Goal: Task Accomplishment & Management: Manage account settings

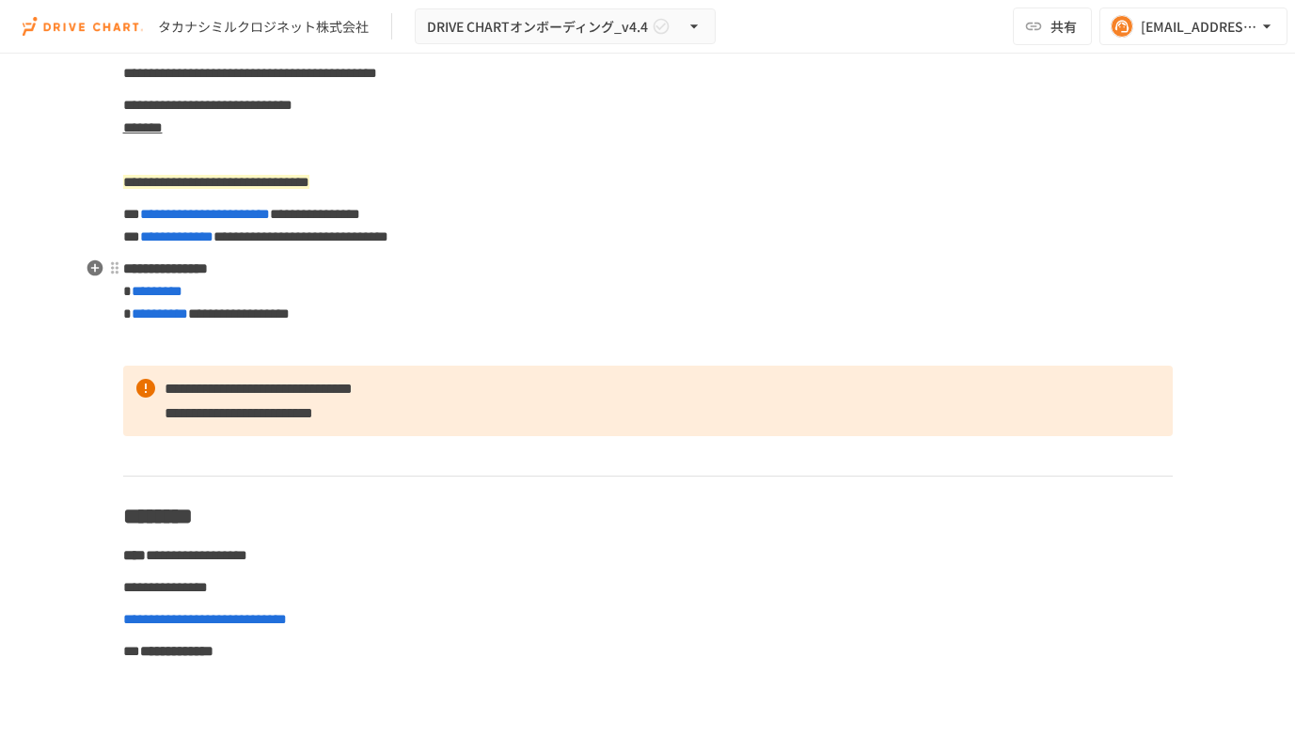
scroll to position [106, 0]
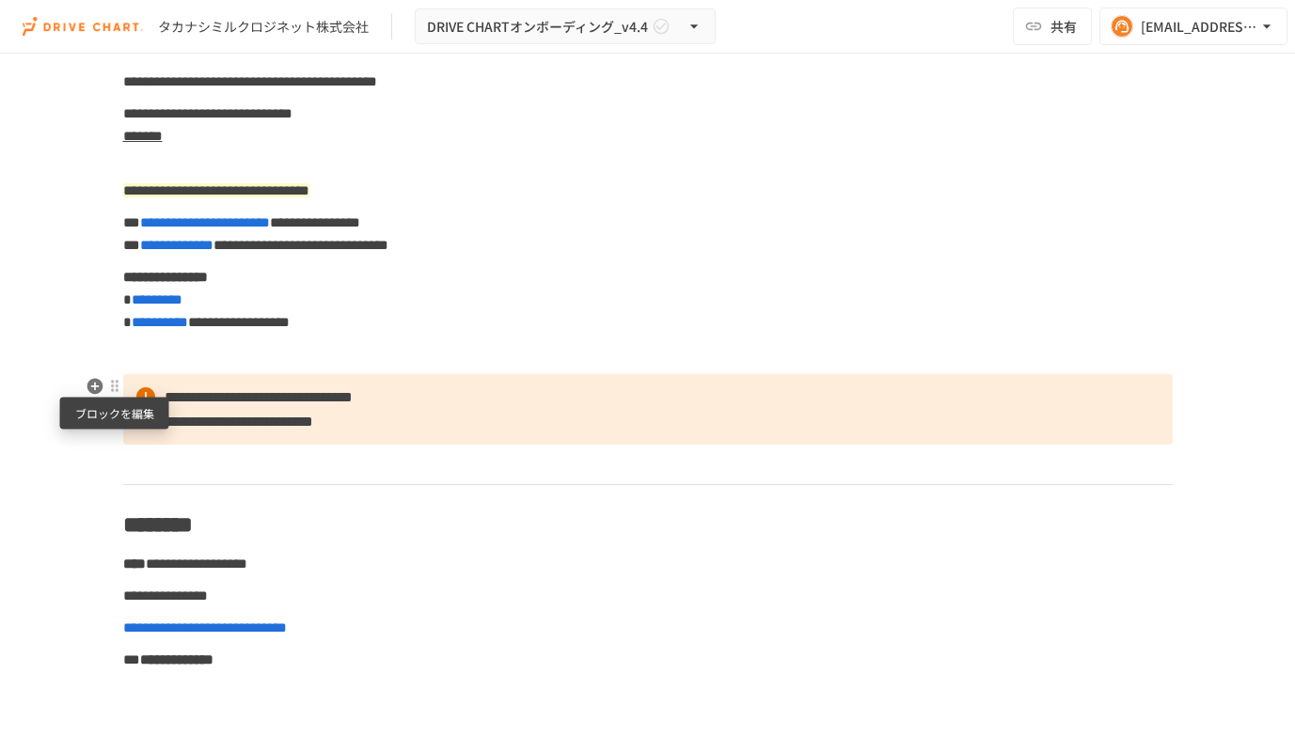
click at [116, 387] on div at bounding box center [114, 386] width 15 height 15
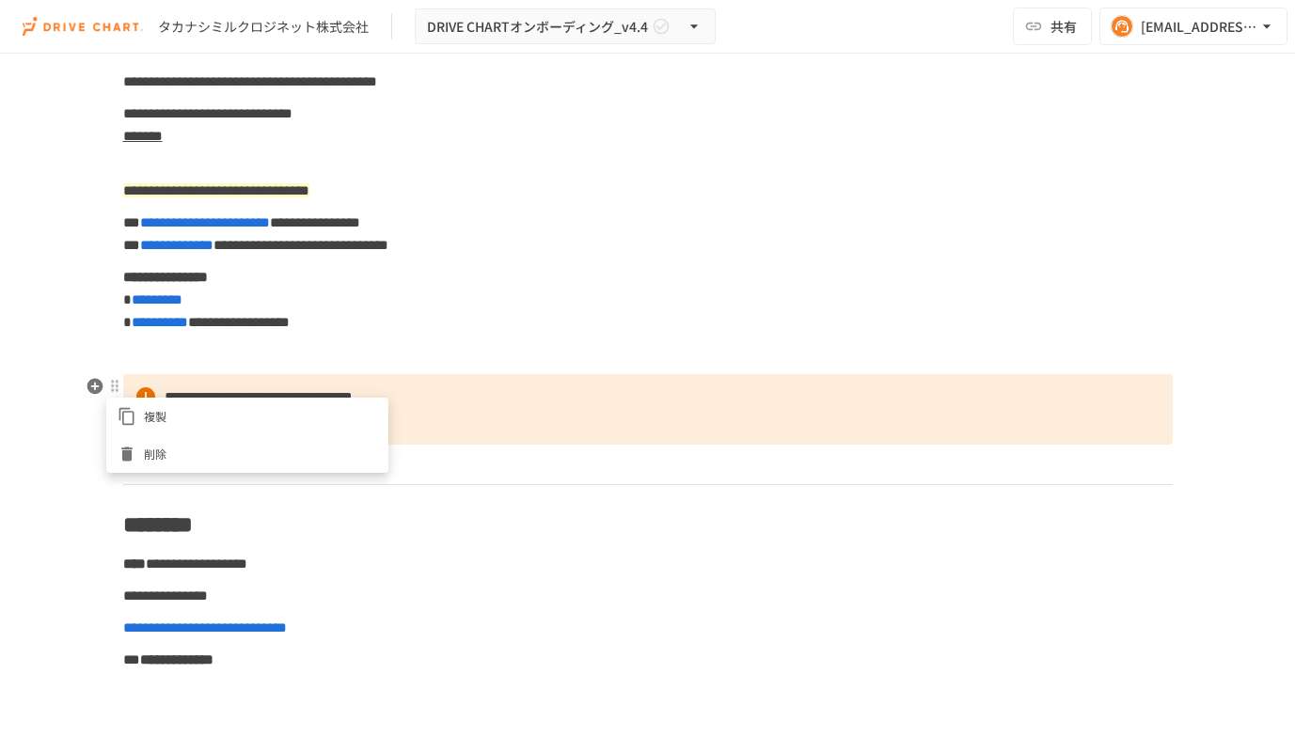
click at [187, 447] on span "削除" at bounding box center [260, 454] width 233 height 18
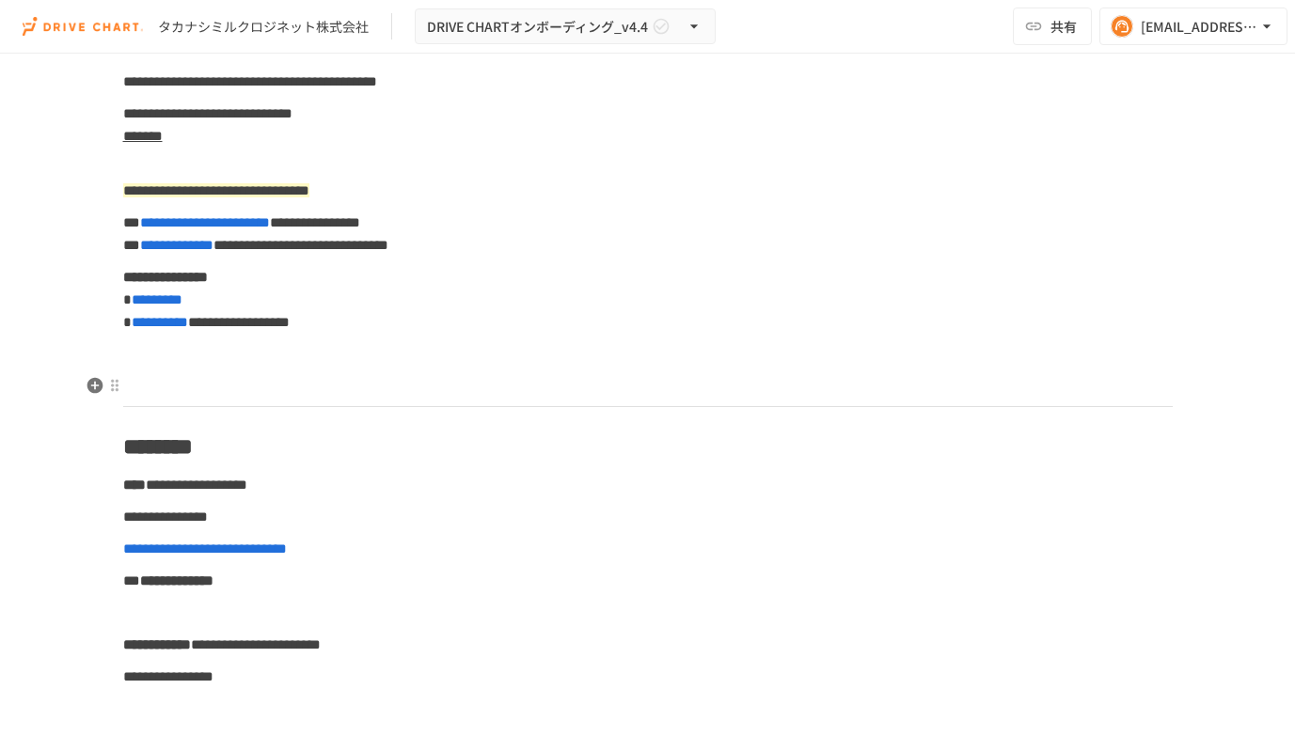
click at [187, 379] on p at bounding box center [647, 386] width 1049 height 24
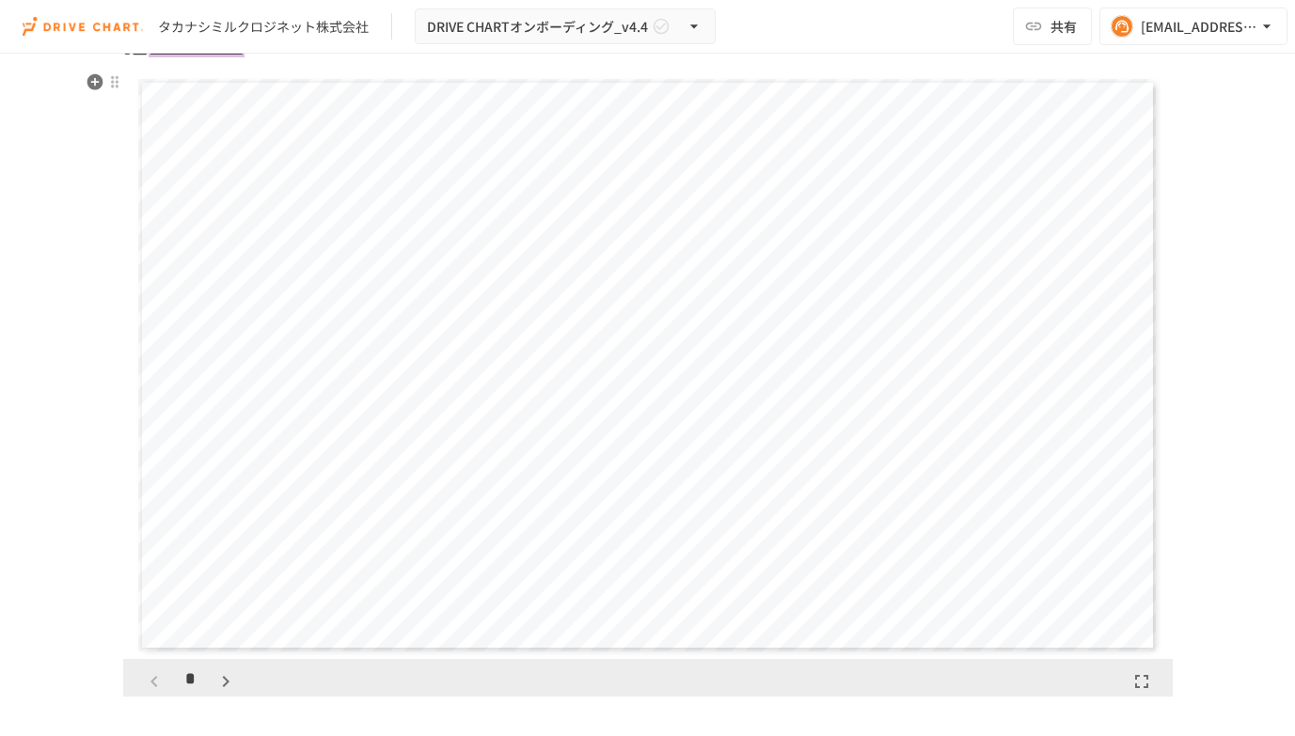
click at [656, 418] on div "**********" at bounding box center [647, 365] width 1018 height 573
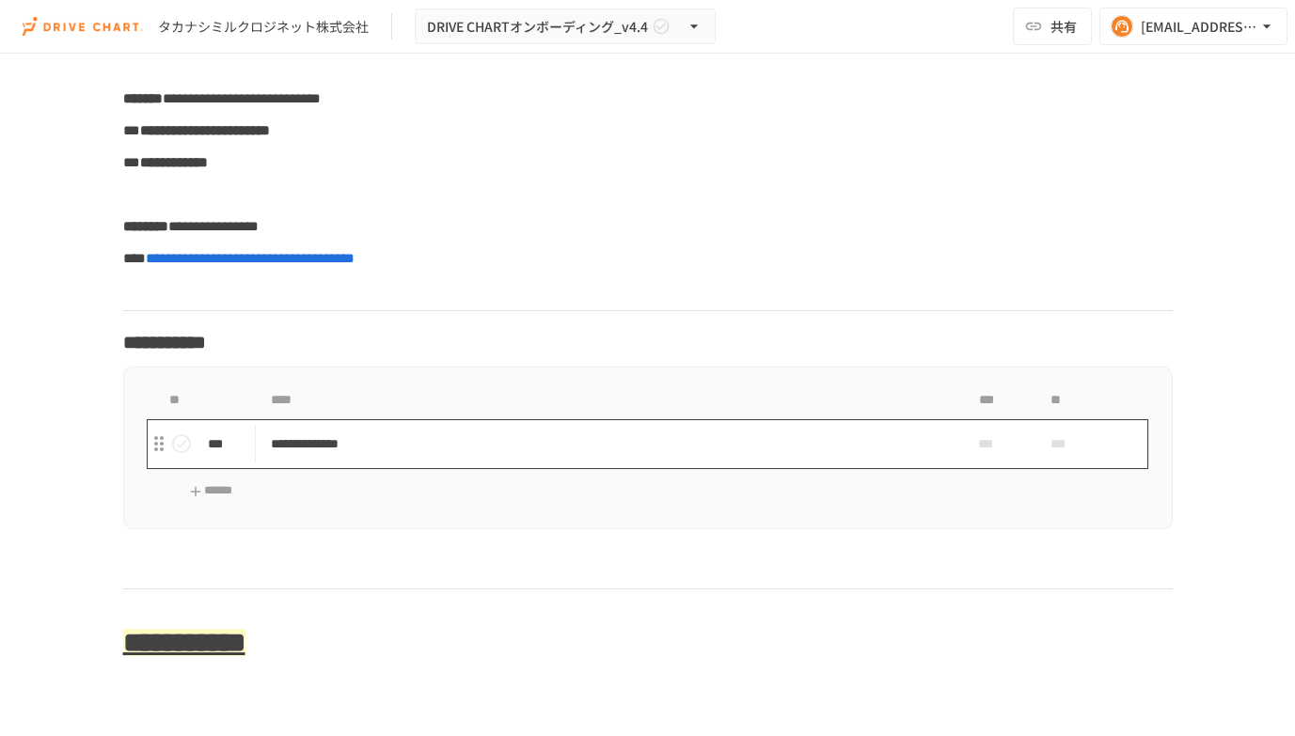
scroll to position [955, 0]
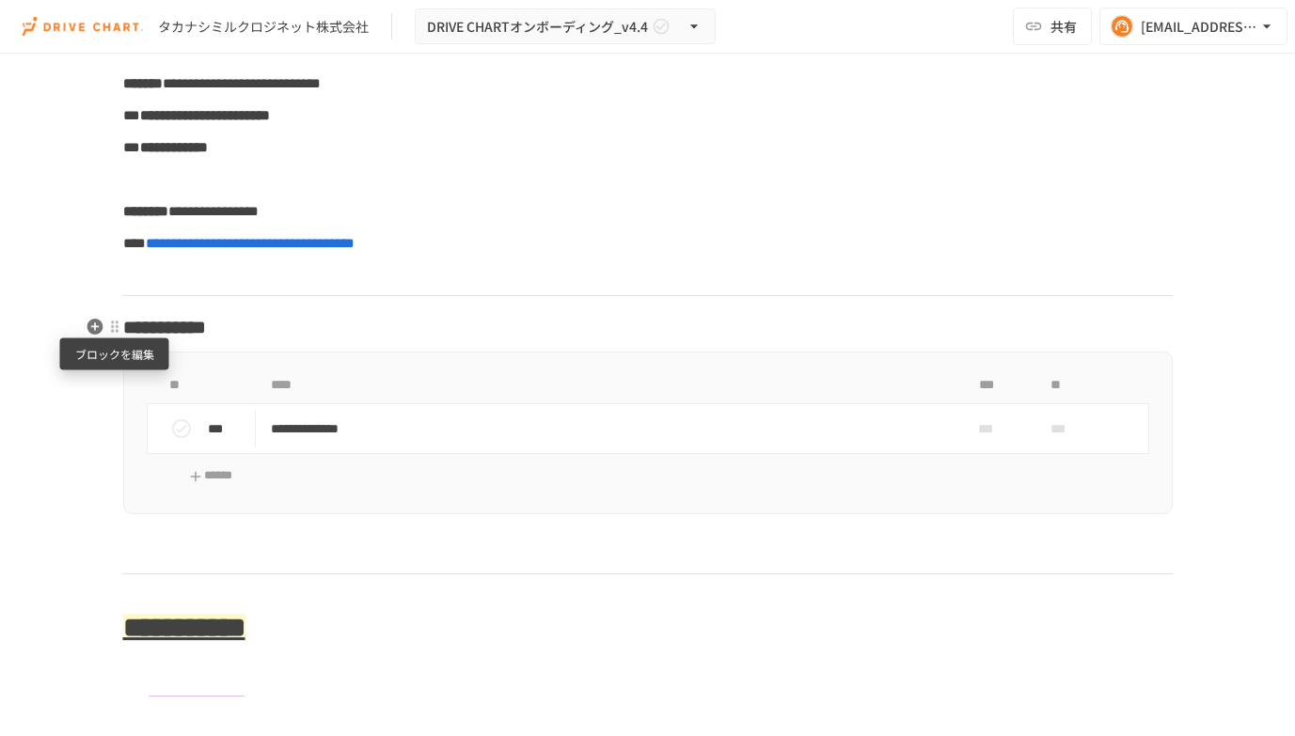
click at [116, 327] on div at bounding box center [114, 326] width 15 height 15
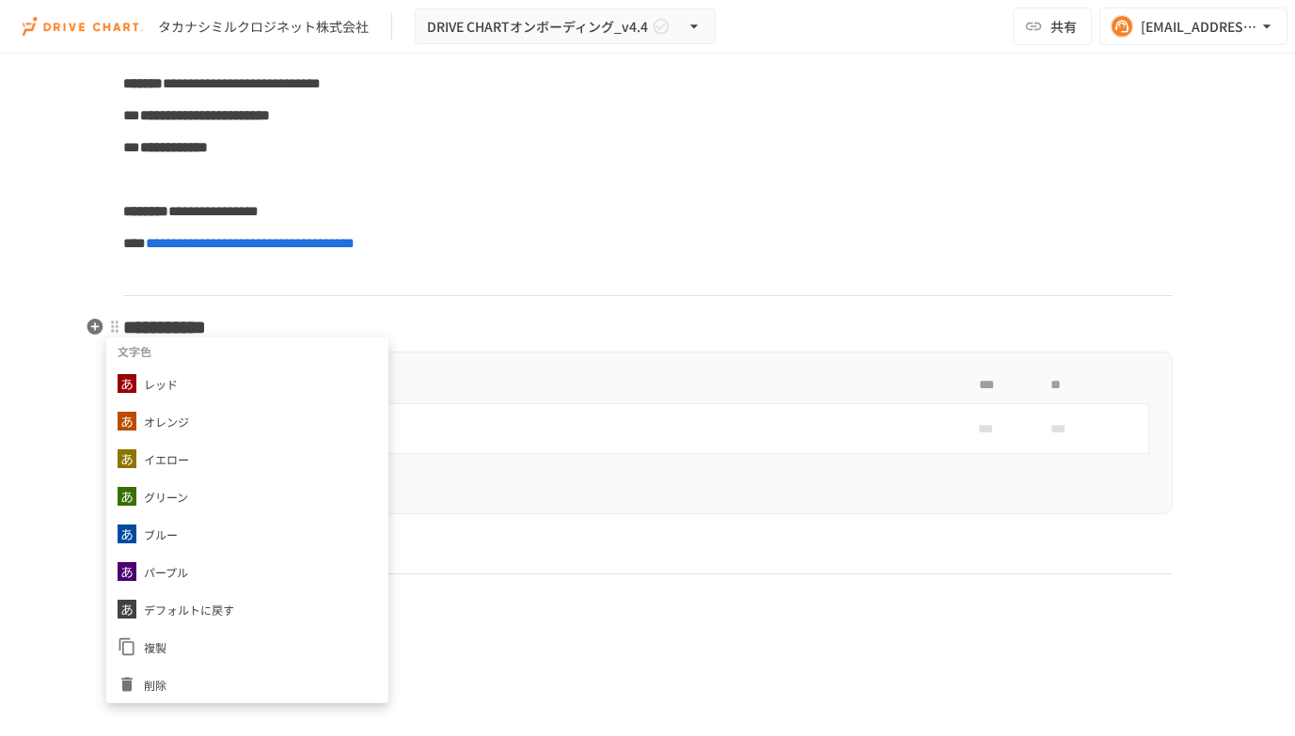
click at [157, 686] on span "削除" at bounding box center [260, 685] width 233 height 18
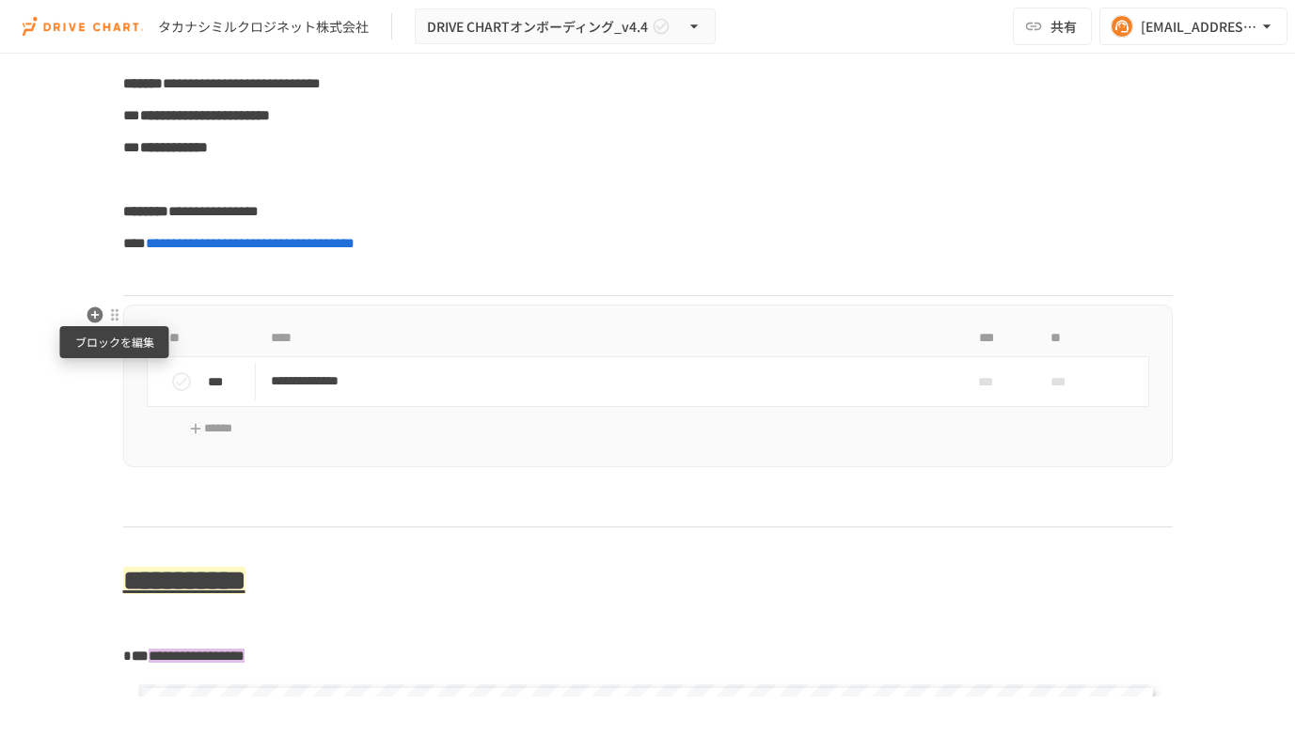
click at [117, 318] on div at bounding box center [114, 315] width 15 height 15
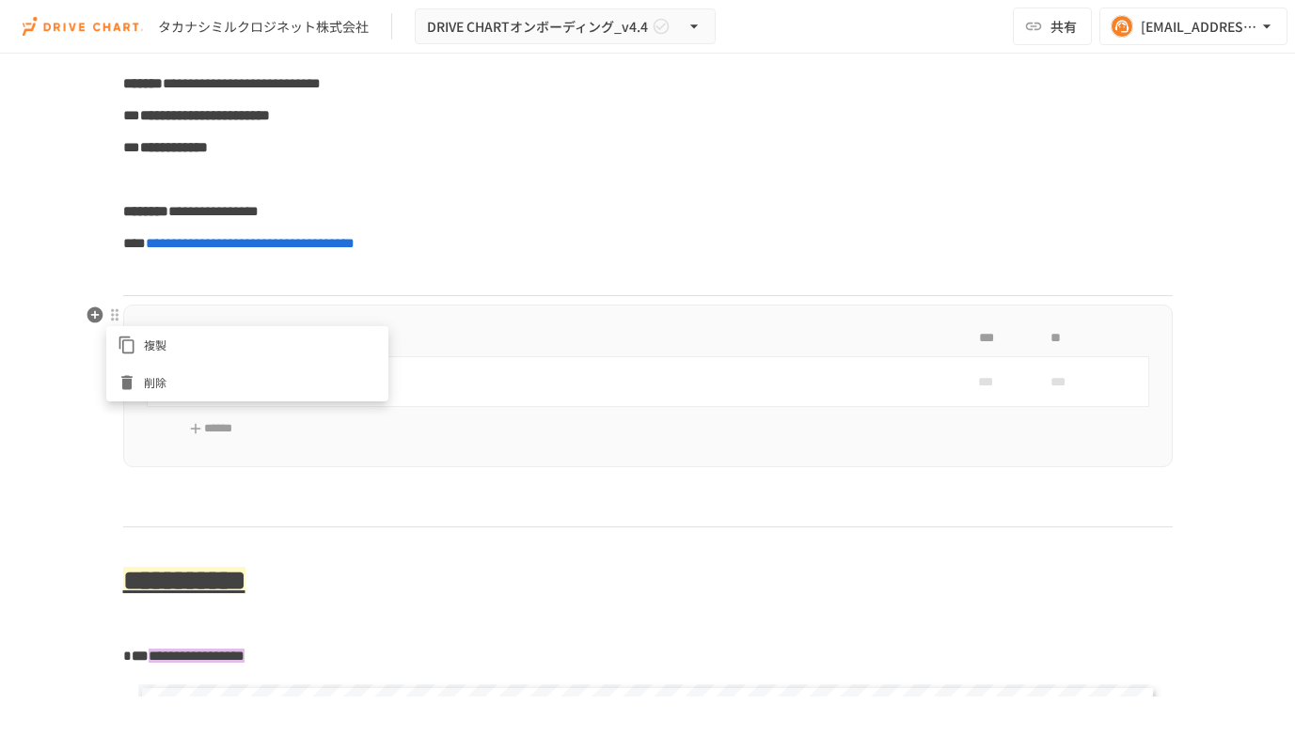
click at [163, 383] on span "削除" at bounding box center [260, 382] width 233 height 18
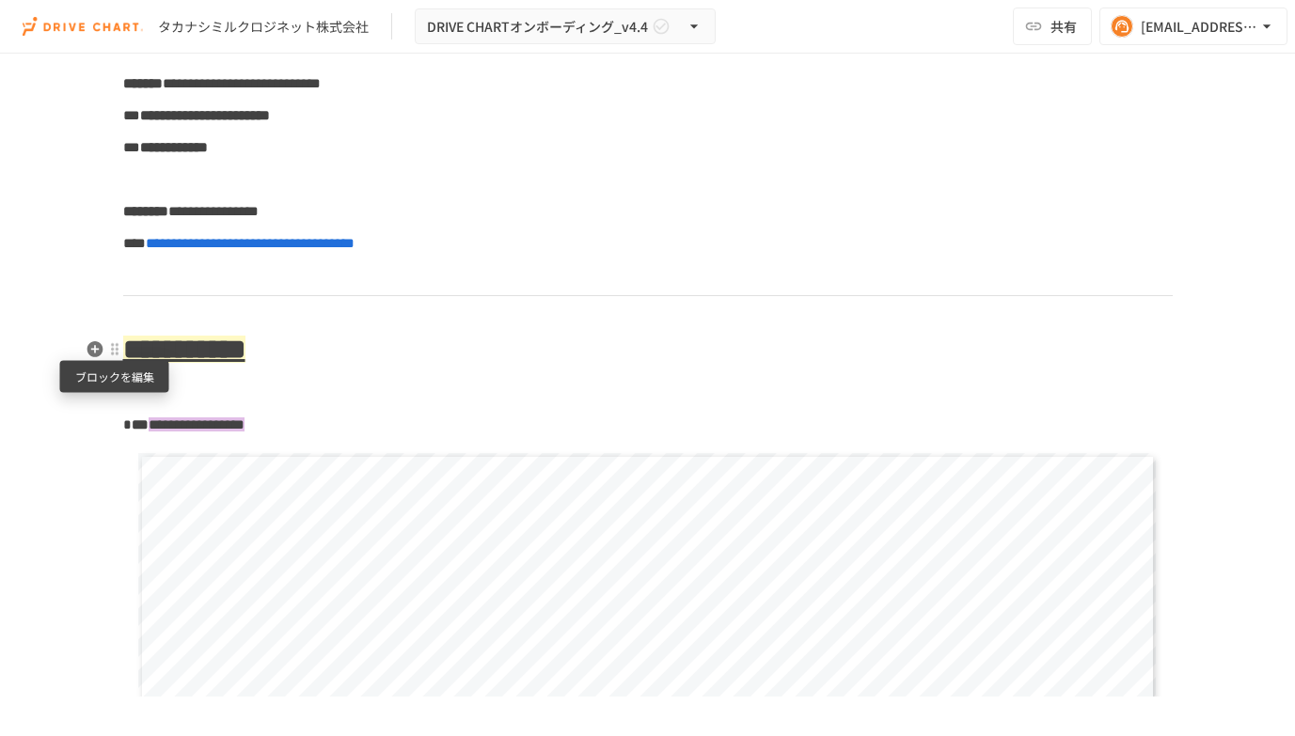
click at [116, 352] on div at bounding box center [114, 348] width 15 height 15
click at [147, 411] on span "削除" at bounding box center [260, 416] width 233 height 18
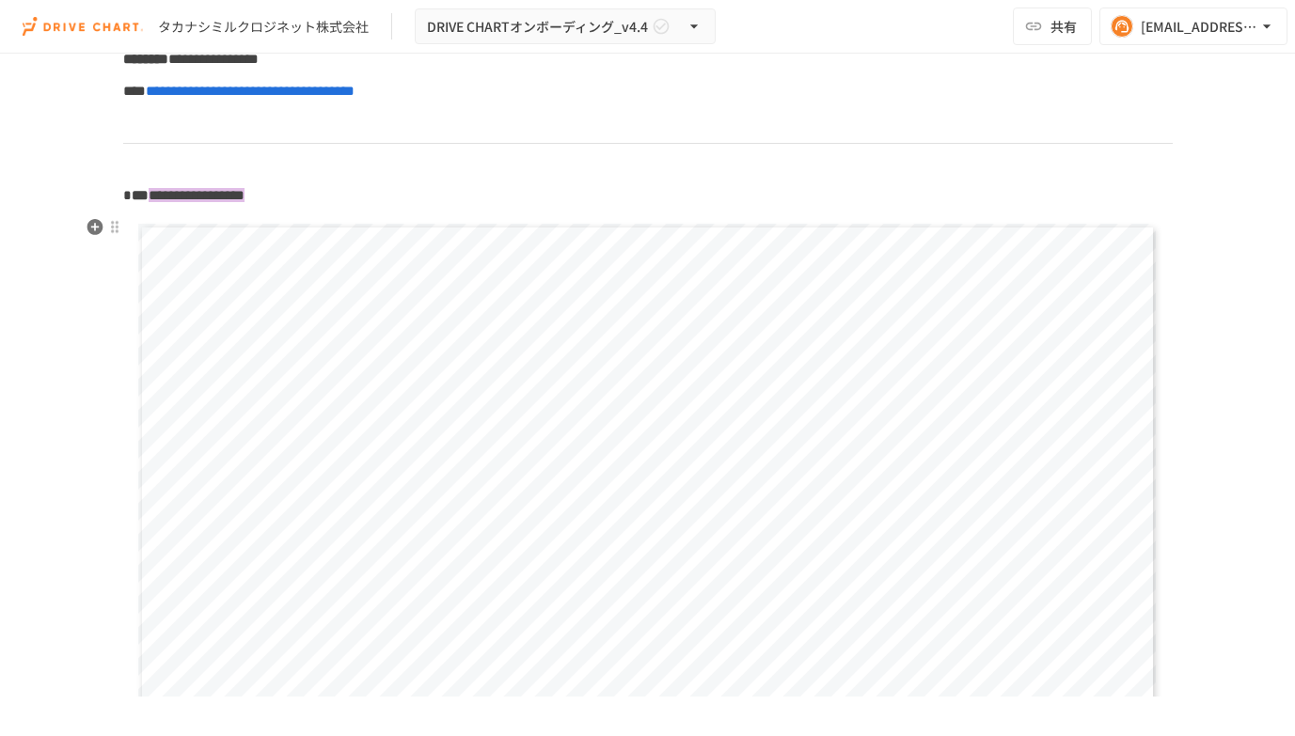
scroll to position [1112, 0]
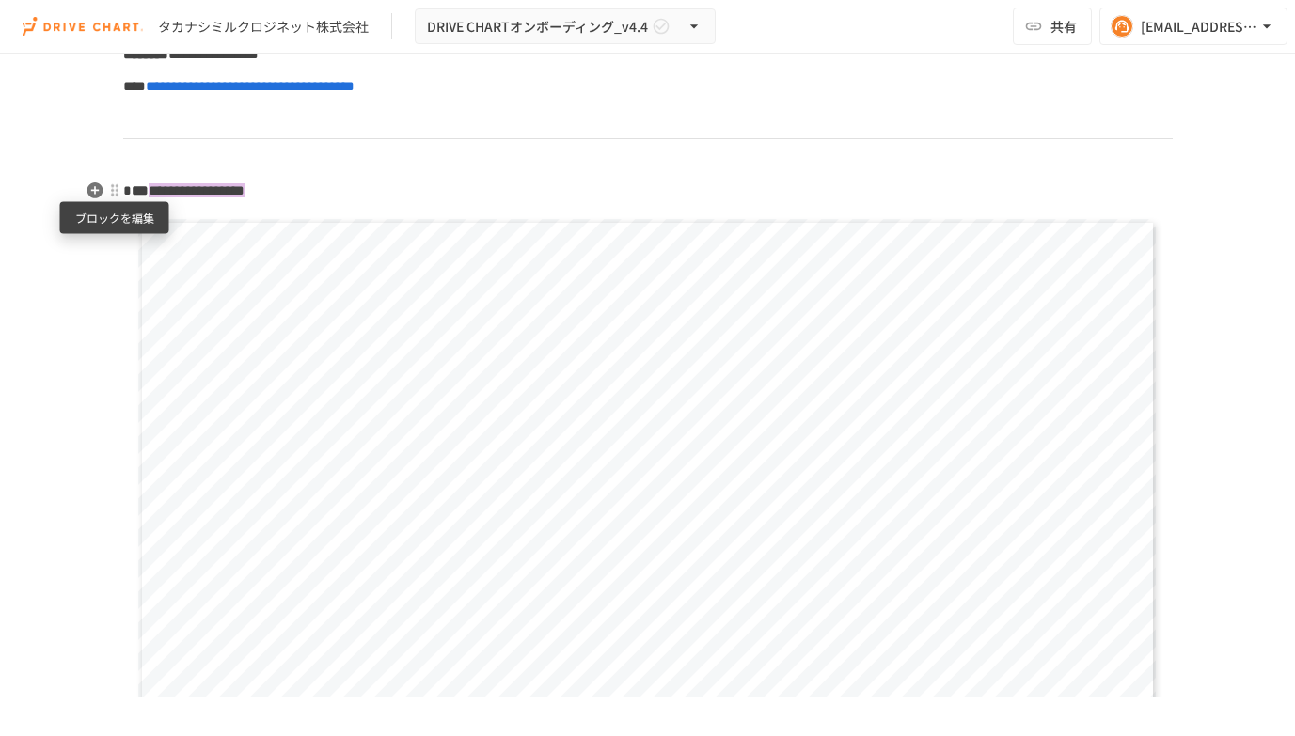
click at [113, 187] on div at bounding box center [114, 189] width 15 height 15
click at [179, 256] on span "削除" at bounding box center [260, 257] width 233 height 18
click at [415, 379] on div "**********" at bounding box center [647, 473] width 1018 height 573
click at [109, 192] on div at bounding box center [114, 189] width 15 height 15
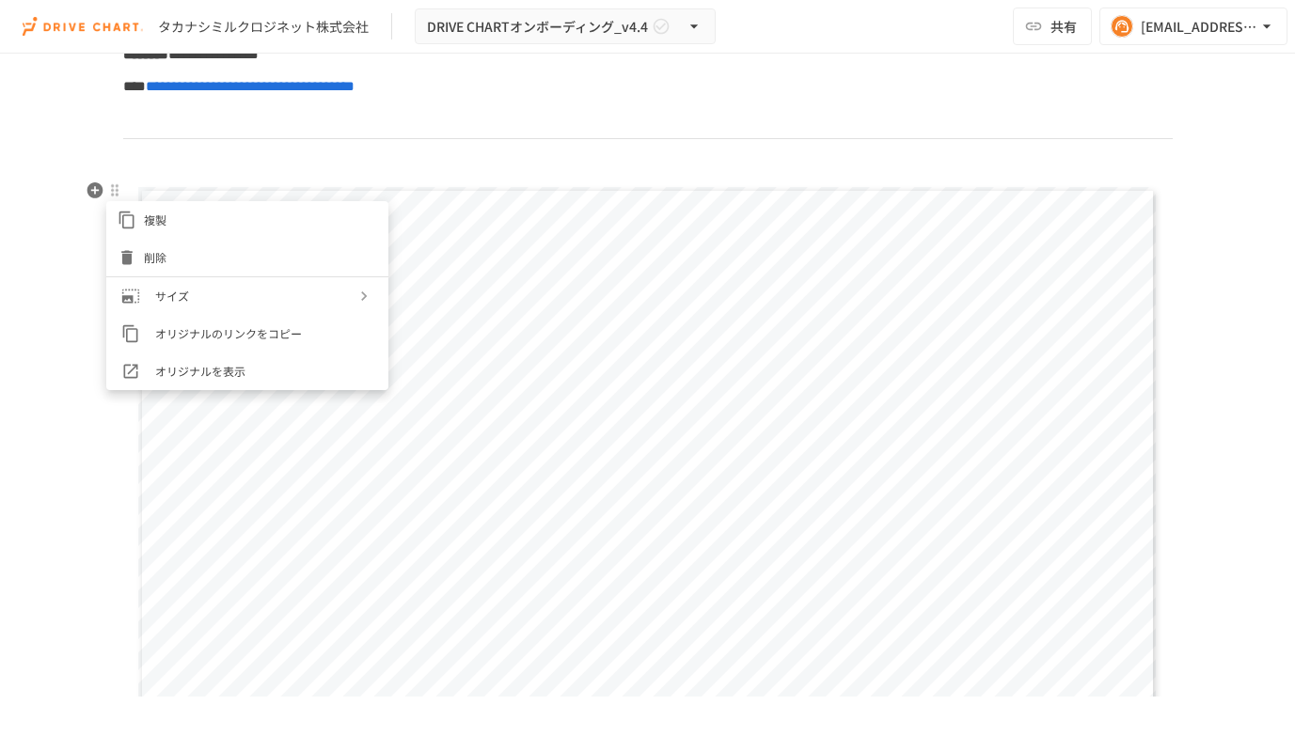
click at [158, 267] on li "削除" at bounding box center [247, 258] width 282 height 38
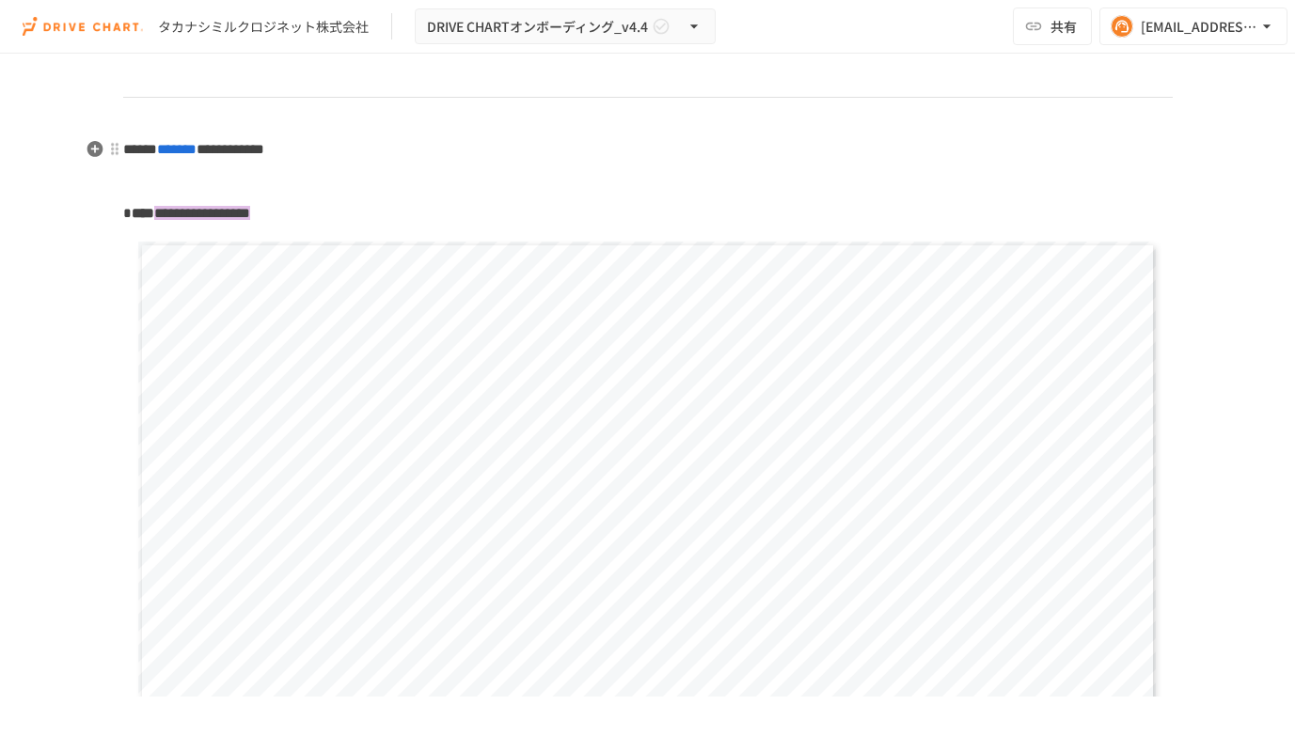
scroll to position [1159, 0]
click at [117, 150] on div at bounding box center [114, 143] width 15 height 15
click at [151, 208] on span "削除" at bounding box center [260, 211] width 233 height 18
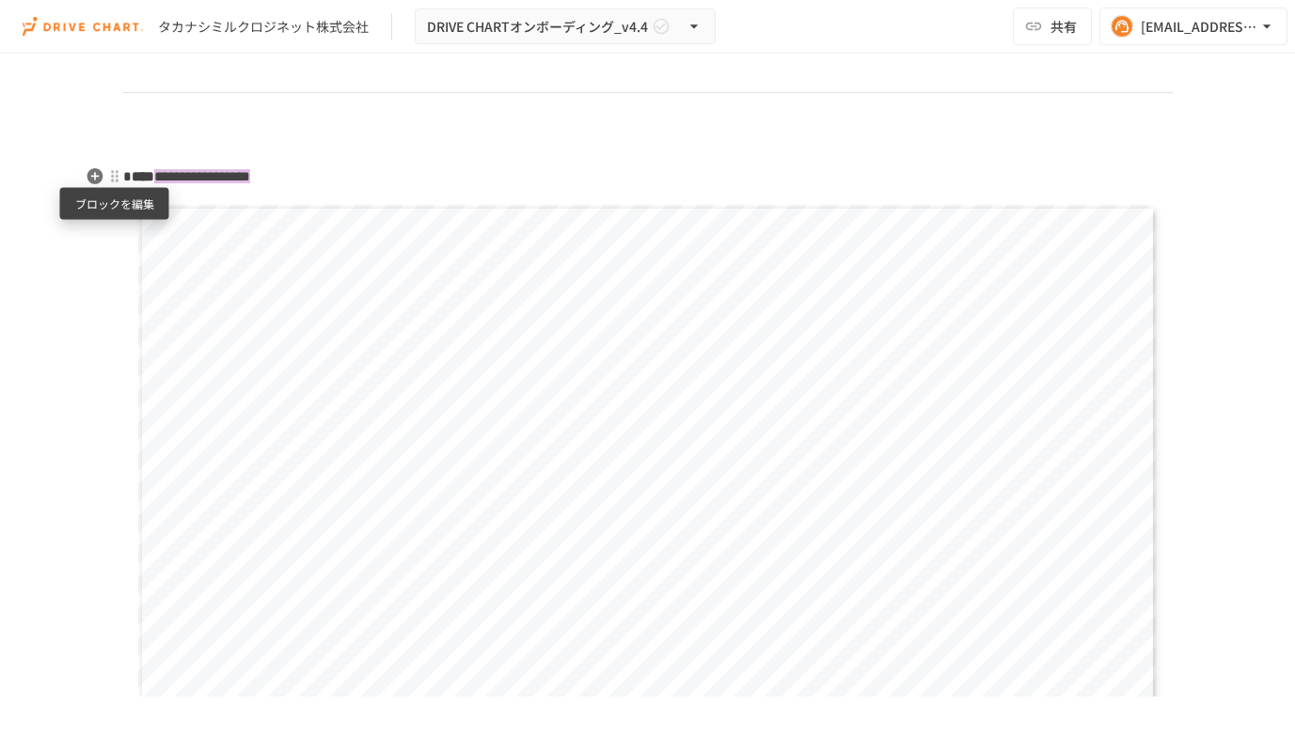
click at [122, 177] on div at bounding box center [114, 176] width 17 height 23
click at [156, 237] on span "削除" at bounding box center [260, 243] width 233 height 18
click at [116, 179] on div at bounding box center [114, 175] width 15 height 15
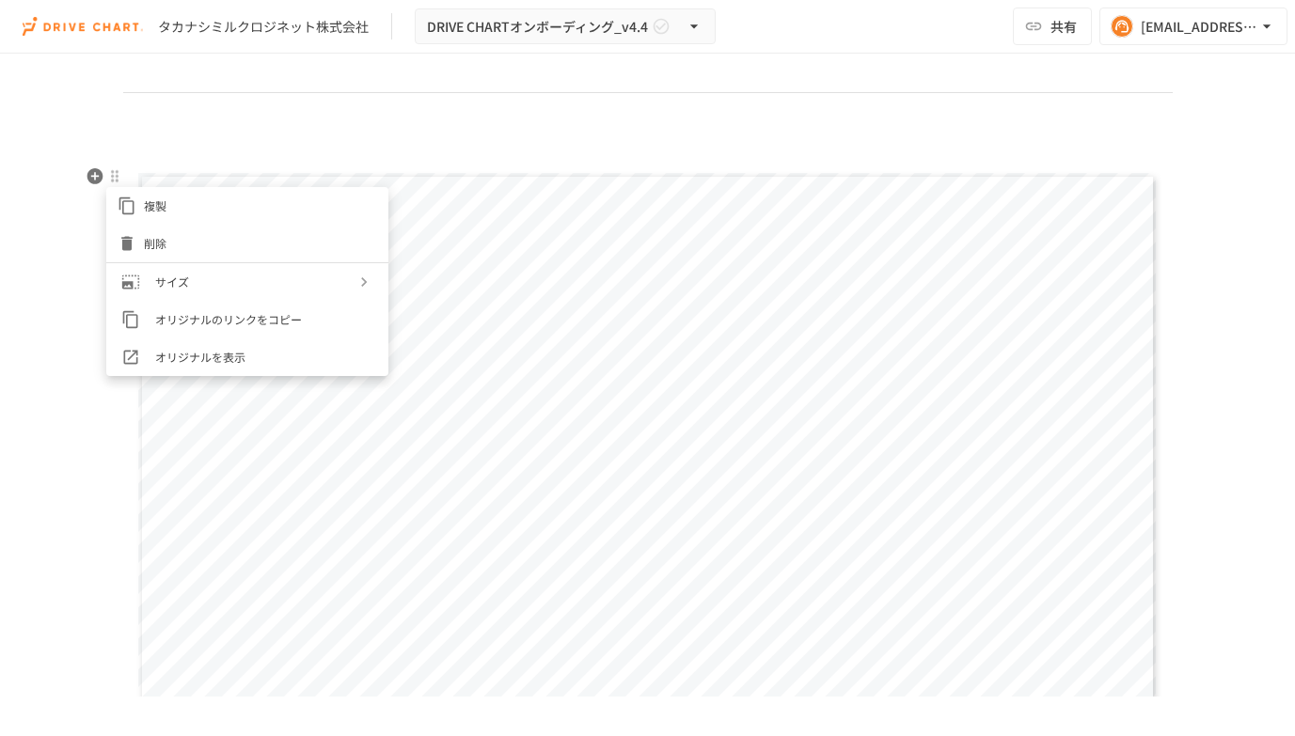
click at [158, 252] on span "削除" at bounding box center [260, 243] width 233 height 18
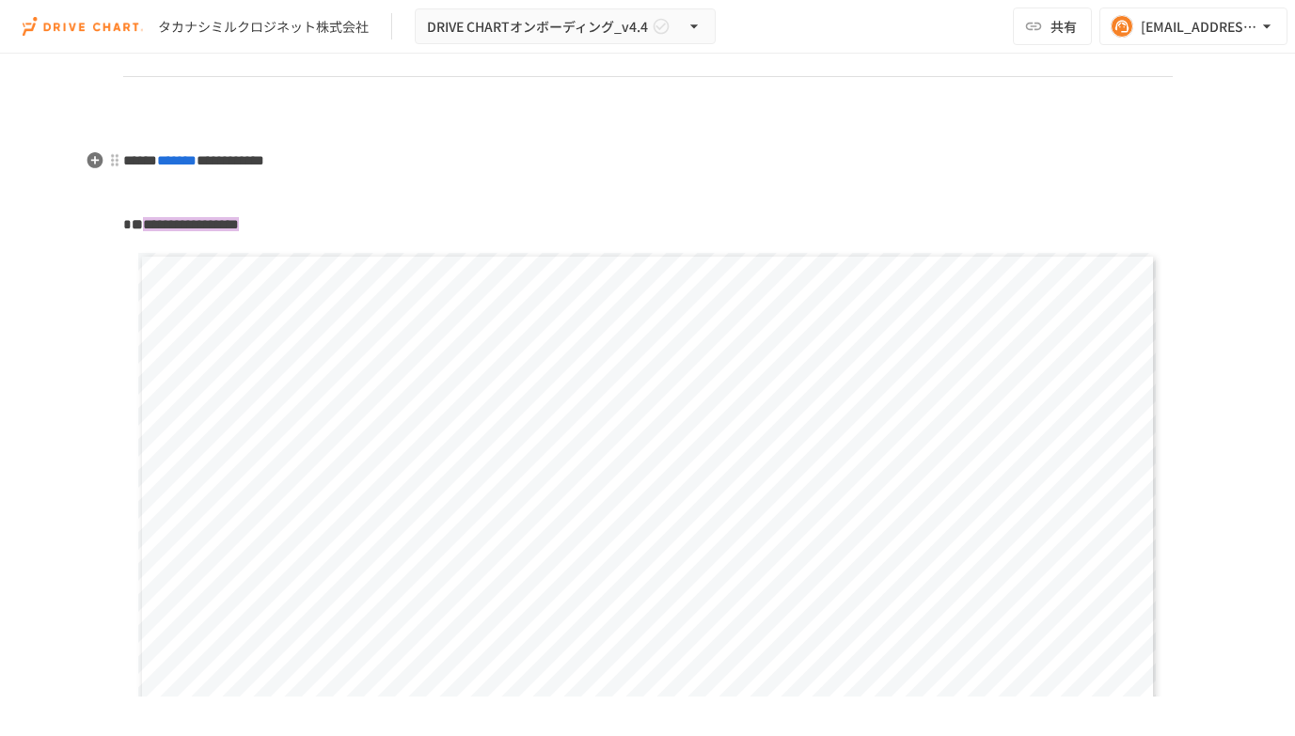
scroll to position [1176, 0]
drag, startPoint x: 549, startPoint y: 168, endPoint x: 125, endPoint y: 153, distance: 424.4
click at [124, 153] on p "**********" at bounding box center [647, 159] width 1049 height 24
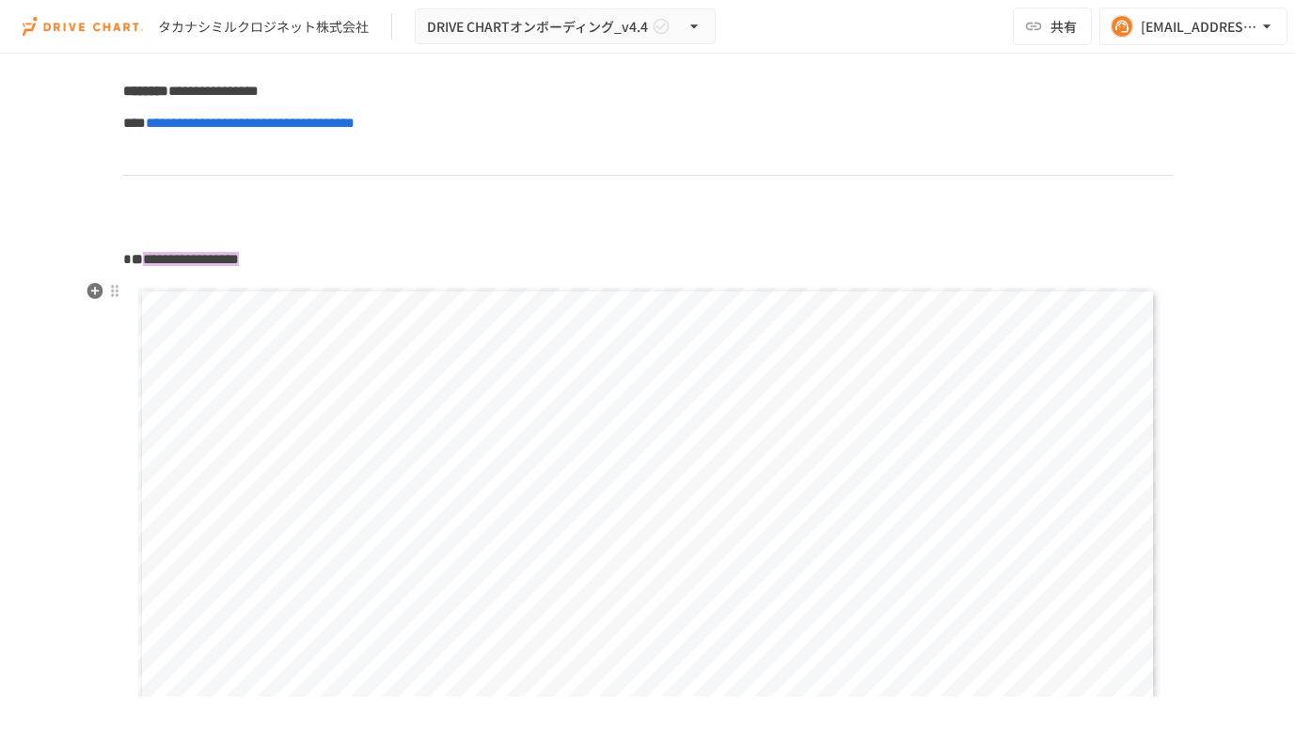
scroll to position [1074, 0]
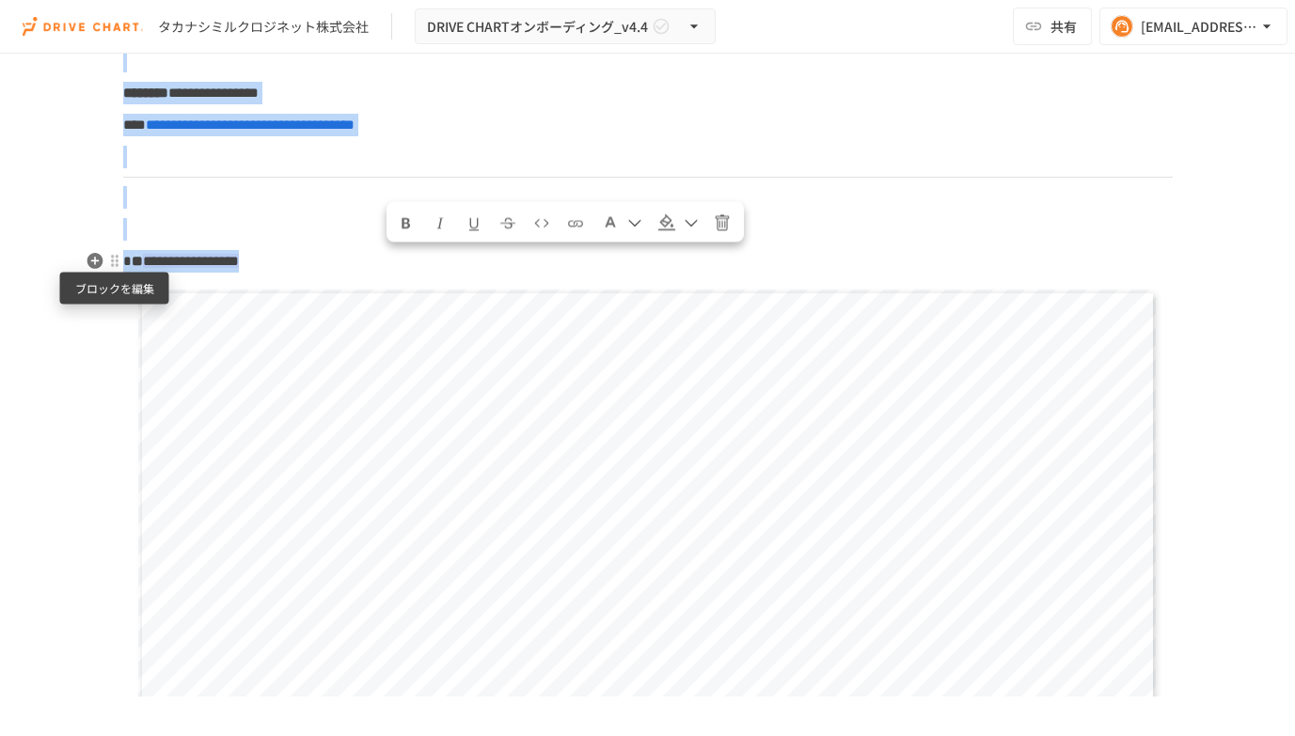
drag, startPoint x: 389, startPoint y: 264, endPoint x: 118, endPoint y: 261, distance: 270.8
click at [229, 254] on span "**********" at bounding box center [191, 261] width 96 height 14
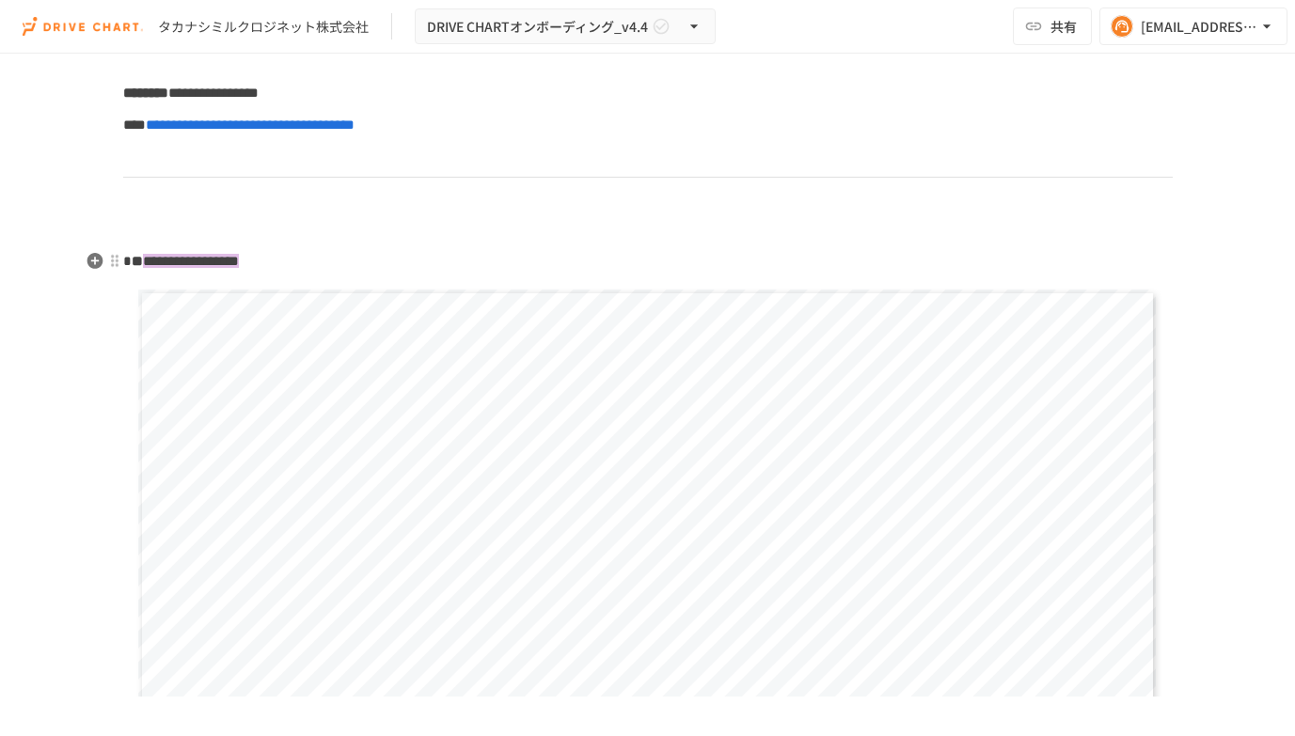
click at [451, 267] on p "**********" at bounding box center [647, 261] width 1049 height 24
drag, startPoint x: 412, startPoint y: 266, endPoint x: 162, endPoint y: 262, distance: 250.2
click at [162, 262] on p "**********" at bounding box center [647, 261] width 1049 height 24
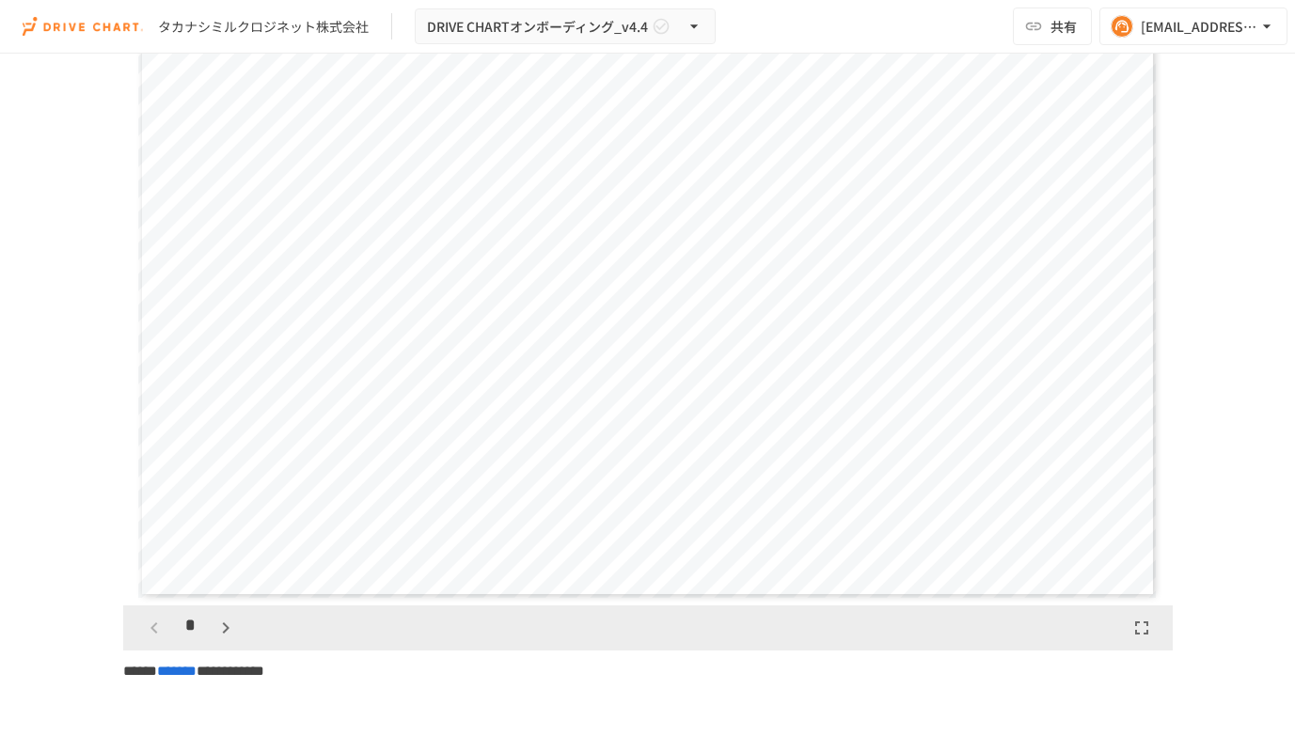
scroll to position [1303, 0]
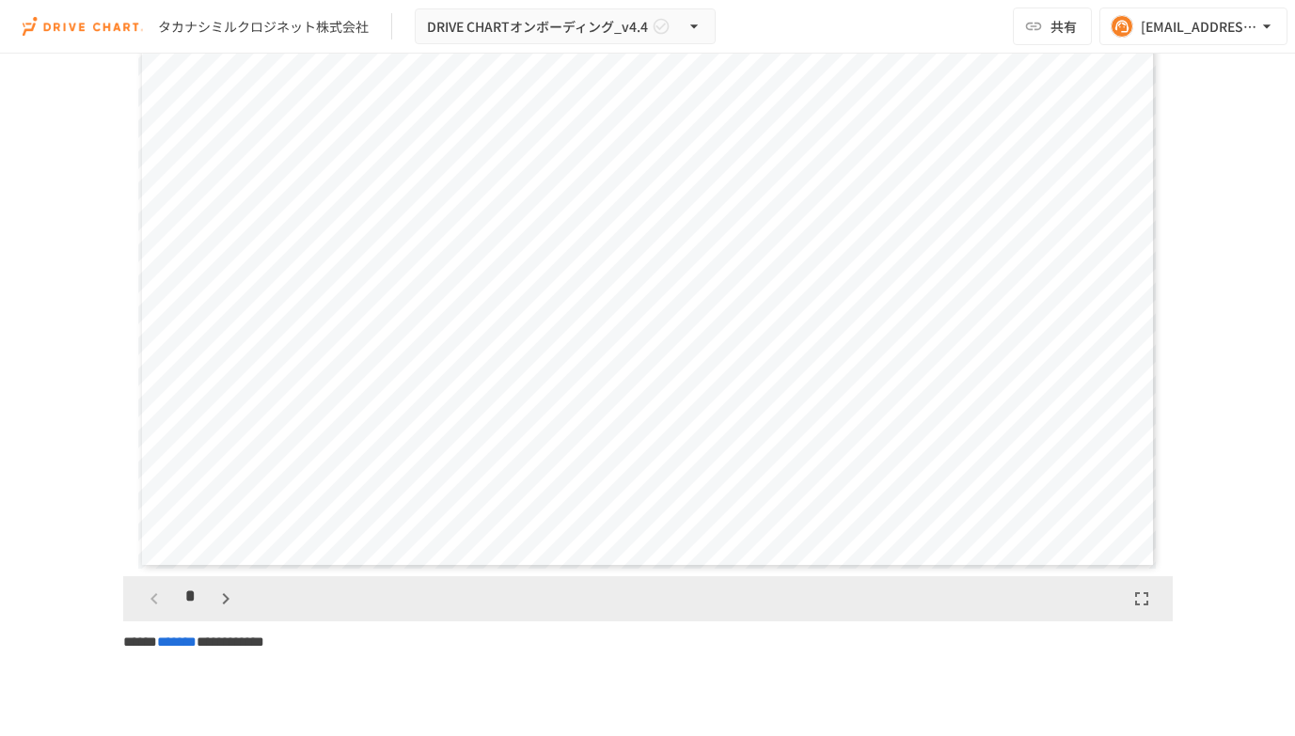
click at [229, 599] on icon "button" at bounding box center [225, 599] width 23 height 23
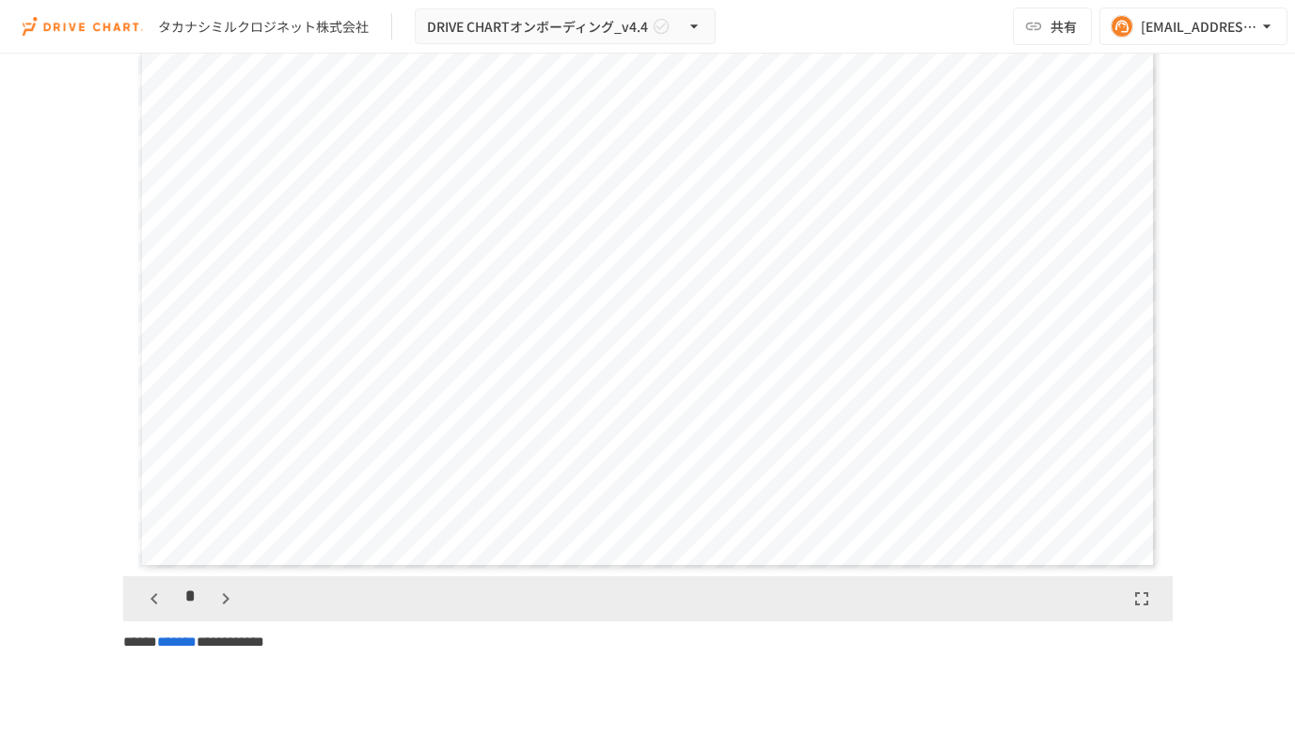
click at [229, 599] on icon "button" at bounding box center [225, 599] width 23 height 23
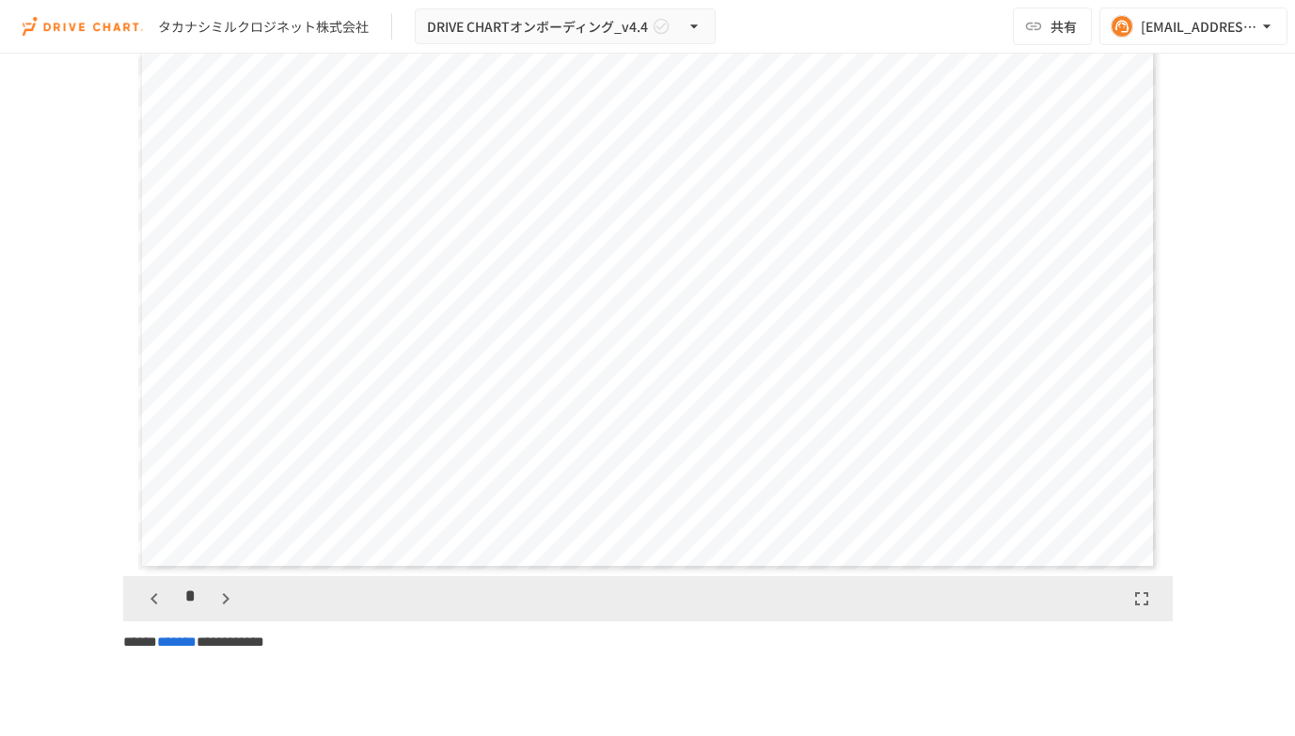
click at [229, 599] on icon "button" at bounding box center [225, 599] width 23 height 23
click at [229, 599] on icon "button" at bounding box center [236, 599] width 23 height 23
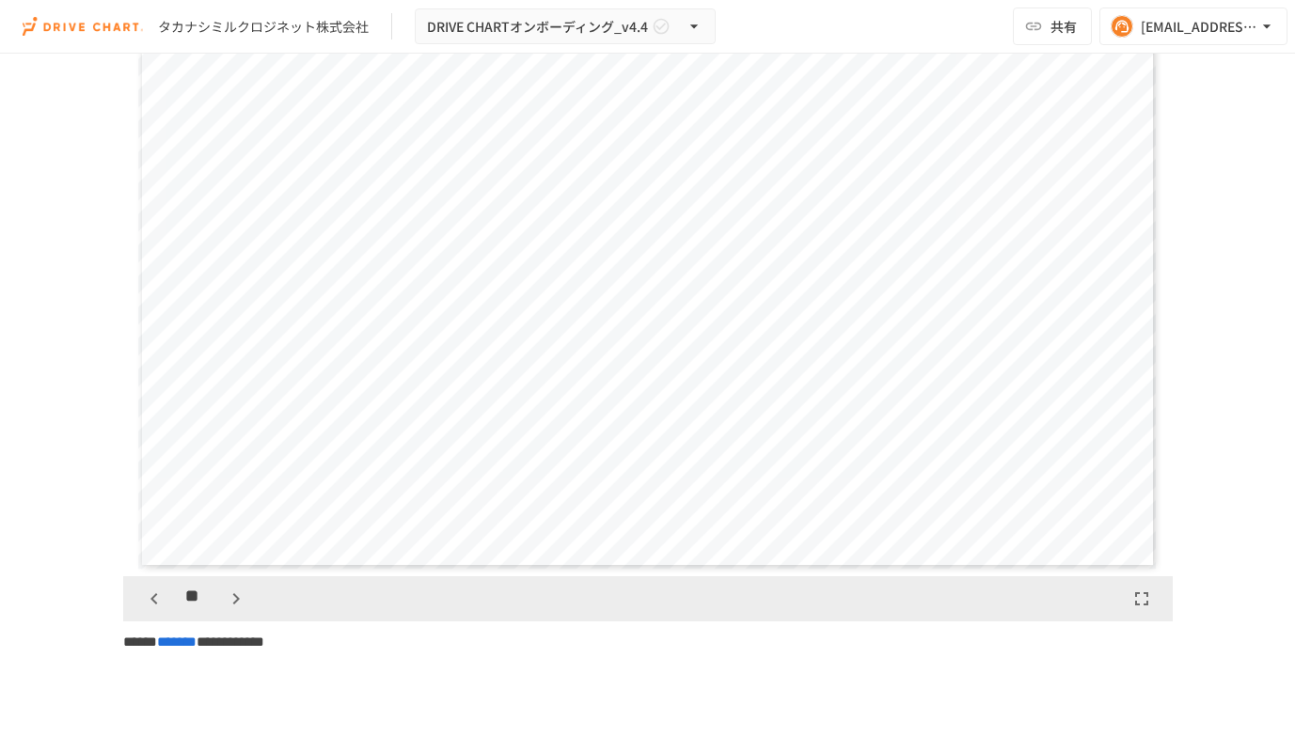
click at [229, 599] on icon "button" at bounding box center [236, 599] width 23 height 23
click at [155, 604] on icon "button" at bounding box center [153, 598] width 7 height 11
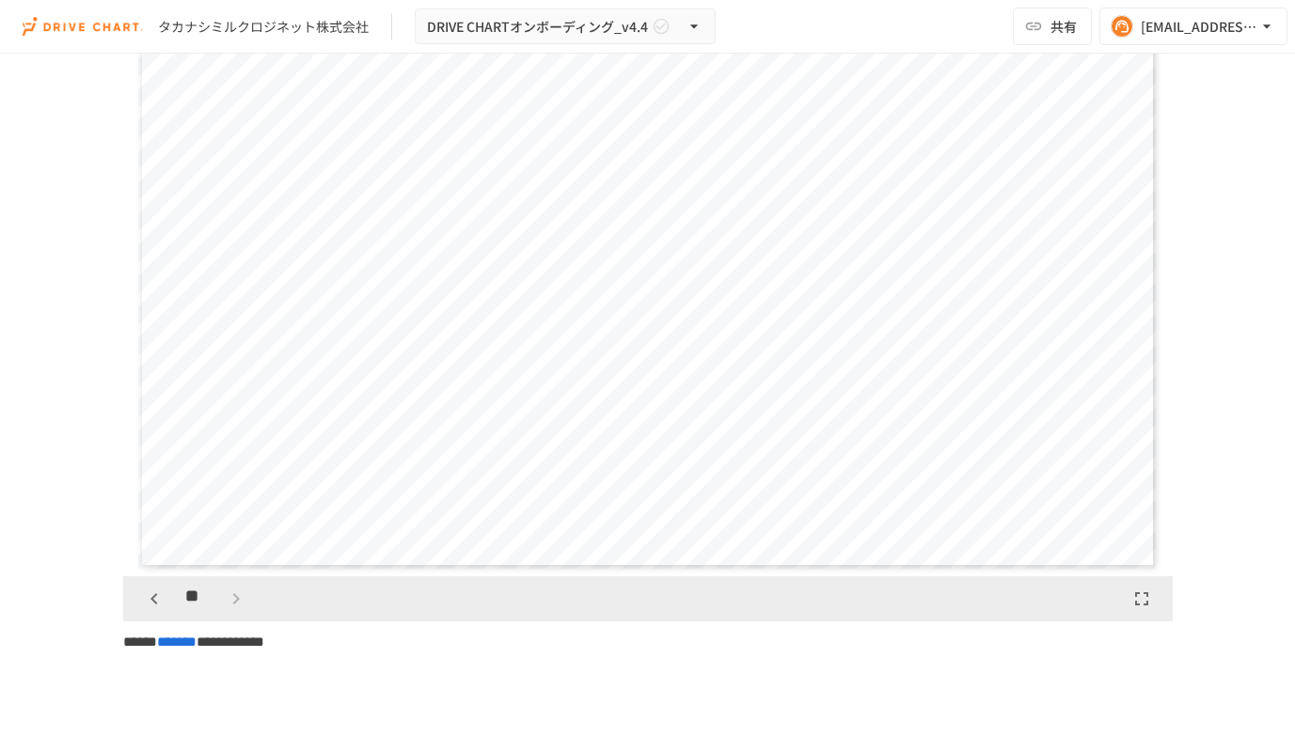
click at [155, 604] on icon "button" at bounding box center [153, 598] width 7 height 11
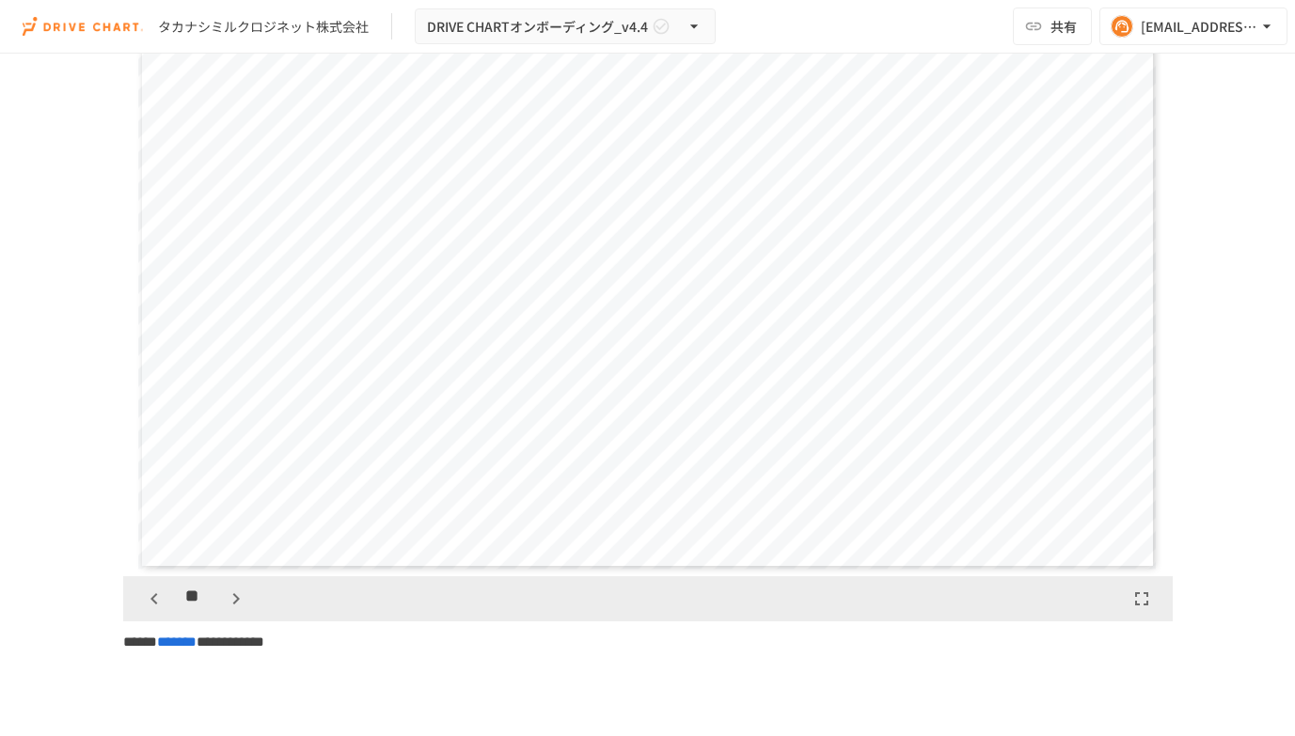
click at [155, 604] on icon "button" at bounding box center [153, 598] width 7 height 11
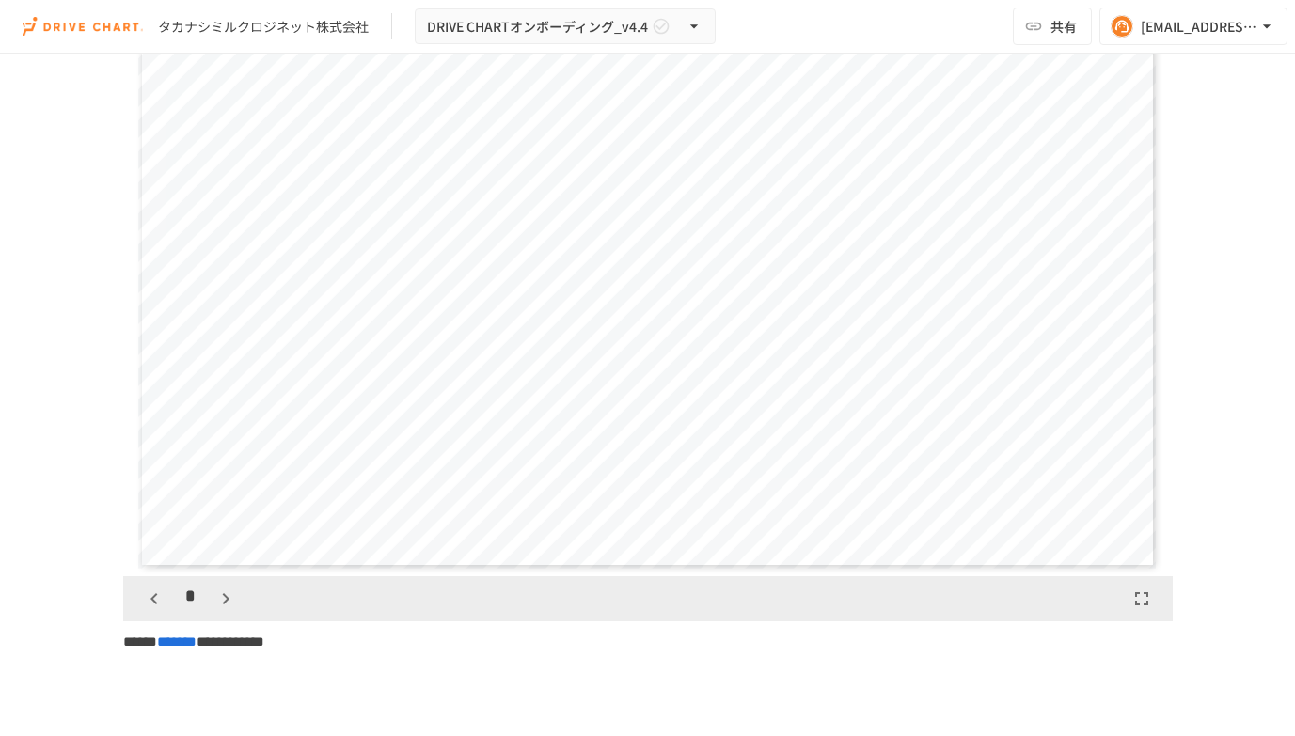
click at [155, 604] on icon "button" at bounding box center [153, 598] width 7 height 11
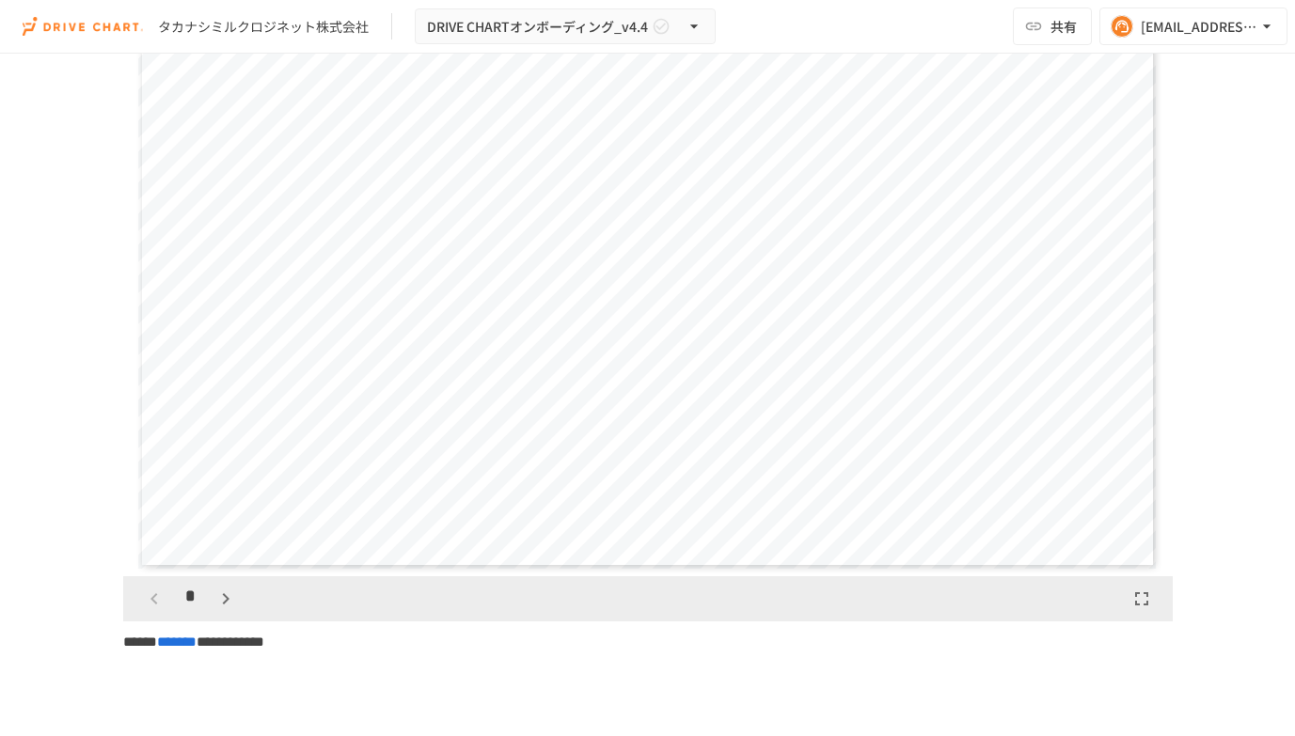
click at [155, 604] on div "*" at bounding box center [190, 599] width 104 height 32
click at [227, 593] on icon "button" at bounding box center [225, 599] width 23 height 23
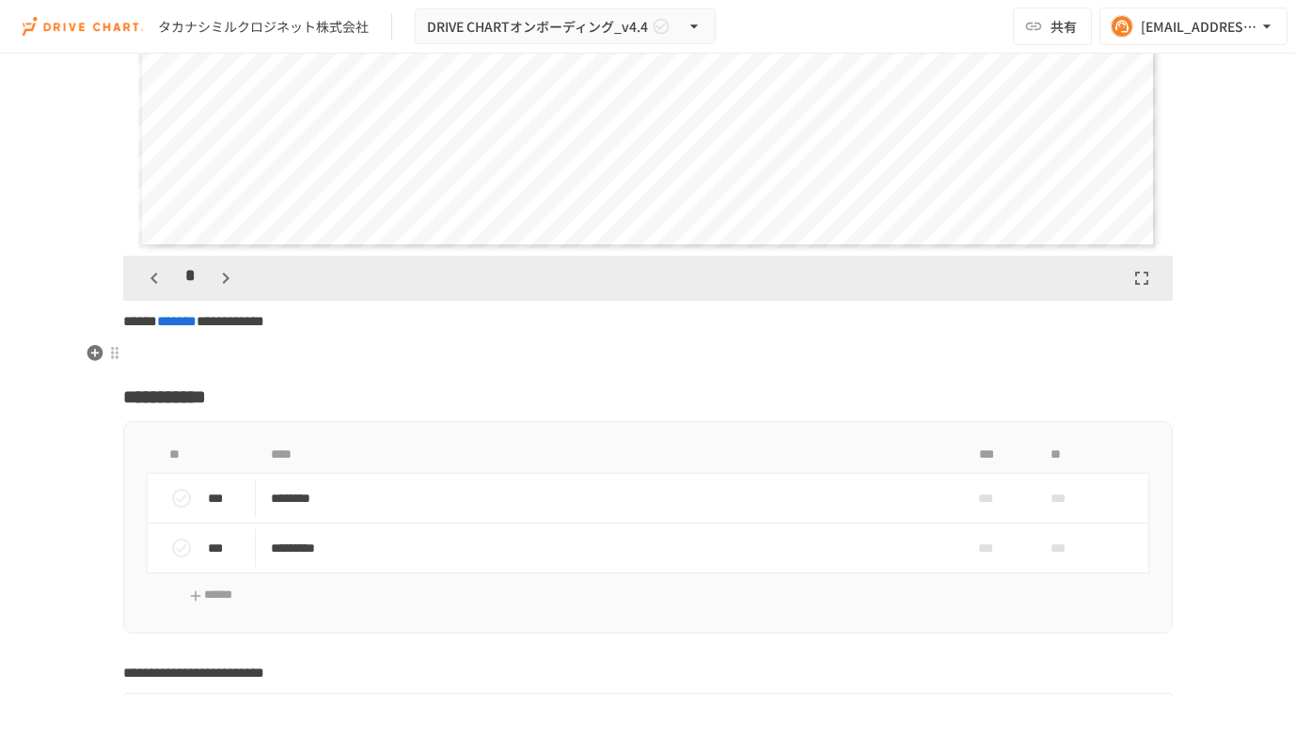
scroll to position [1478, 0]
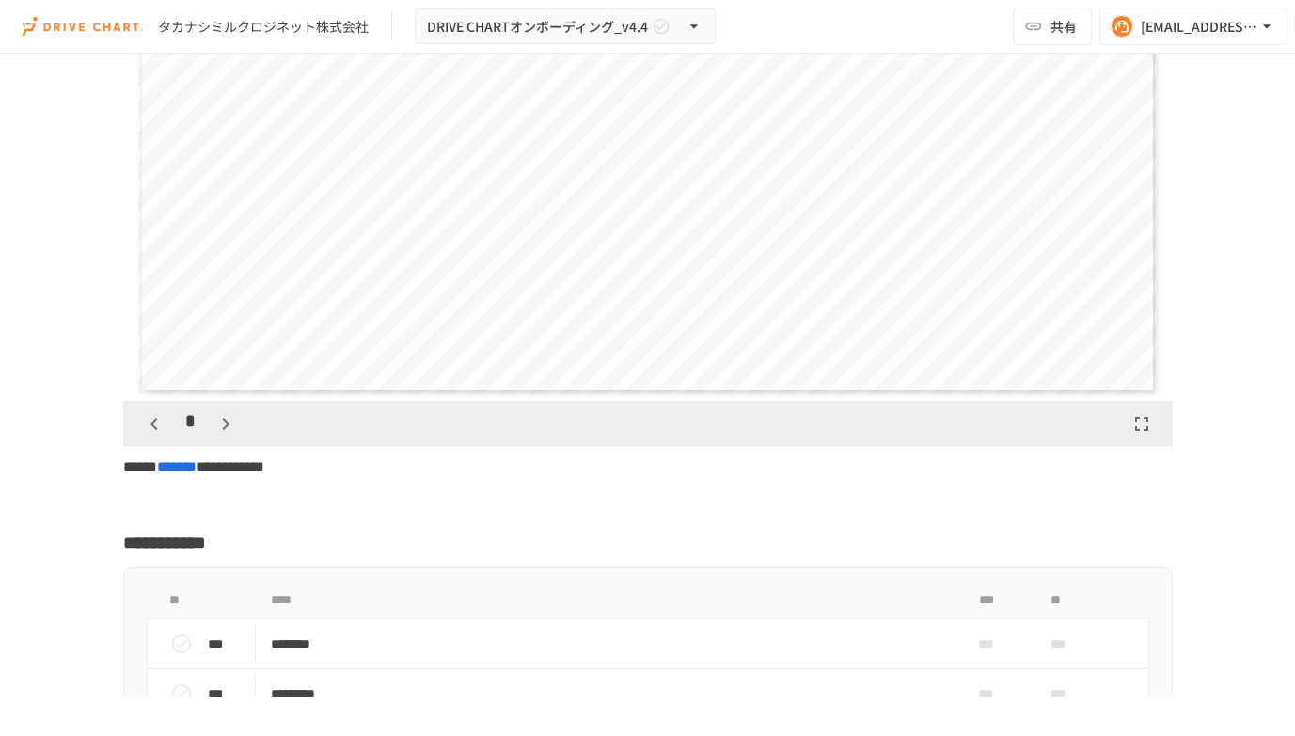
click at [158, 425] on icon "button" at bounding box center [154, 424] width 23 height 23
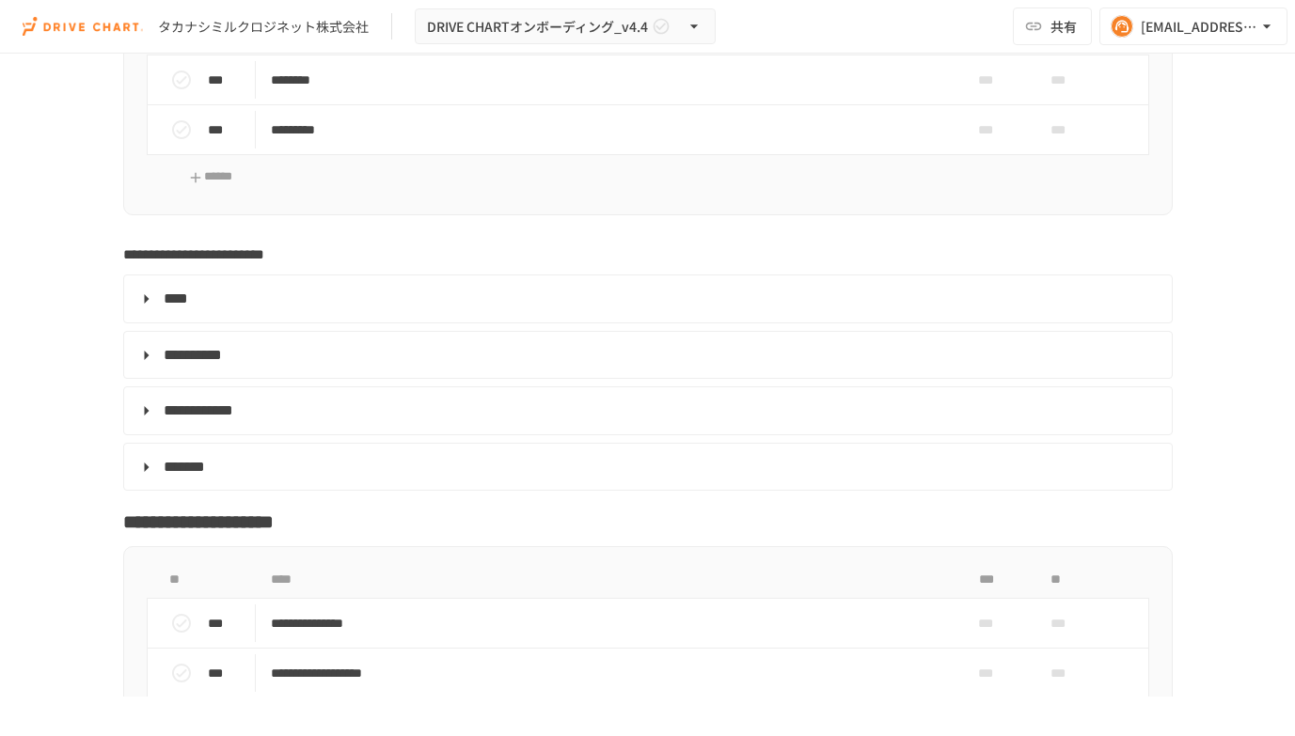
scroll to position [2048, 0]
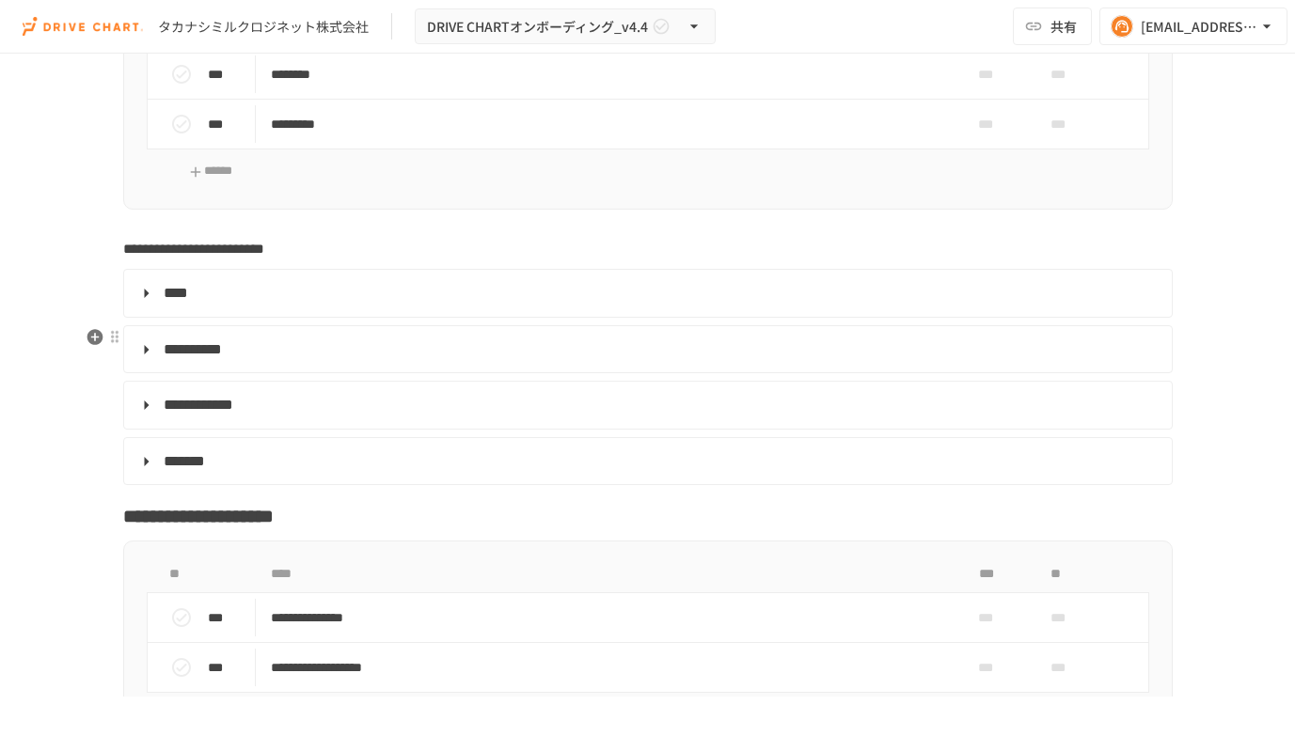
click at [401, 363] on details "**********" at bounding box center [647, 349] width 1049 height 49
click at [147, 350] on summary "**********" at bounding box center [645, 350] width 1021 height 24
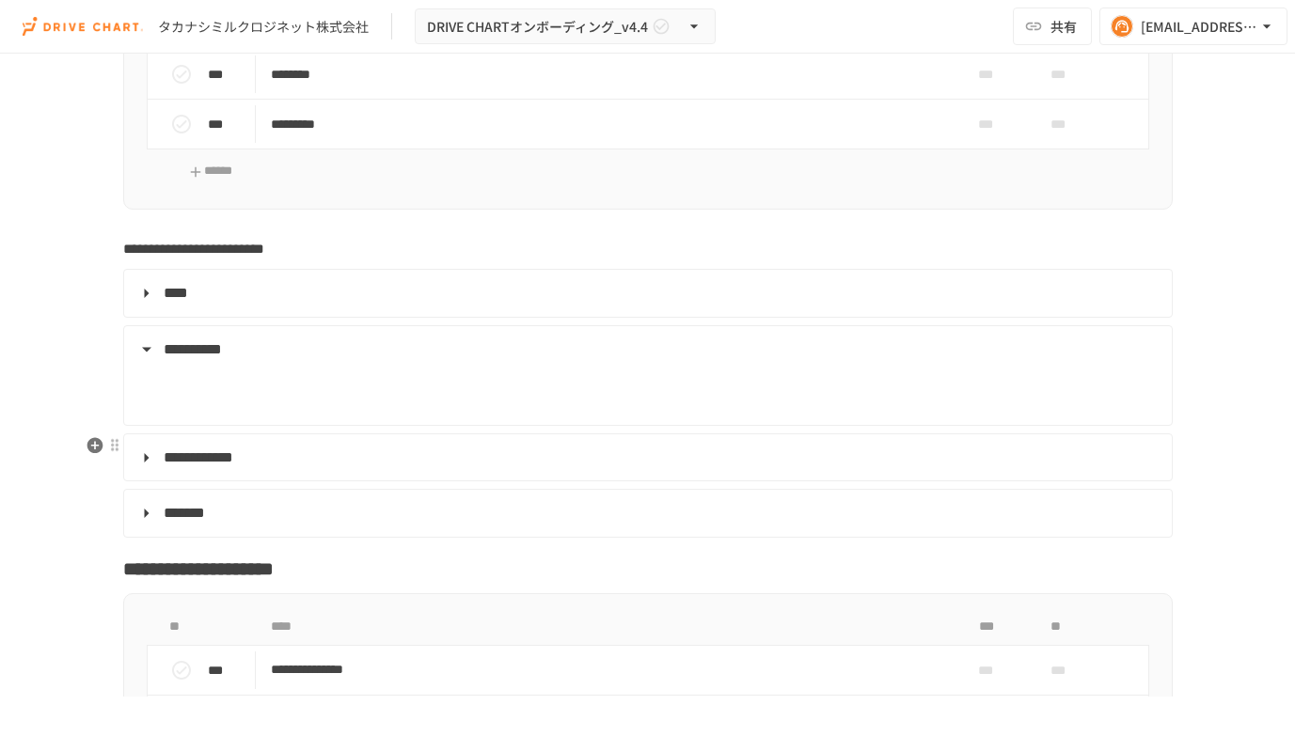
click at [150, 458] on summary "**********" at bounding box center [645, 458] width 1021 height 24
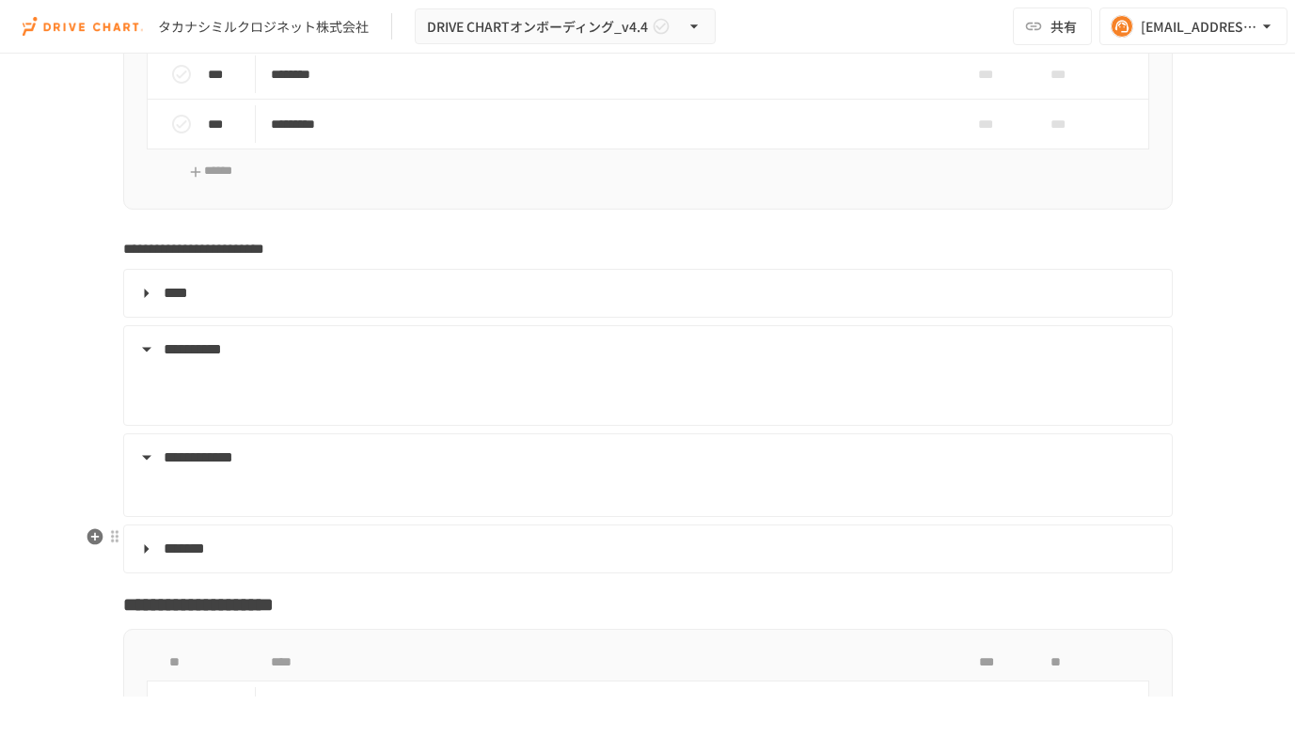
click at [150, 546] on summary "*******" at bounding box center [645, 549] width 1021 height 24
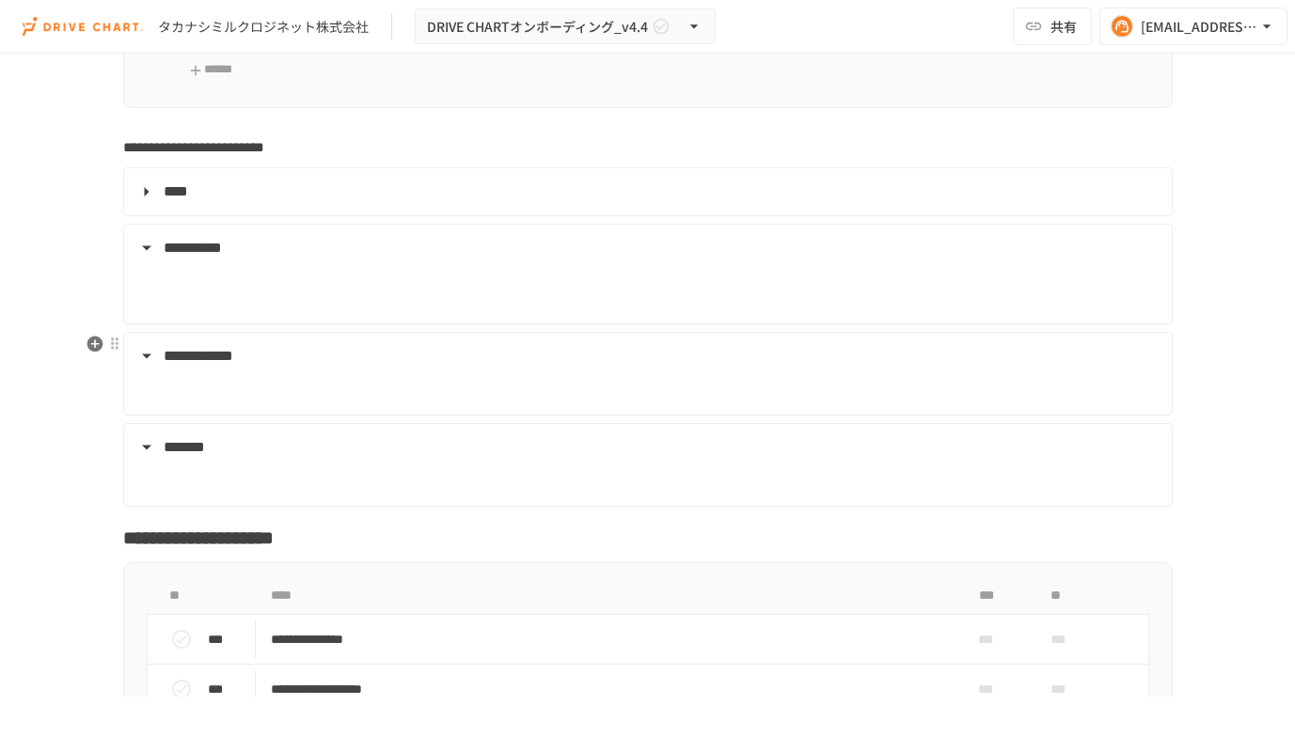
scroll to position [2160, 0]
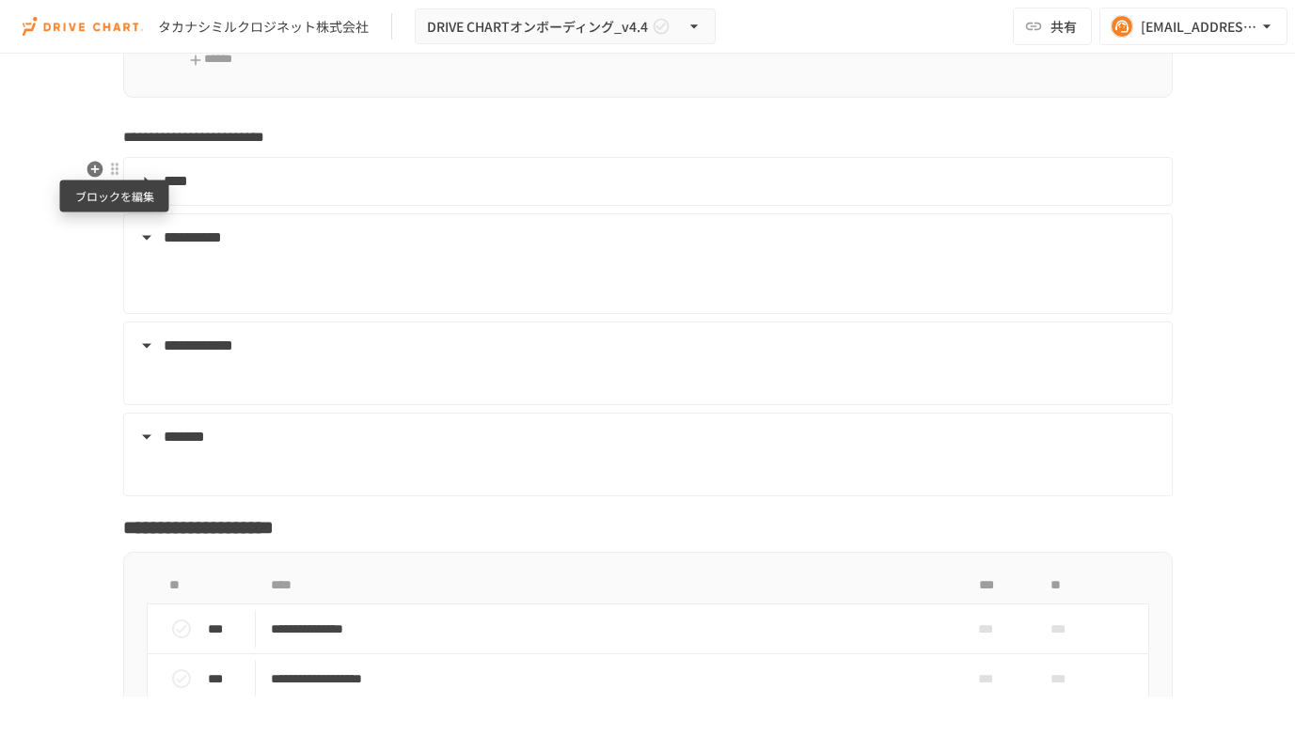
click at [115, 168] on div at bounding box center [114, 169] width 15 height 15
click at [170, 236] on span "削除" at bounding box center [260, 237] width 233 height 18
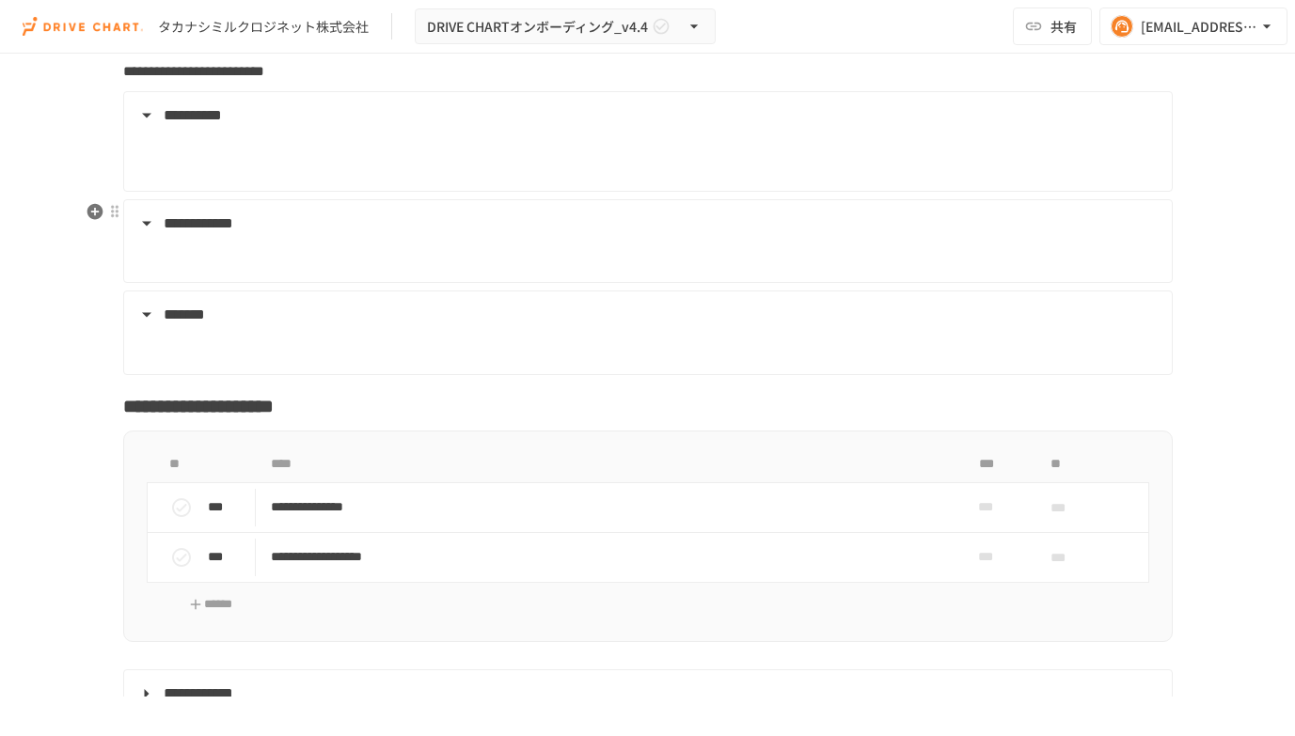
scroll to position [2239, 0]
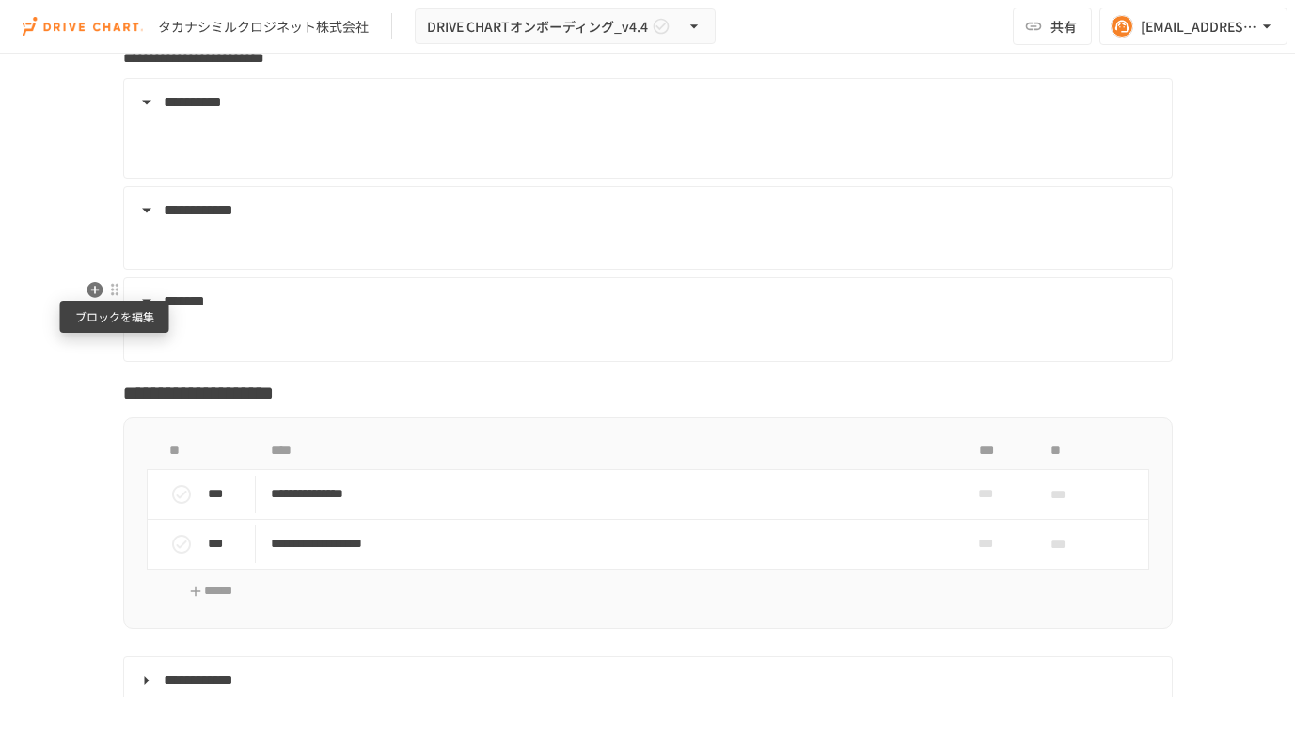
click at [114, 291] on div at bounding box center [114, 289] width 15 height 15
click at [170, 361] on span "削除" at bounding box center [260, 357] width 233 height 18
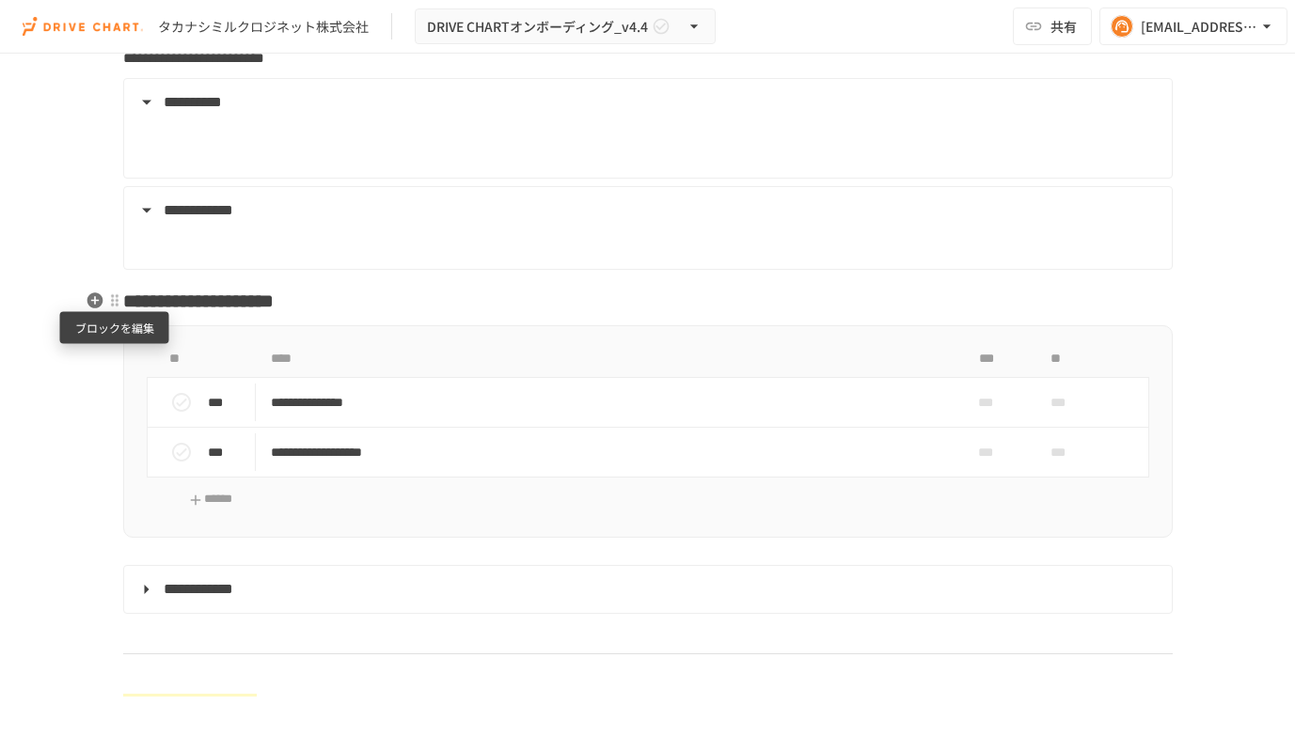
click at [111, 303] on div at bounding box center [114, 300] width 15 height 15
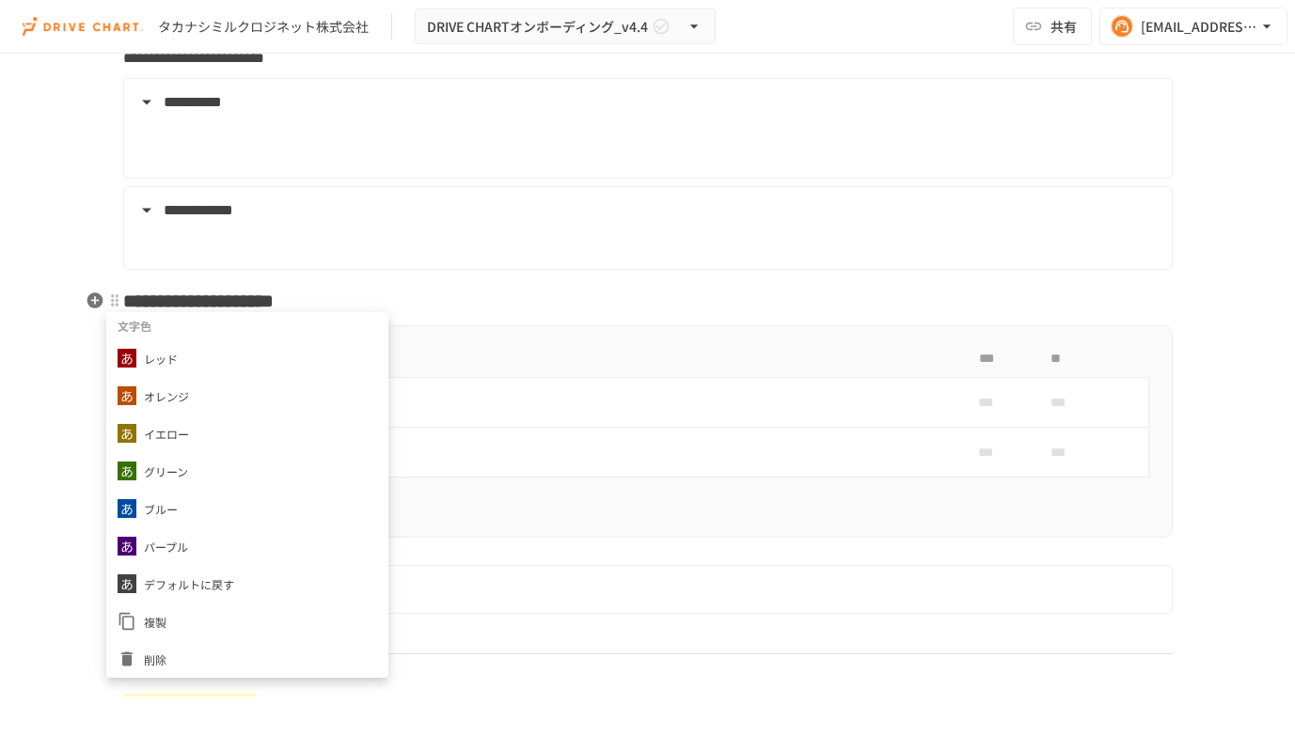
click at [157, 645] on li "削除" at bounding box center [247, 659] width 282 height 38
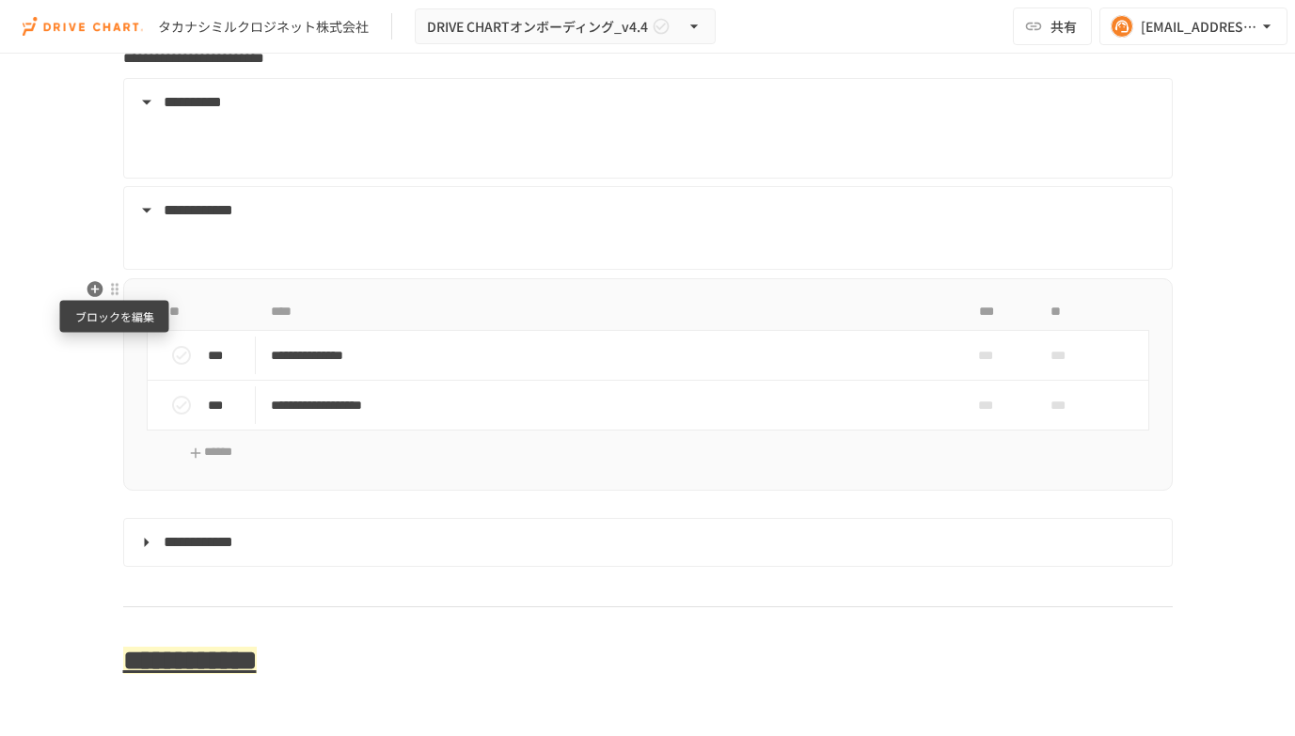
click at [114, 290] on div at bounding box center [114, 289] width 15 height 15
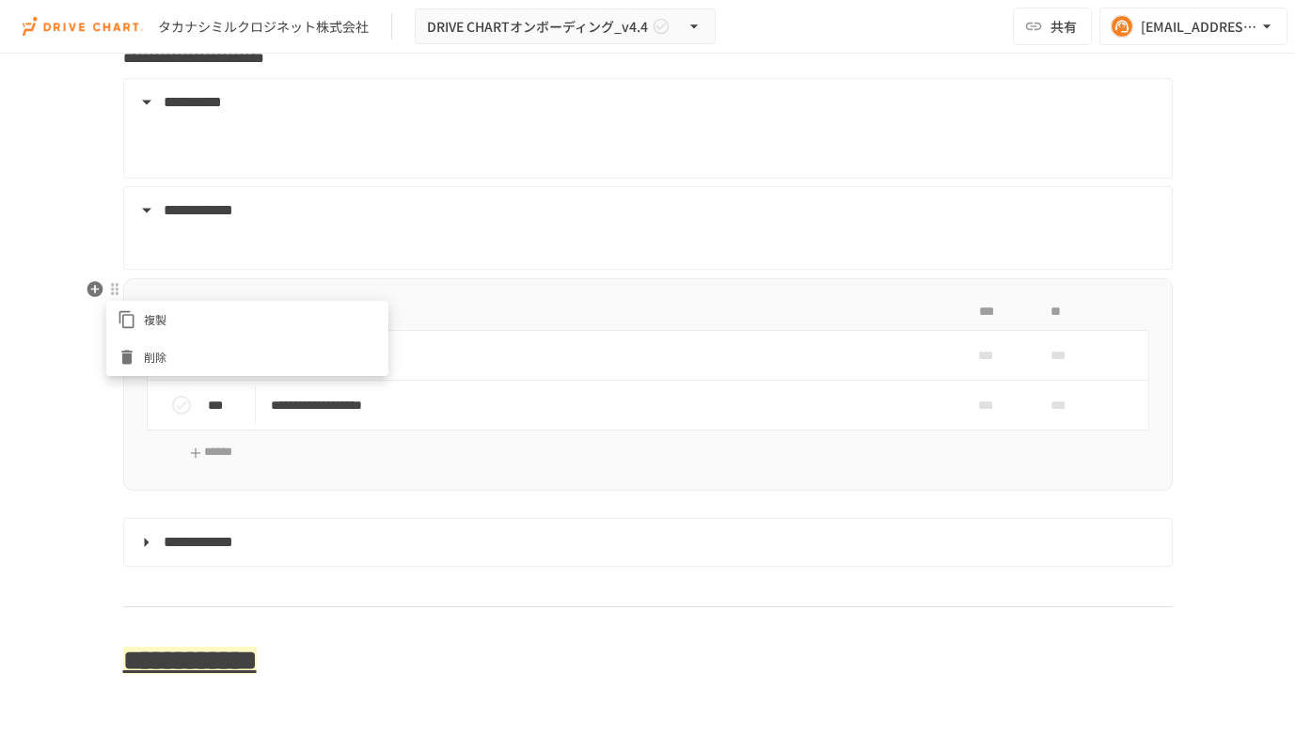
click at [154, 350] on span "削除" at bounding box center [260, 357] width 233 height 18
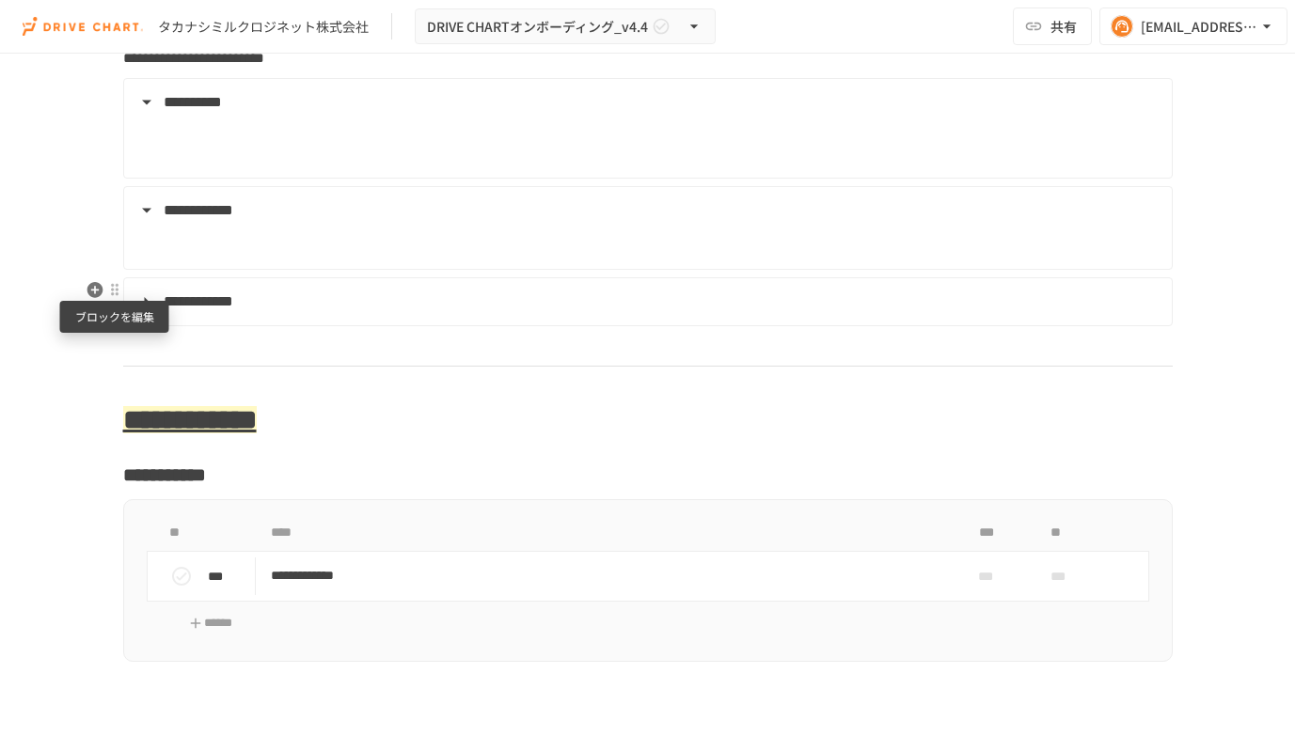
click at [118, 292] on div at bounding box center [114, 289] width 15 height 15
click at [155, 357] on span "削除" at bounding box center [260, 357] width 233 height 18
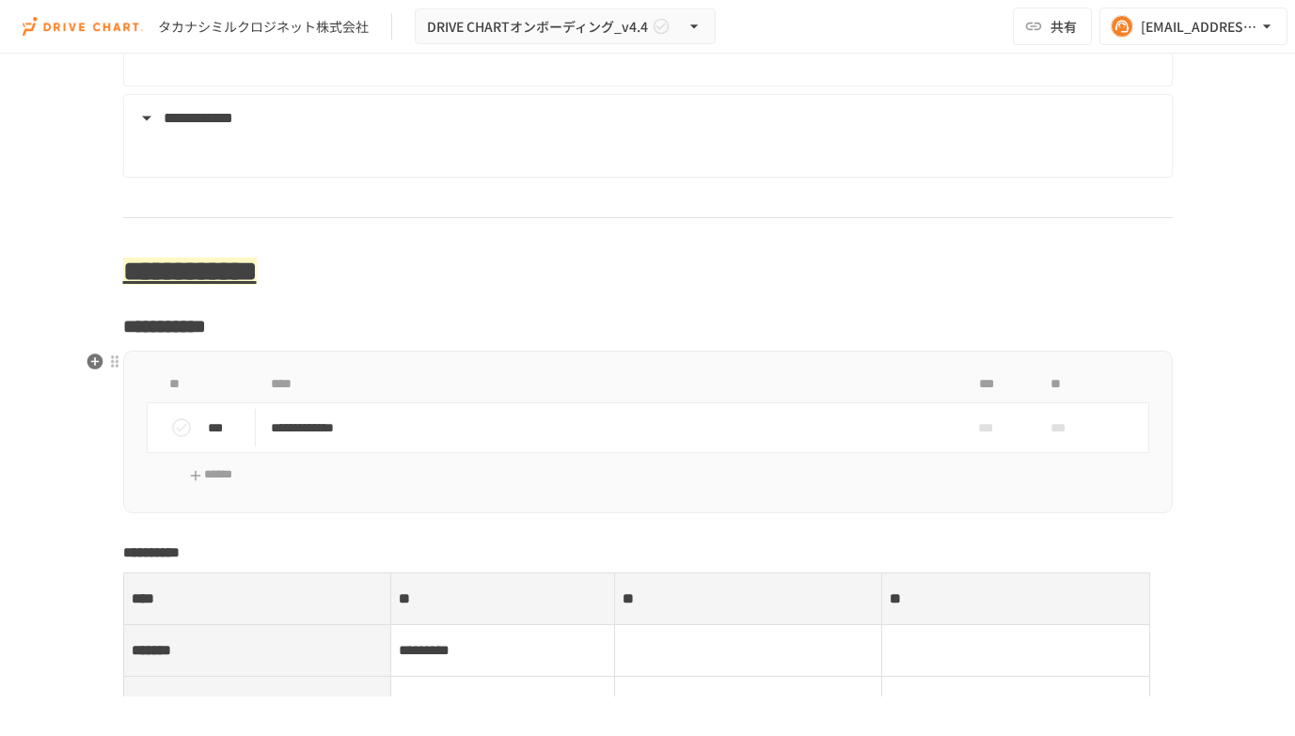
scroll to position [2326, 0]
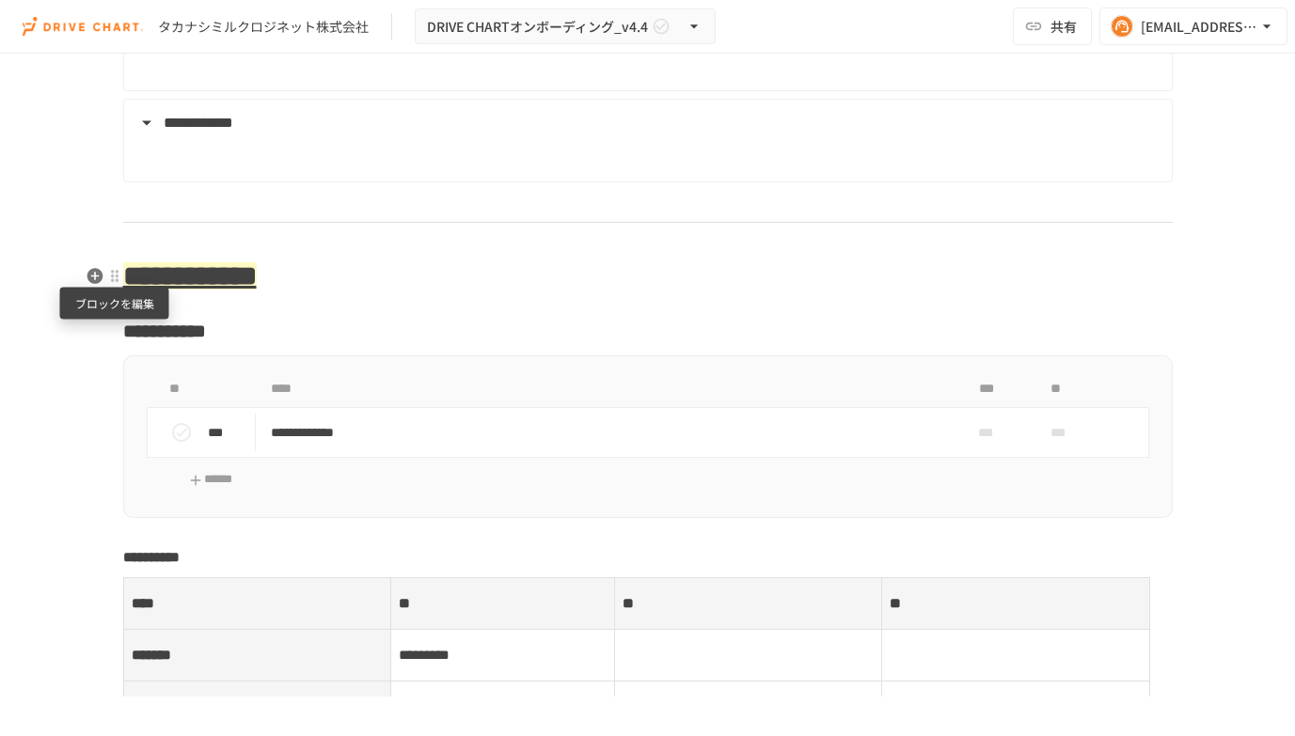
click at [112, 276] on div at bounding box center [114, 276] width 15 height 15
click at [147, 344] on span "削除" at bounding box center [260, 344] width 233 height 18
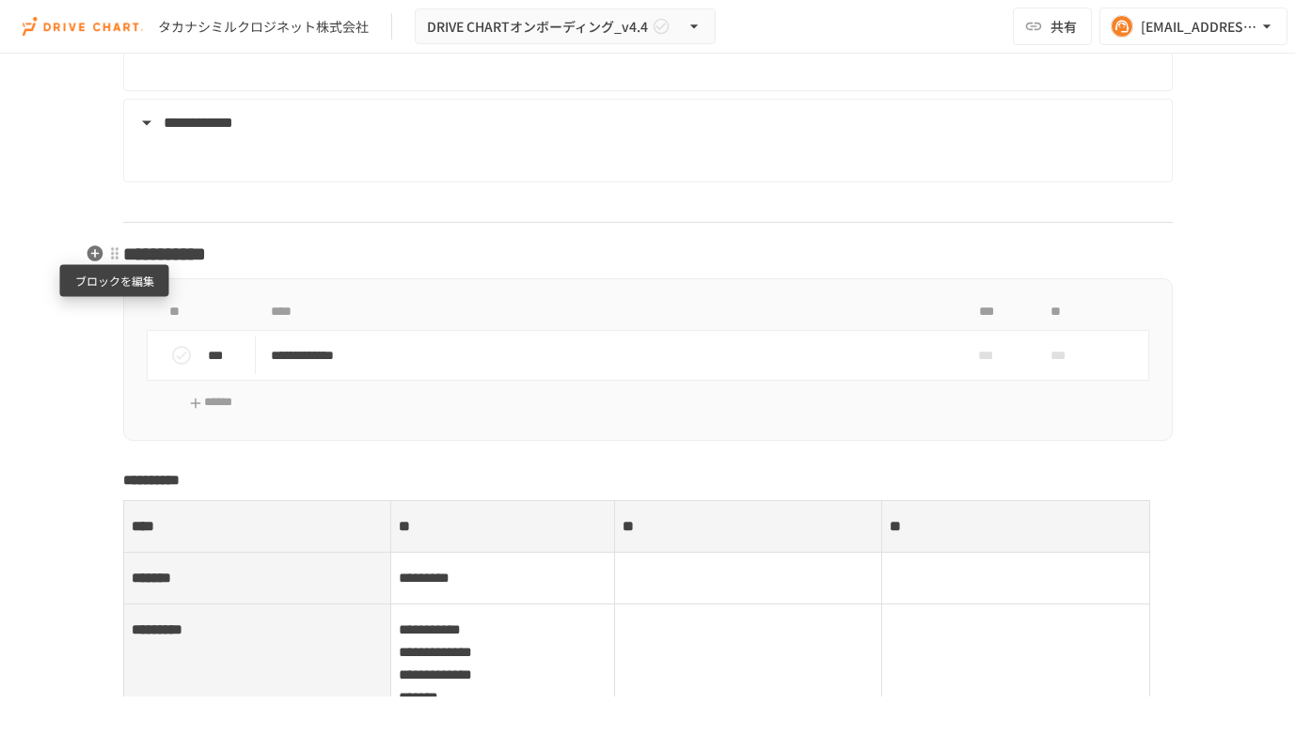
click at [111, 254] on div at bounding box center [114, 253] width 15 height 15
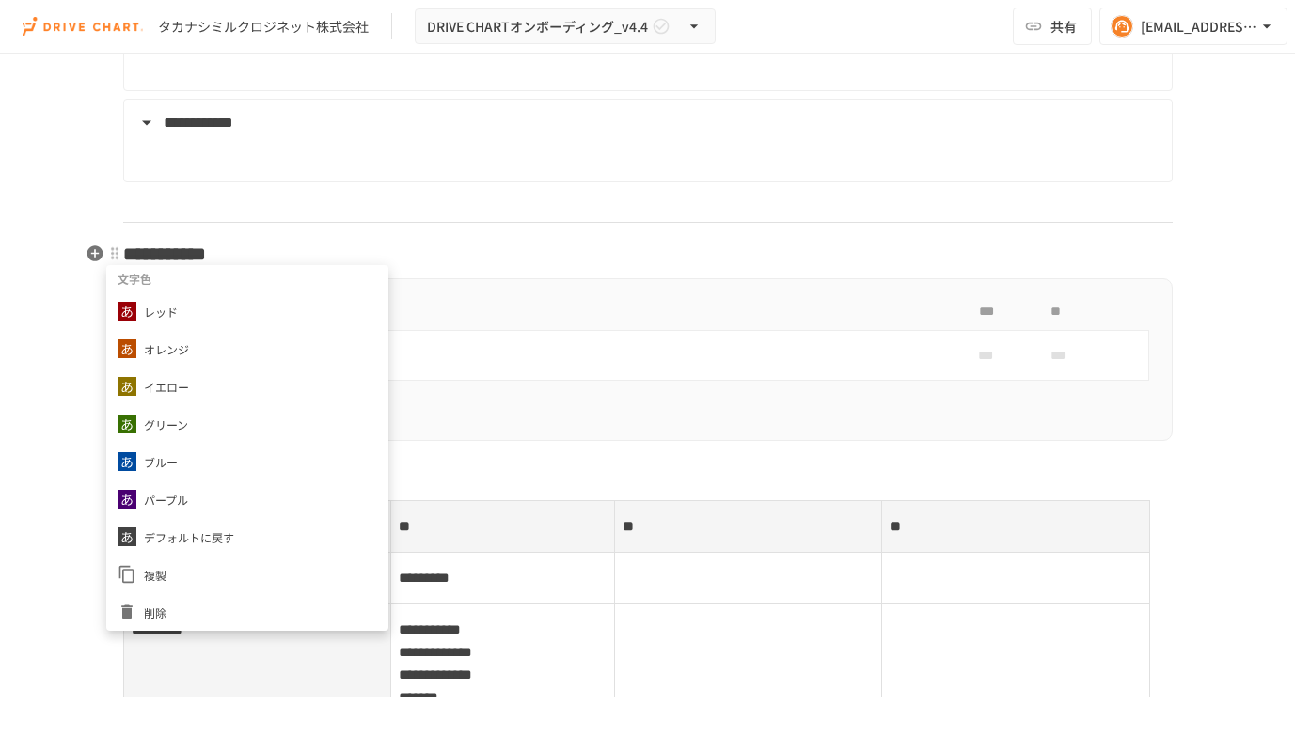
click at [170, 611] on span "削除" at bounding box center [260, 613] width 233 height 18
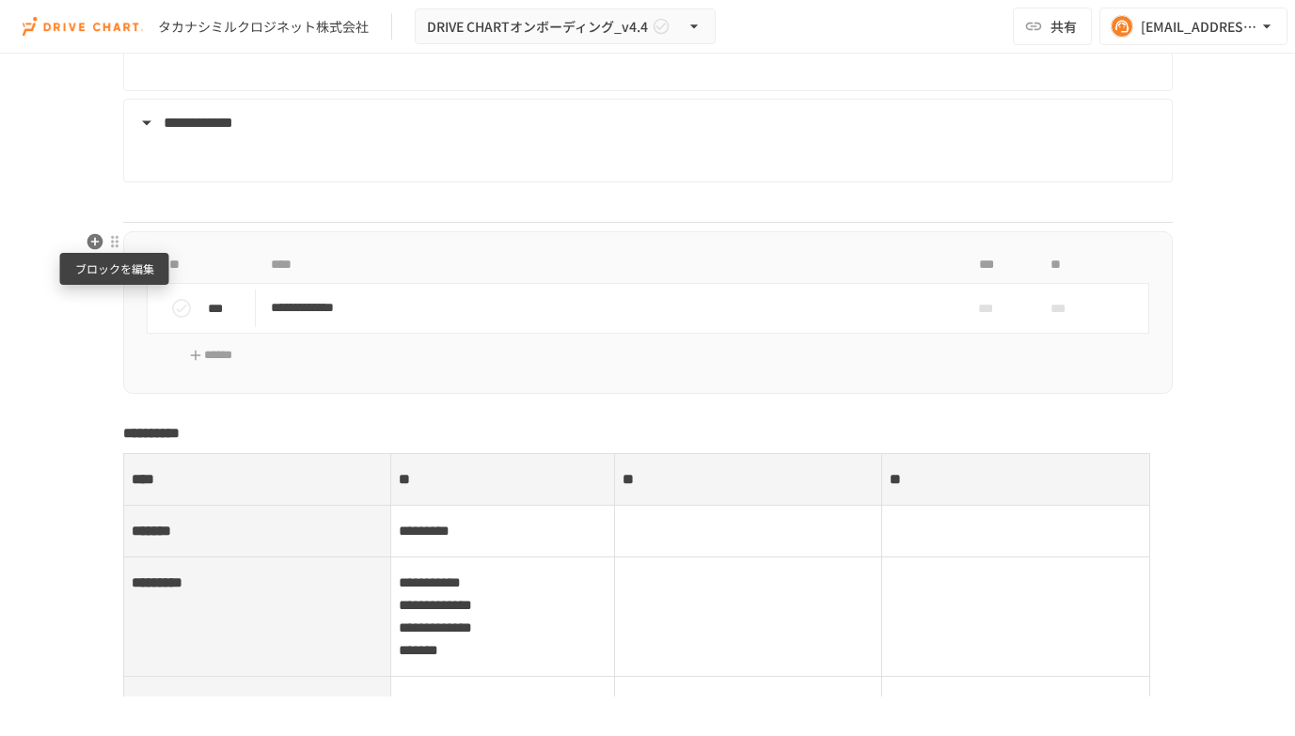
click at [108, 241] on div at bounding box center [114, 241] width 15 height 15
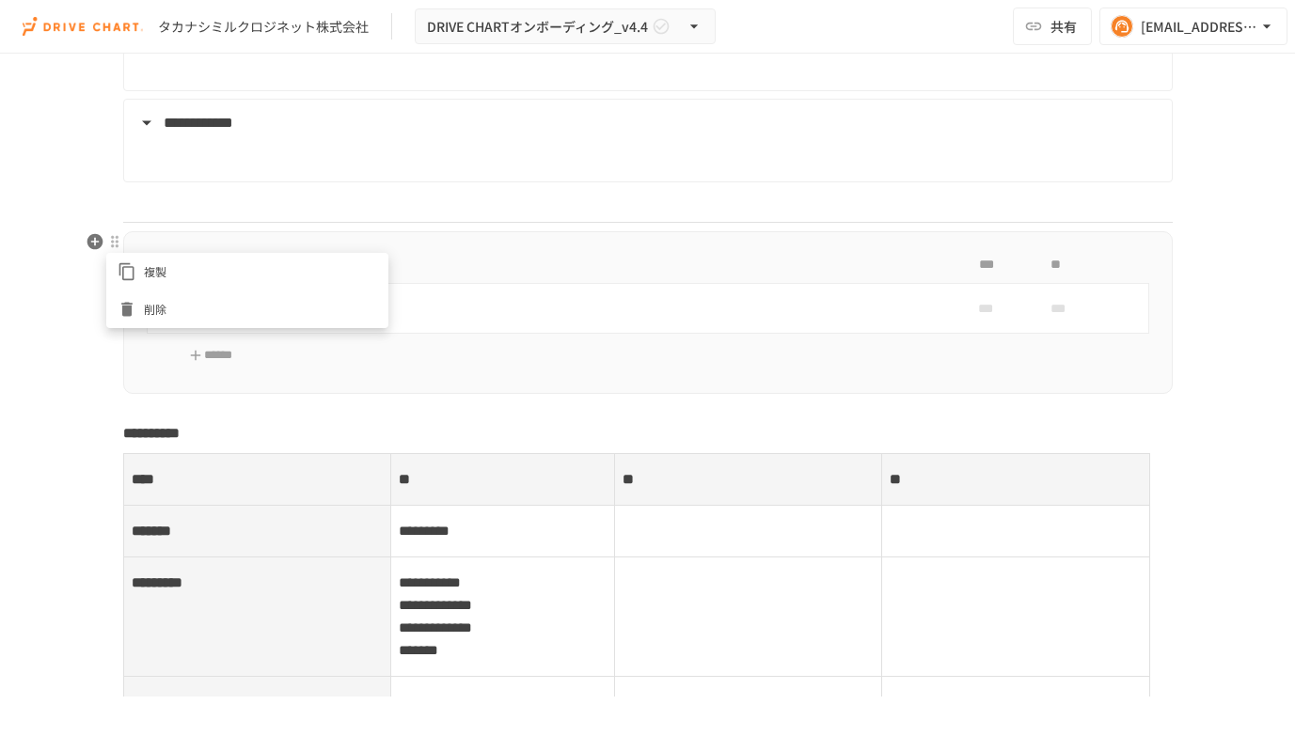
click at [154, 316] on span "削除" at bounding box center [260, 309] width 233 height 18
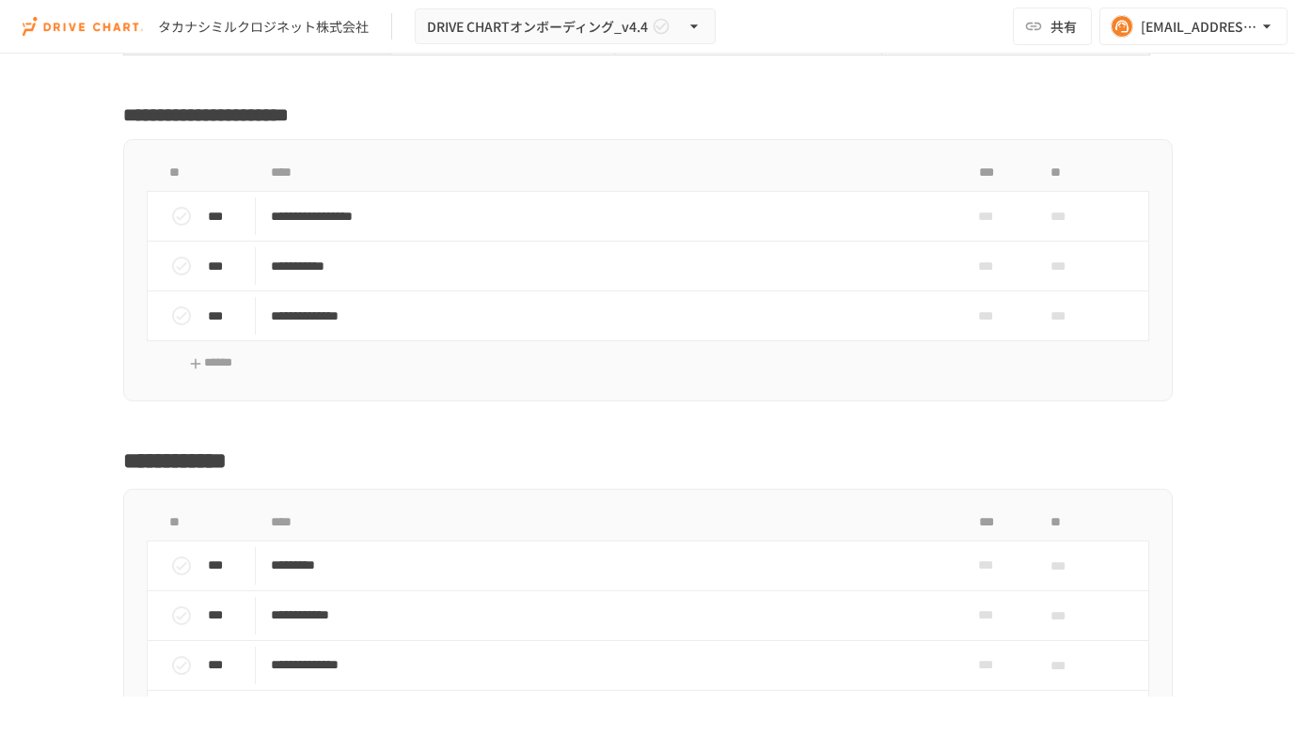
scroll to position [3301, 0]
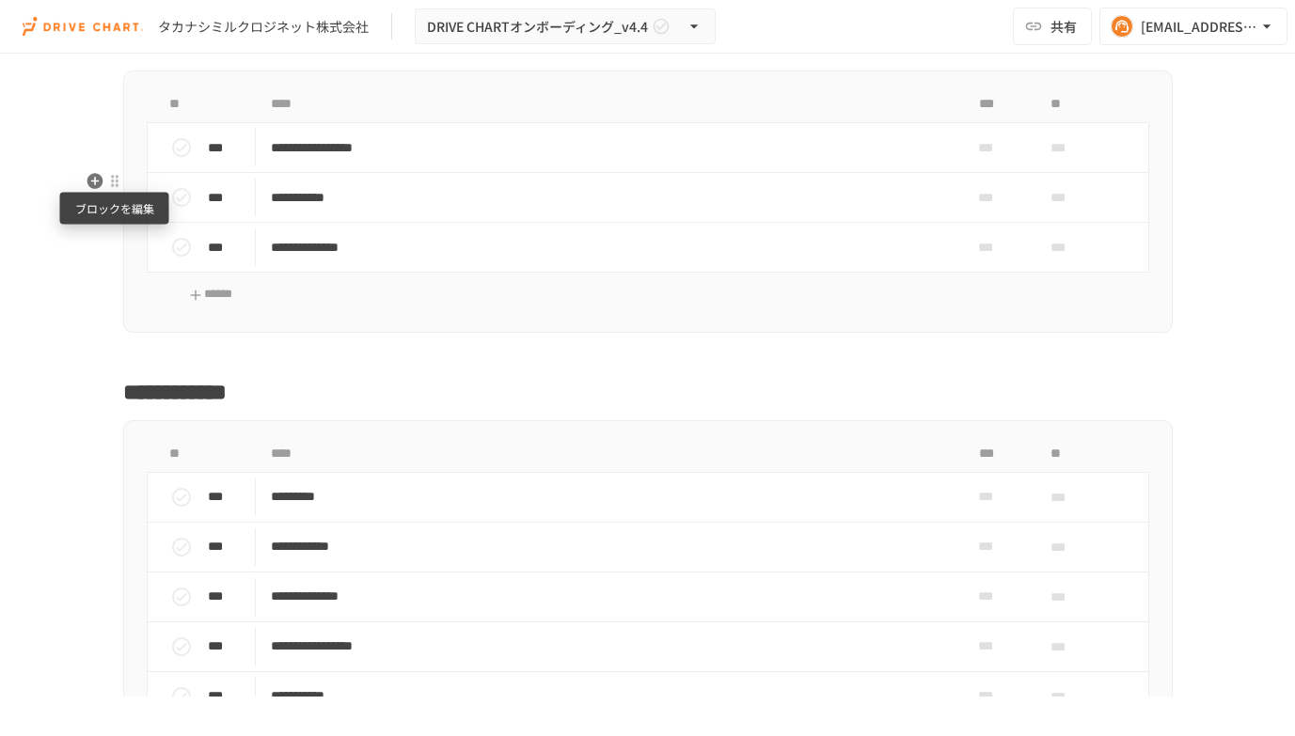
click at [118, 186] on div at bounding box center [114, 181] width 15 height 15
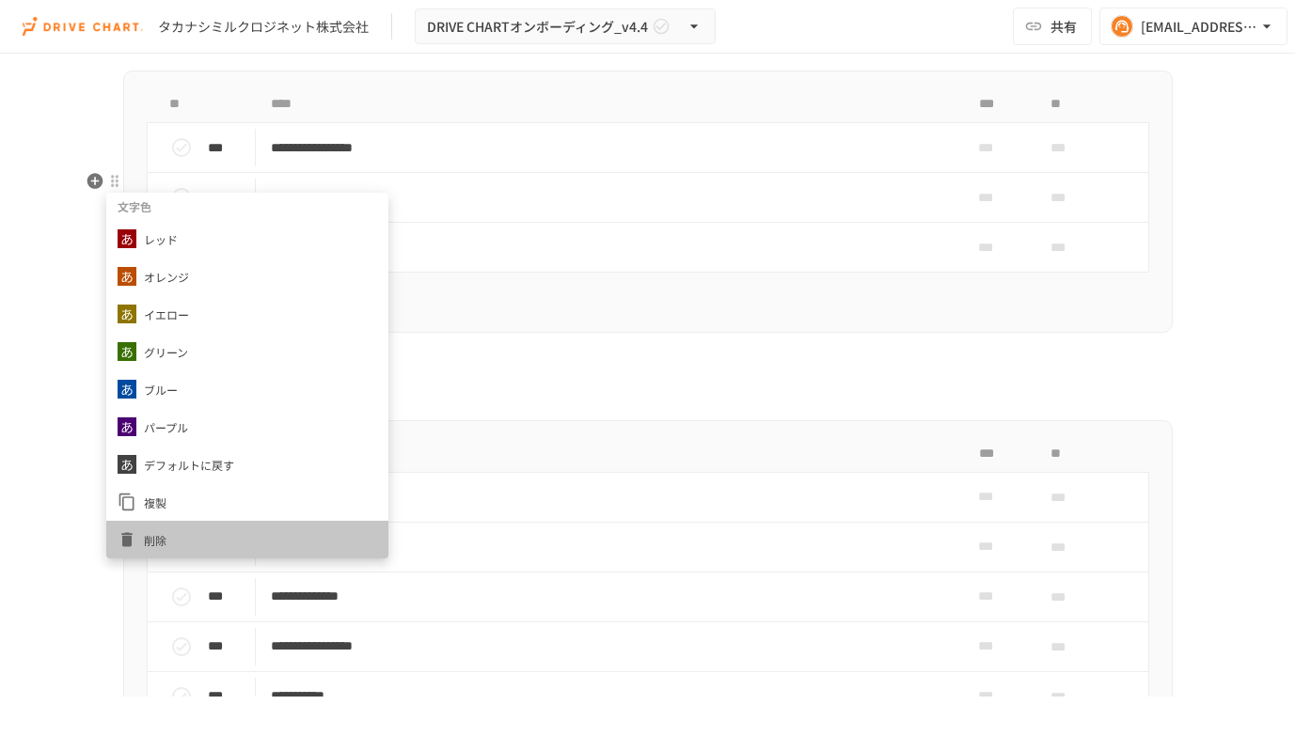
click at [164, 537] on span "削除" at bounding box center [260, 540] width 233 height 18
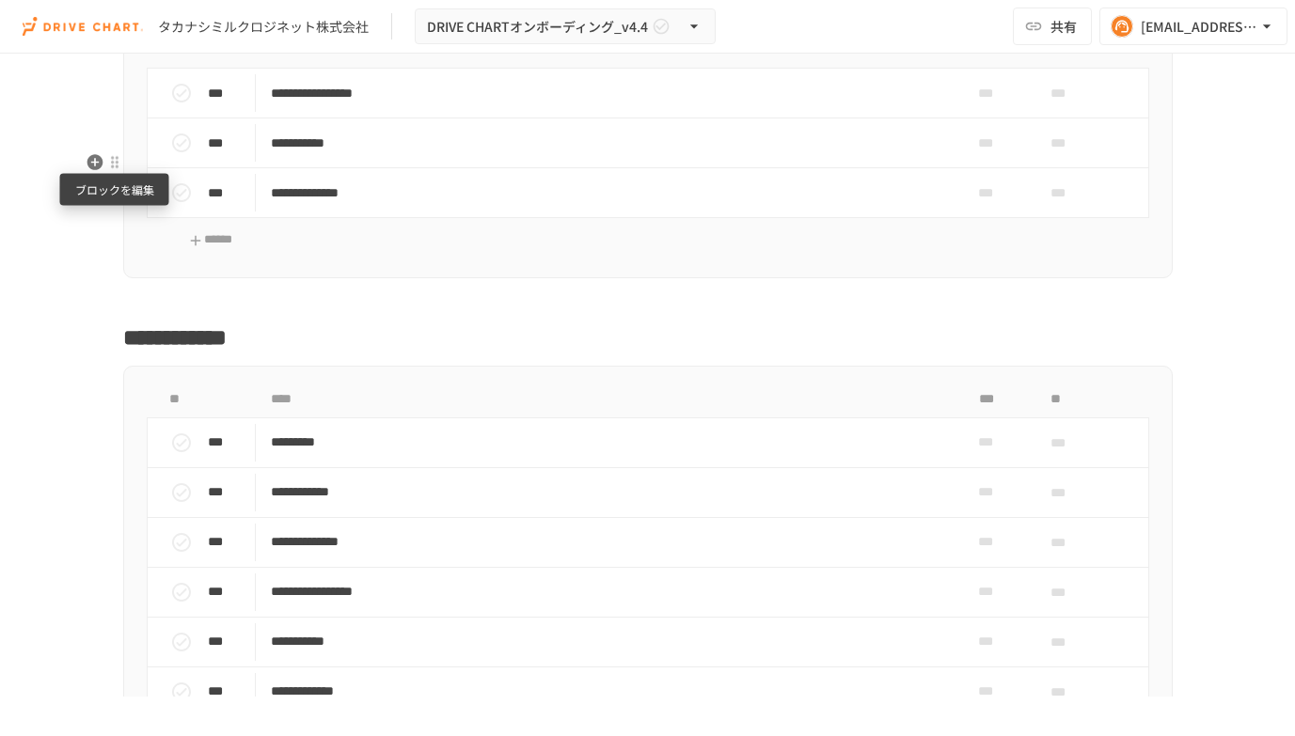
click at [114, 166] on div at bounding box center [114, 162] width 15 height 15
click at [148, 229] on span "削除" at bounding box center [260, 230] width 233 height 18
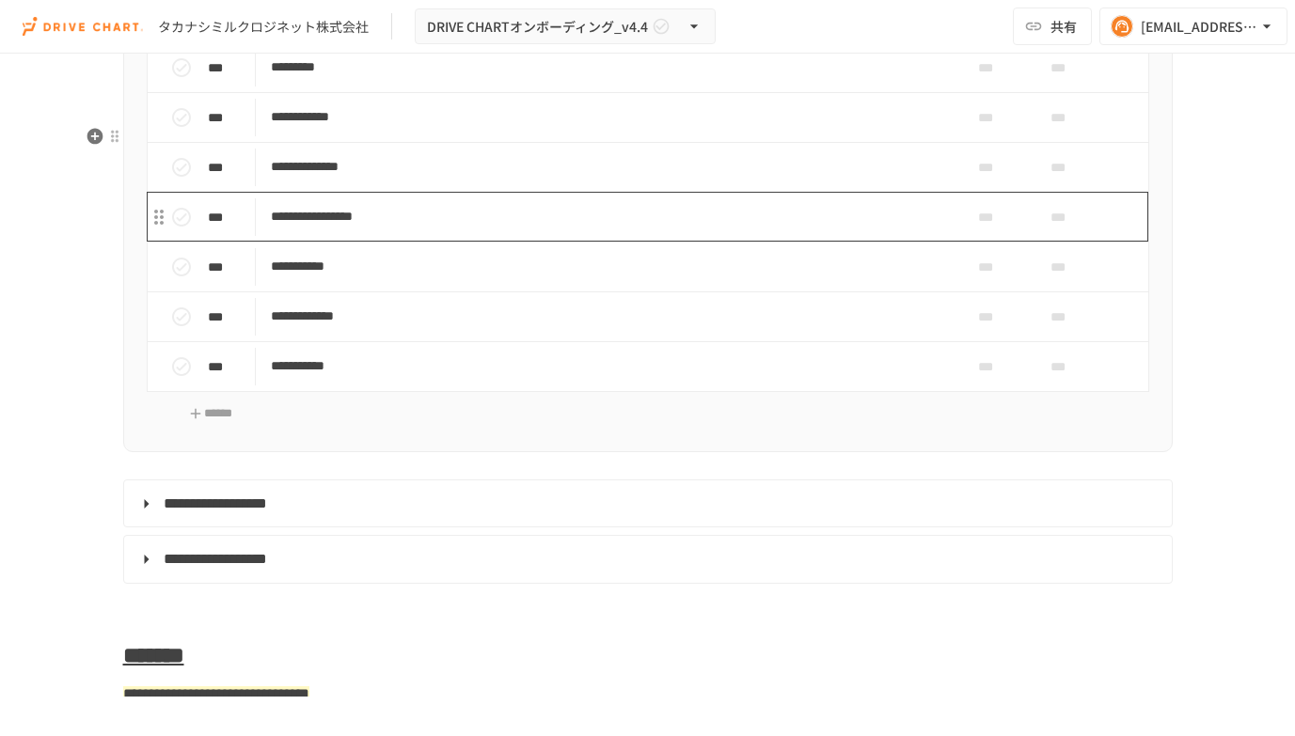
scroll to position [3398, 0]
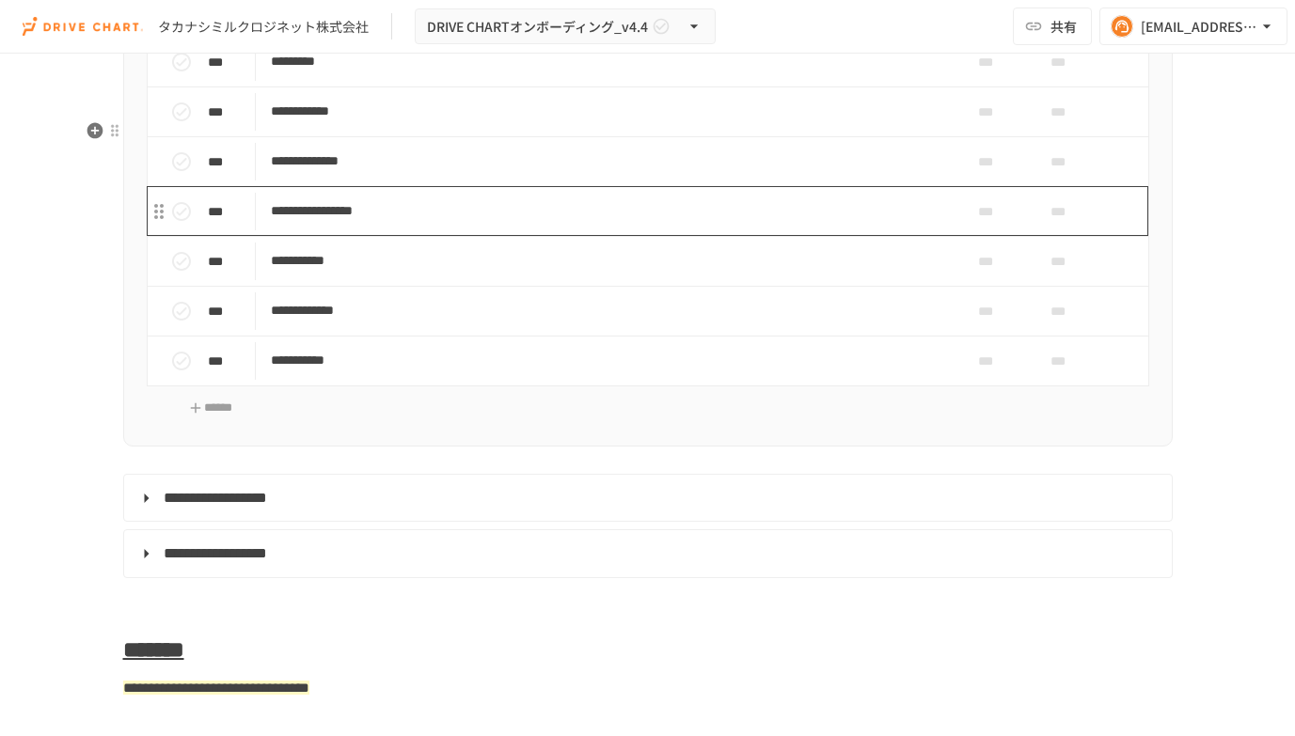
click at [530, 223] on p "**********" at bounding box center [608, 211] width 675 height 24
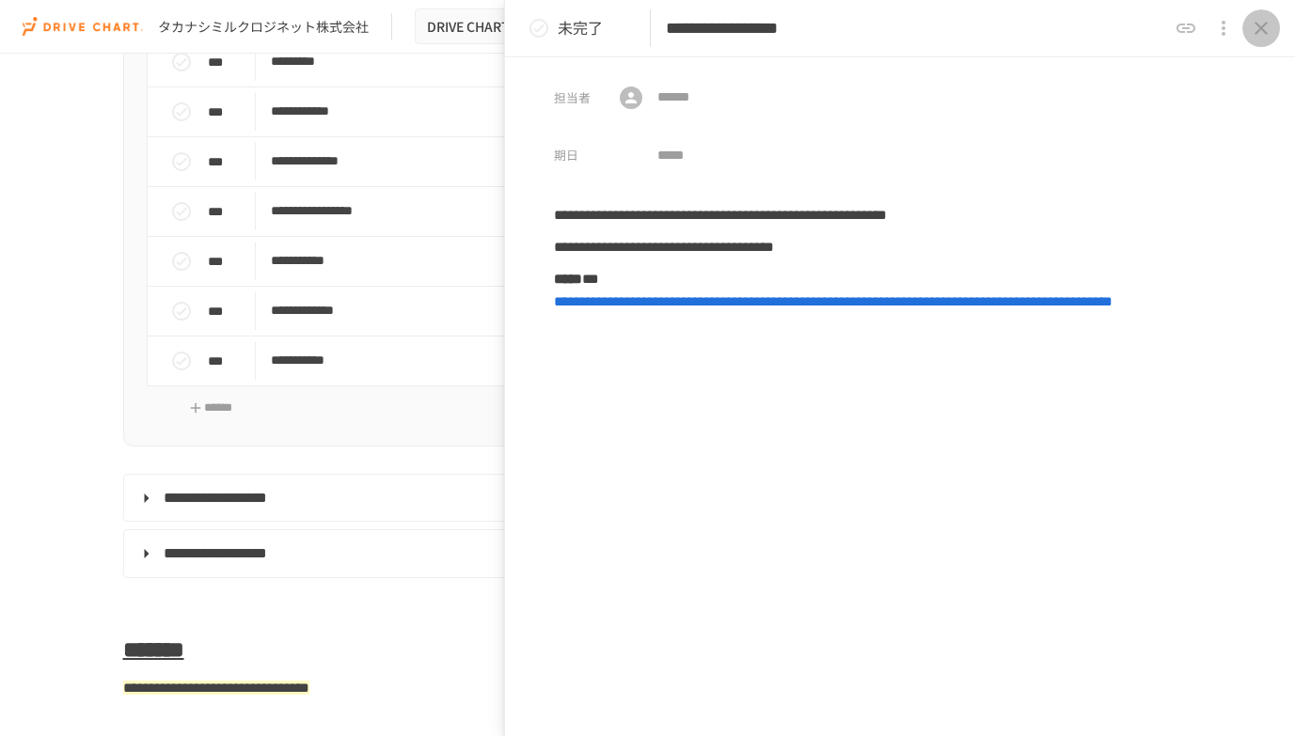
click at [1263, 30] on icon "close drawer" at bounding box center [1260, 28] width 13 height 13
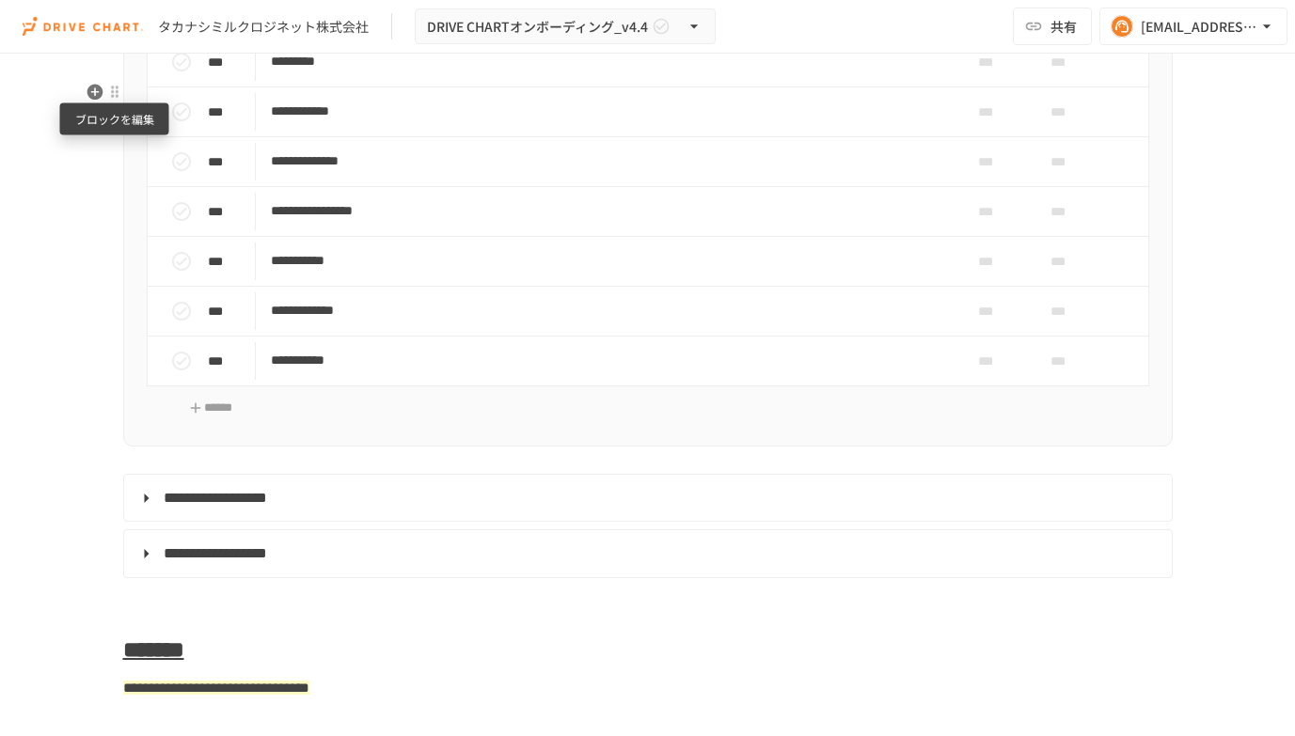
click at [116, 95] on div at bounding box center [114, 92] width 15 height 15
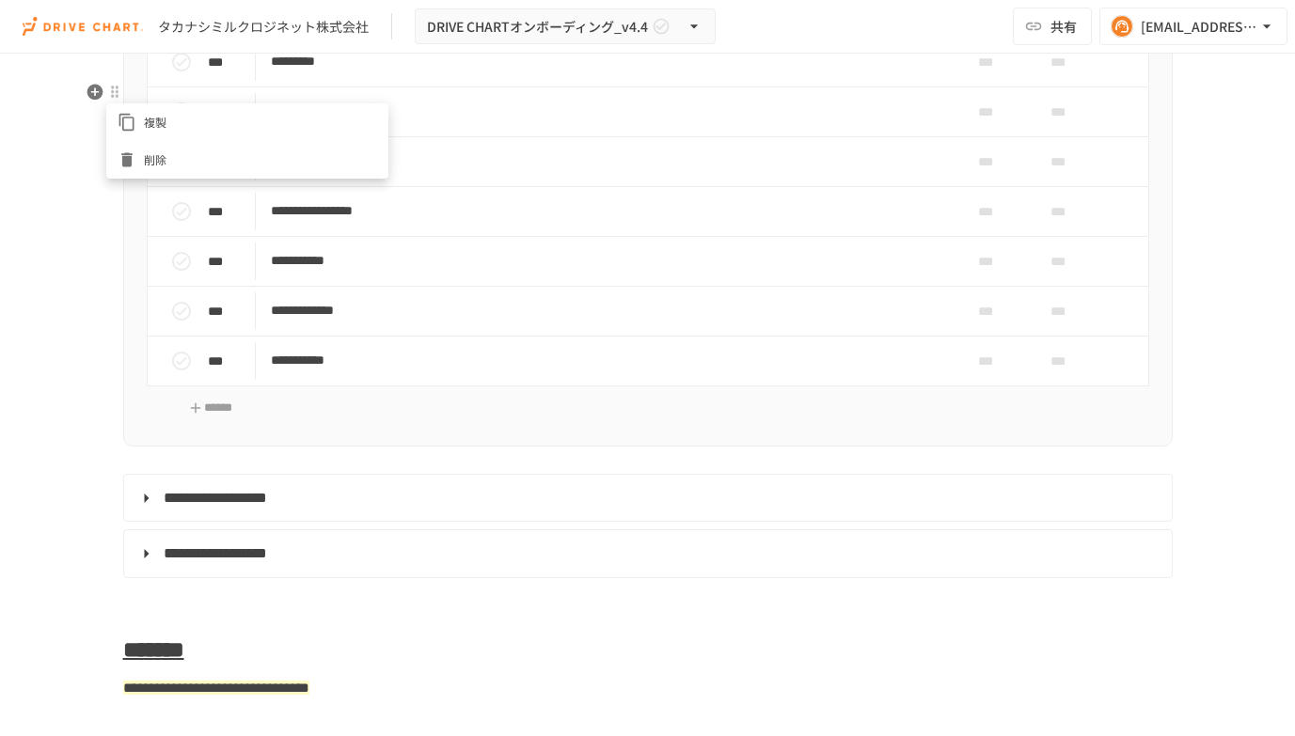
click at [156, 148] on li "削除" at bounding box center [247, 160] width 282 height 38
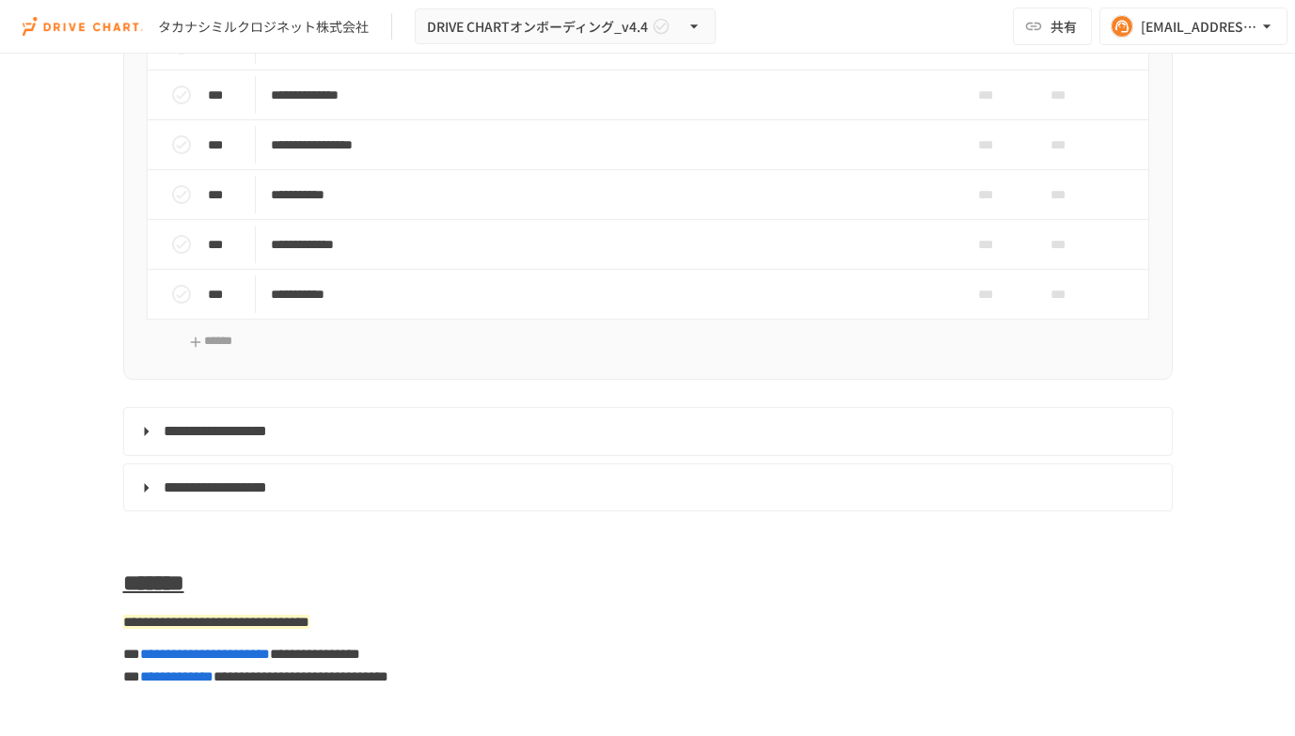
scroll to position [3332, 0]
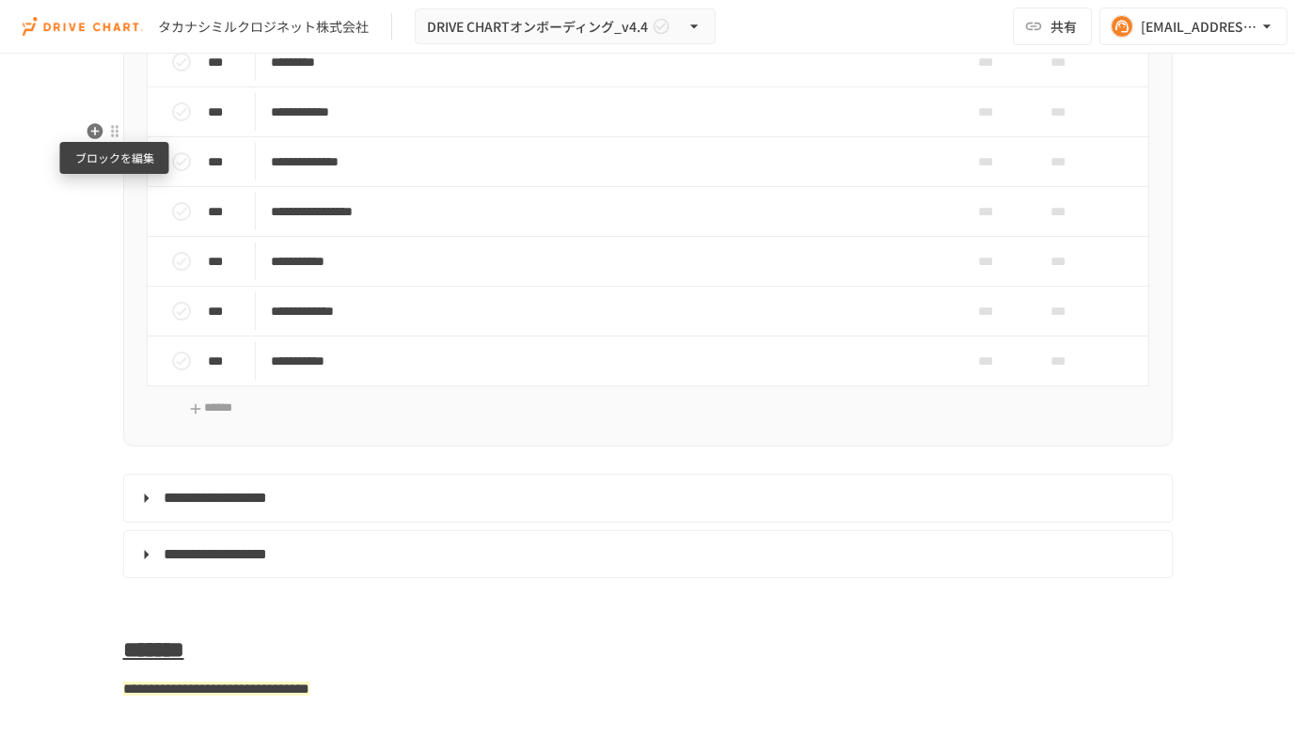
click at [112, 135] on div at bounding box center [114, 131] width 15 height 15
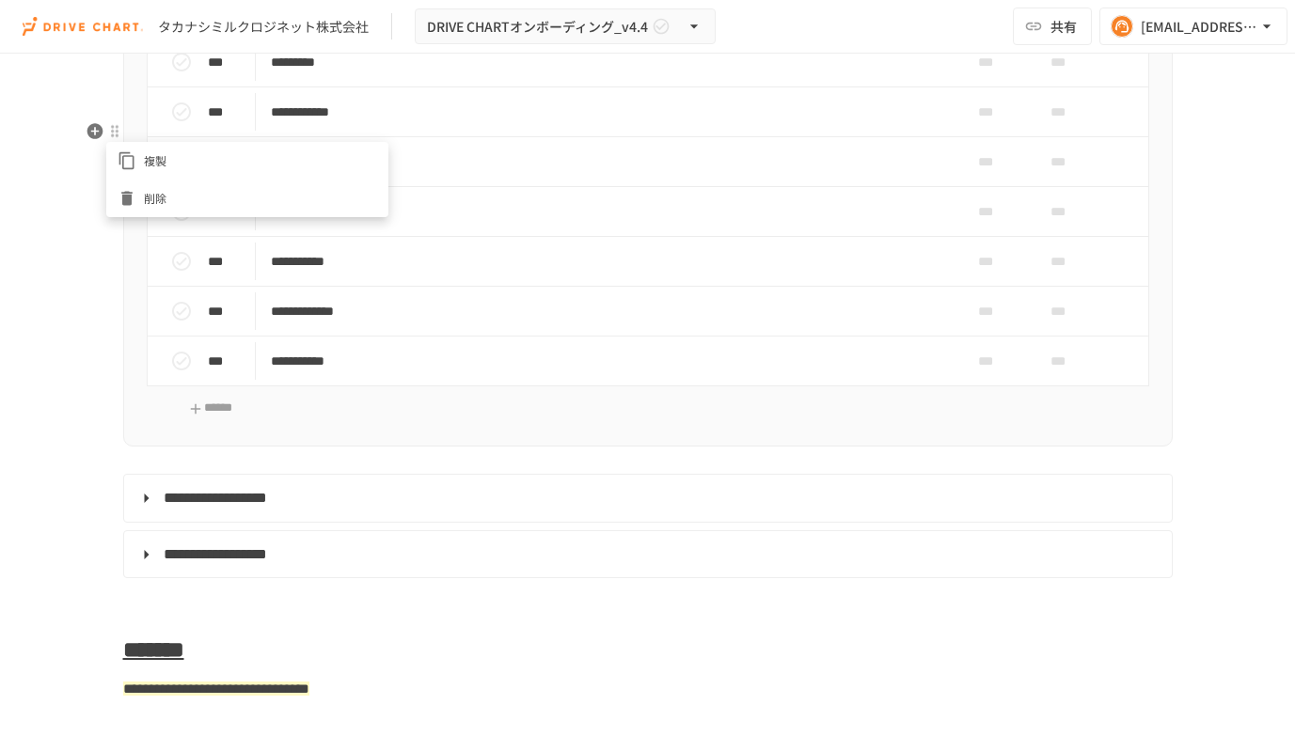
click at [131, 195] on icon at bounding box center [126, 199] width 11 height 14
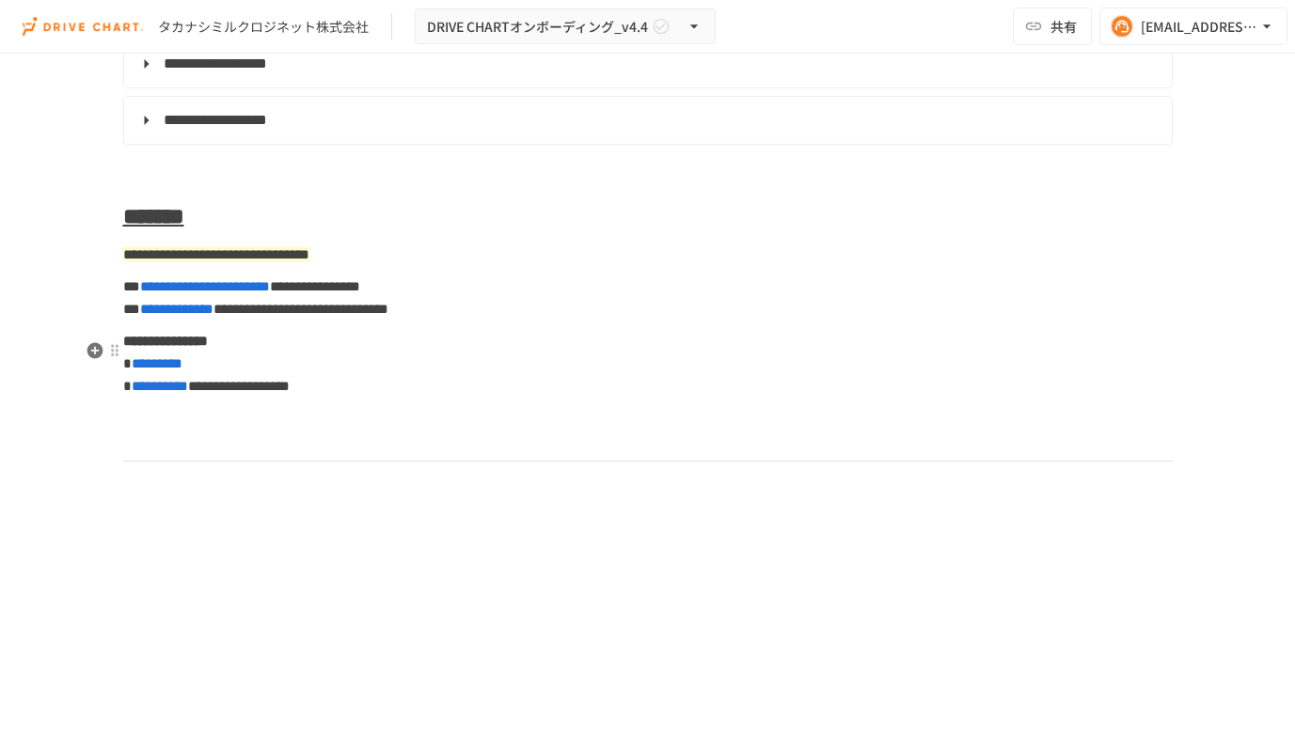
scroll to position [3276, 0]
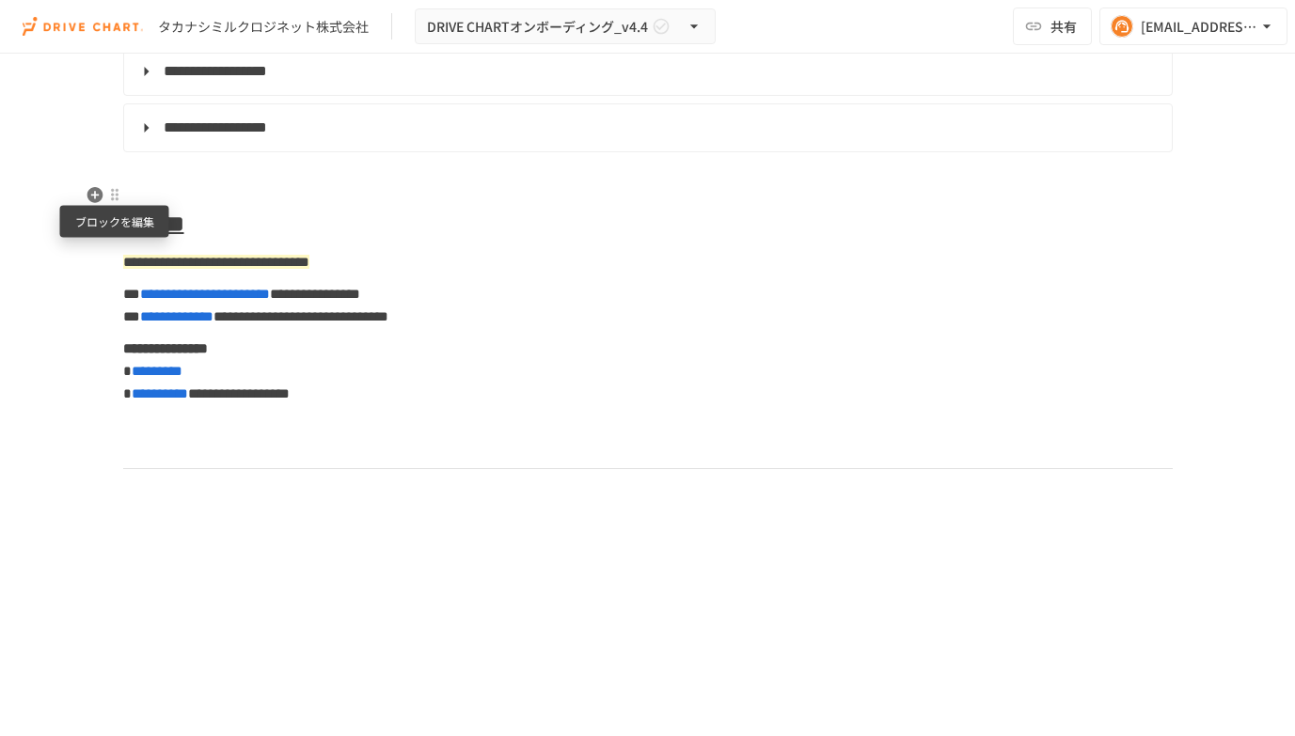
click at [112, 194] on div at bounding box center [114, 194] width 15 height 15
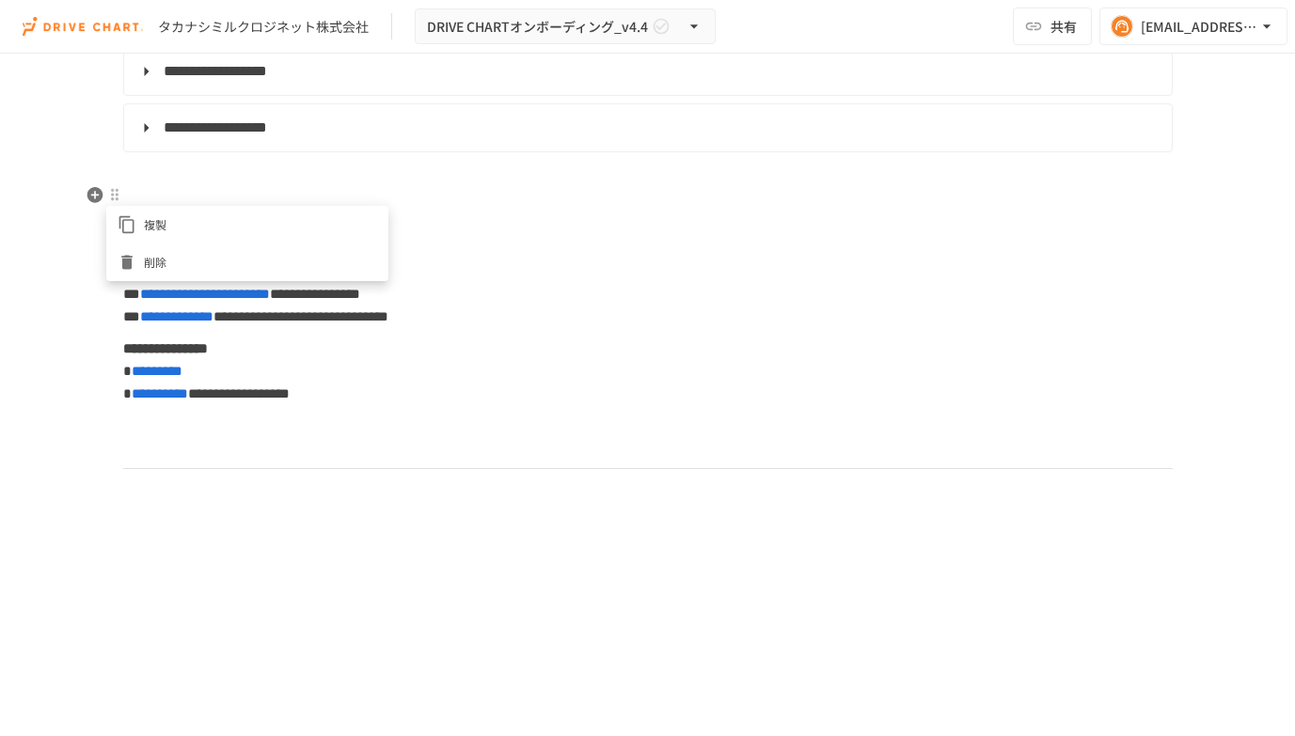
click at [136, 260] on div at bounding box center [131, 262] width 26 height 19
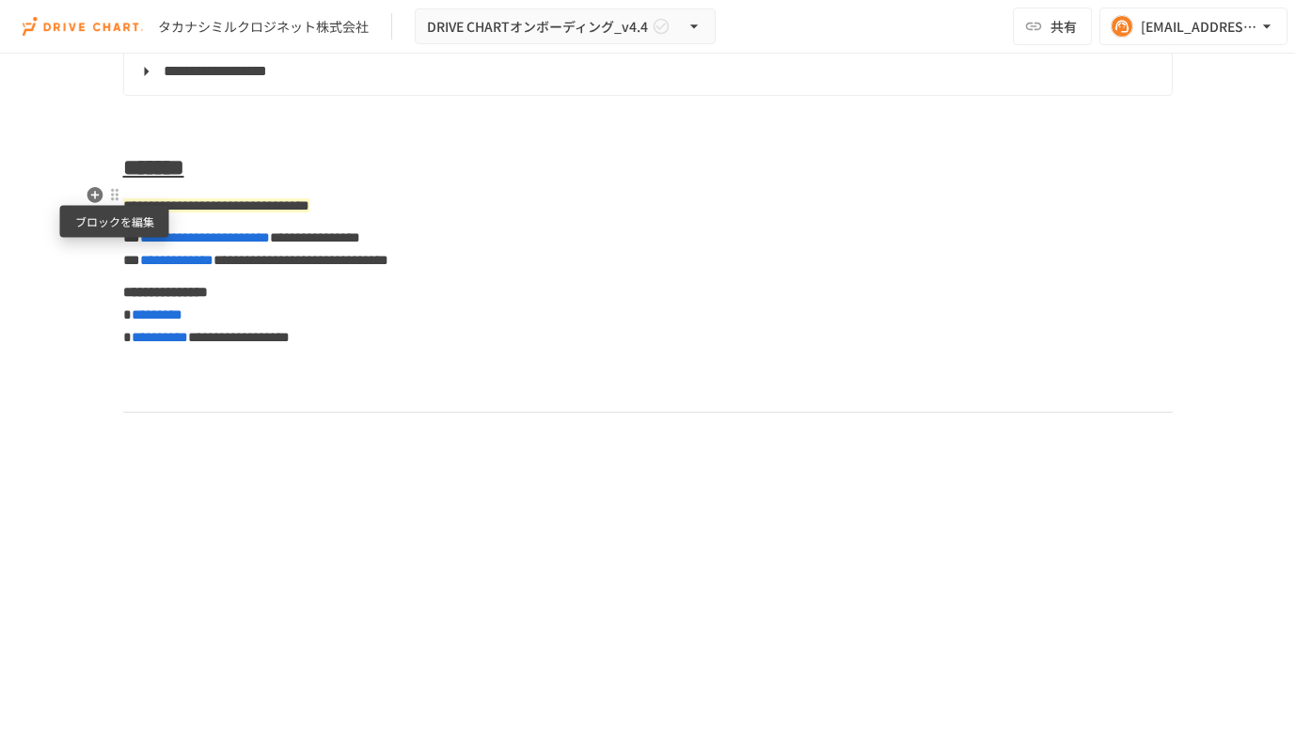
click at [110, 191] on div at bounding box center [114, 194] width 15 height 15
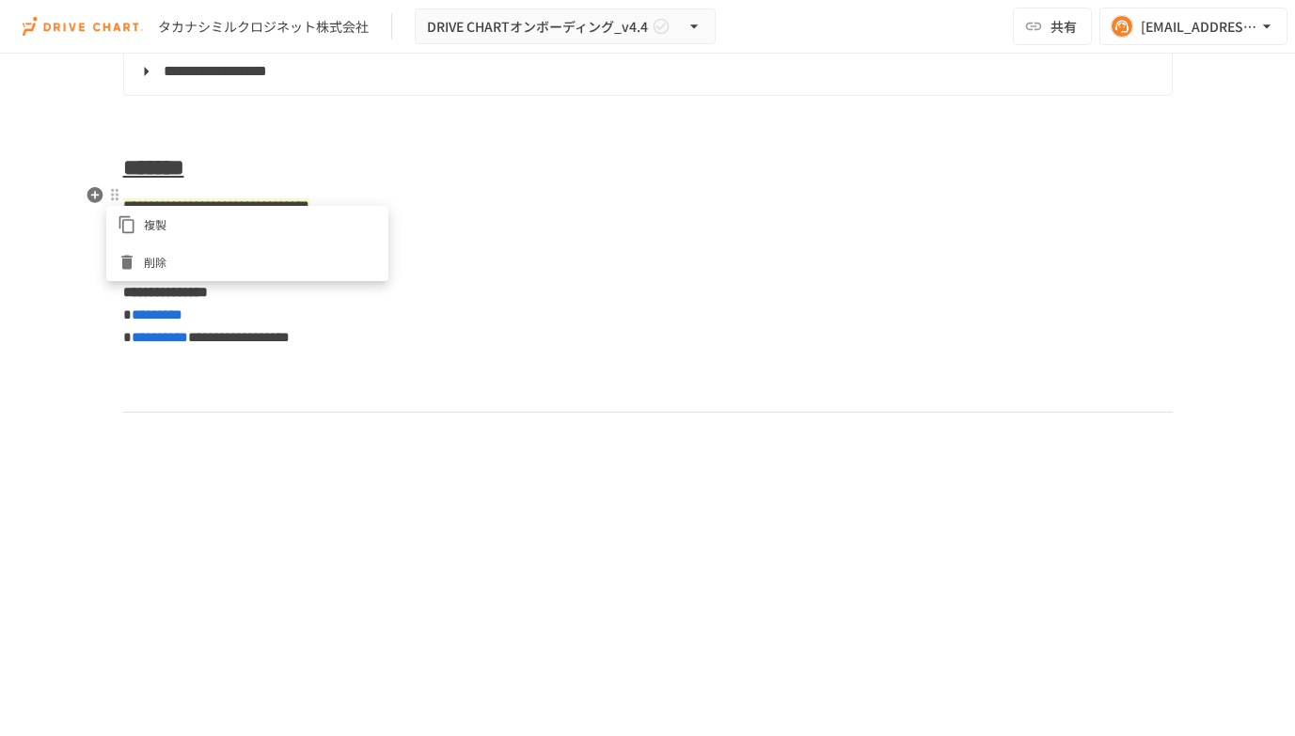
click at [145, 260] on span "削除" at bounding box center [260, 262] width 233 height 18
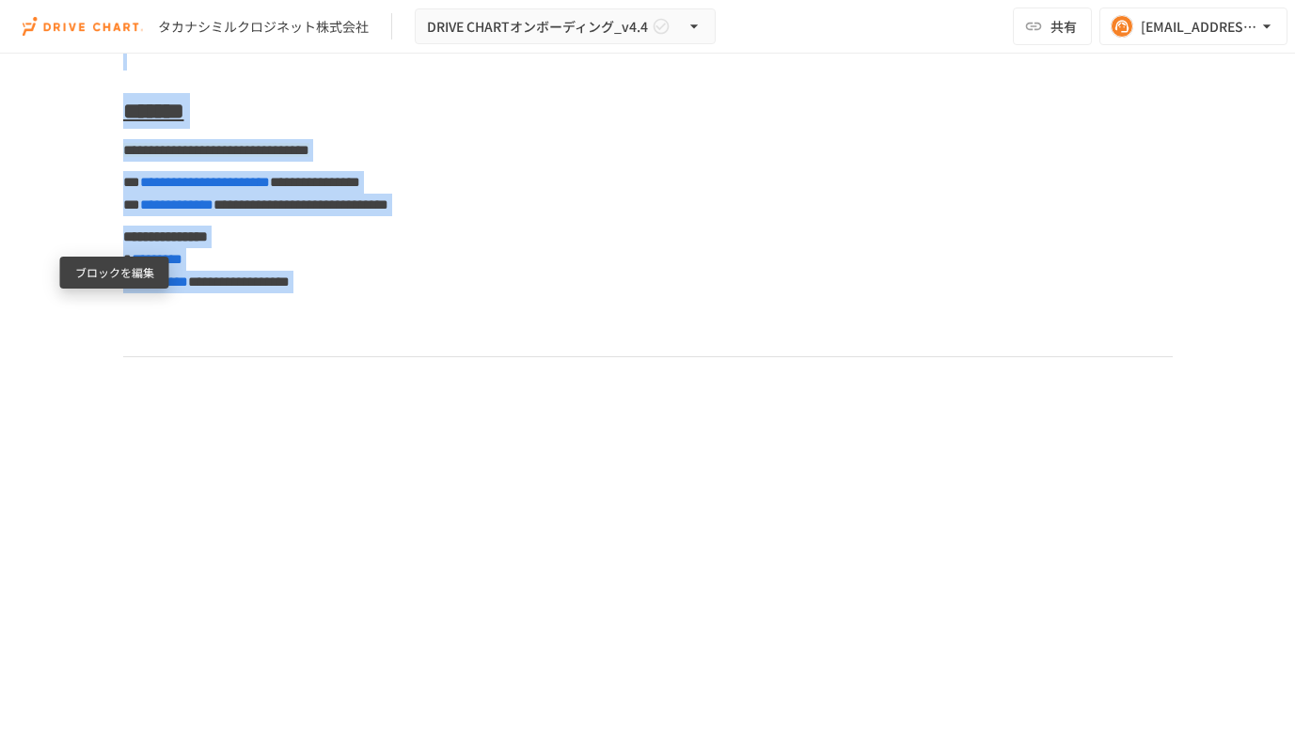
drag, startPoint x: 542, startPoint y: 430, endPoint x: 128, endPoint y: 270, distance: 443.6
click at [128, 270] on body "**********" at bounding box center [647, 348] width 1295 height 697
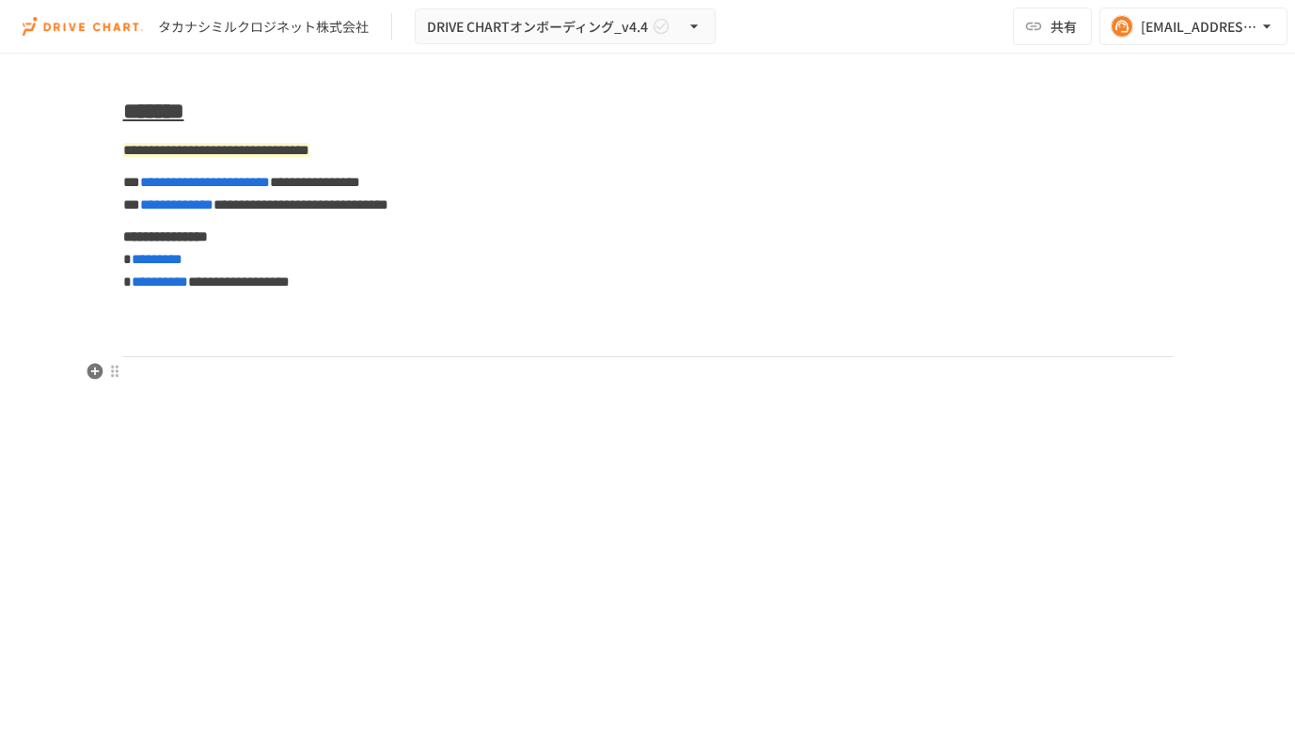
click at [553, 317] on p "**********" at bounding box center [647, 271] width 1049 height 92
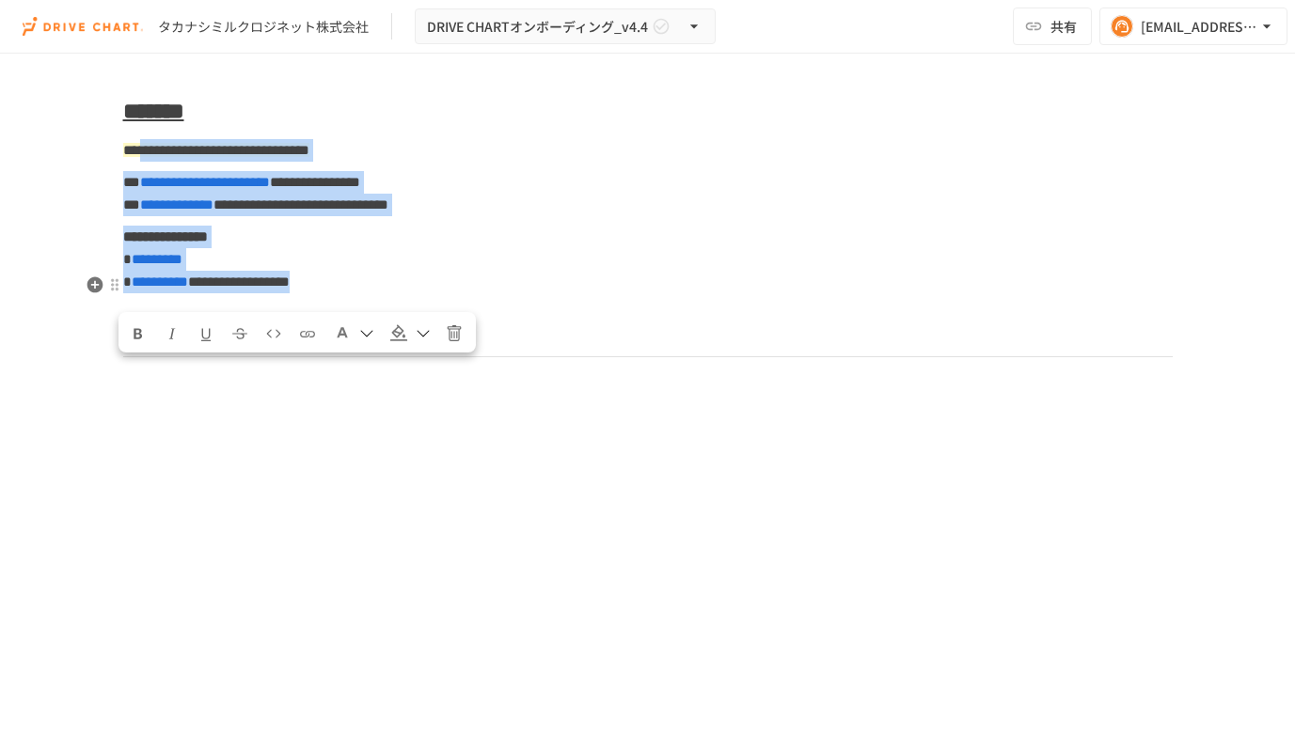
drag, startPoint x: 566, startPoint y: 427, endPoint x: 146, endPoint y: 285, distance: 443.7
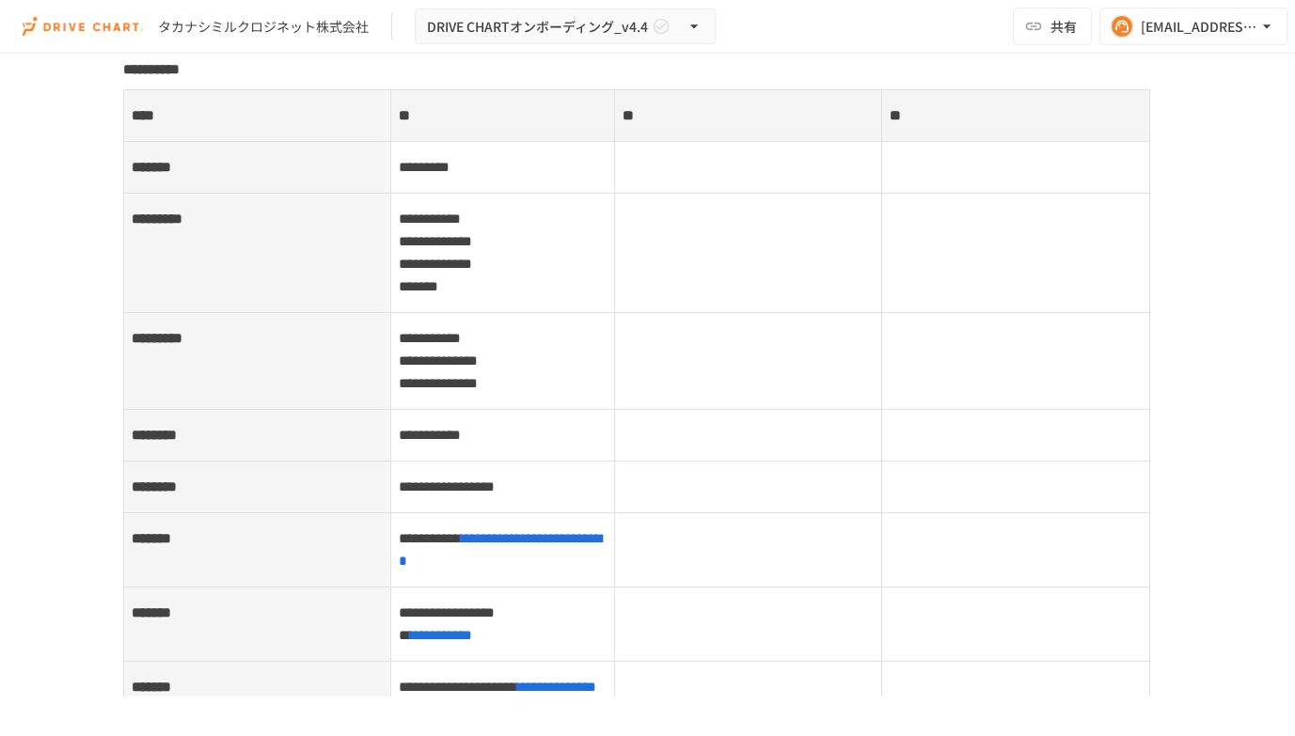
scroll to position [2505, 0]
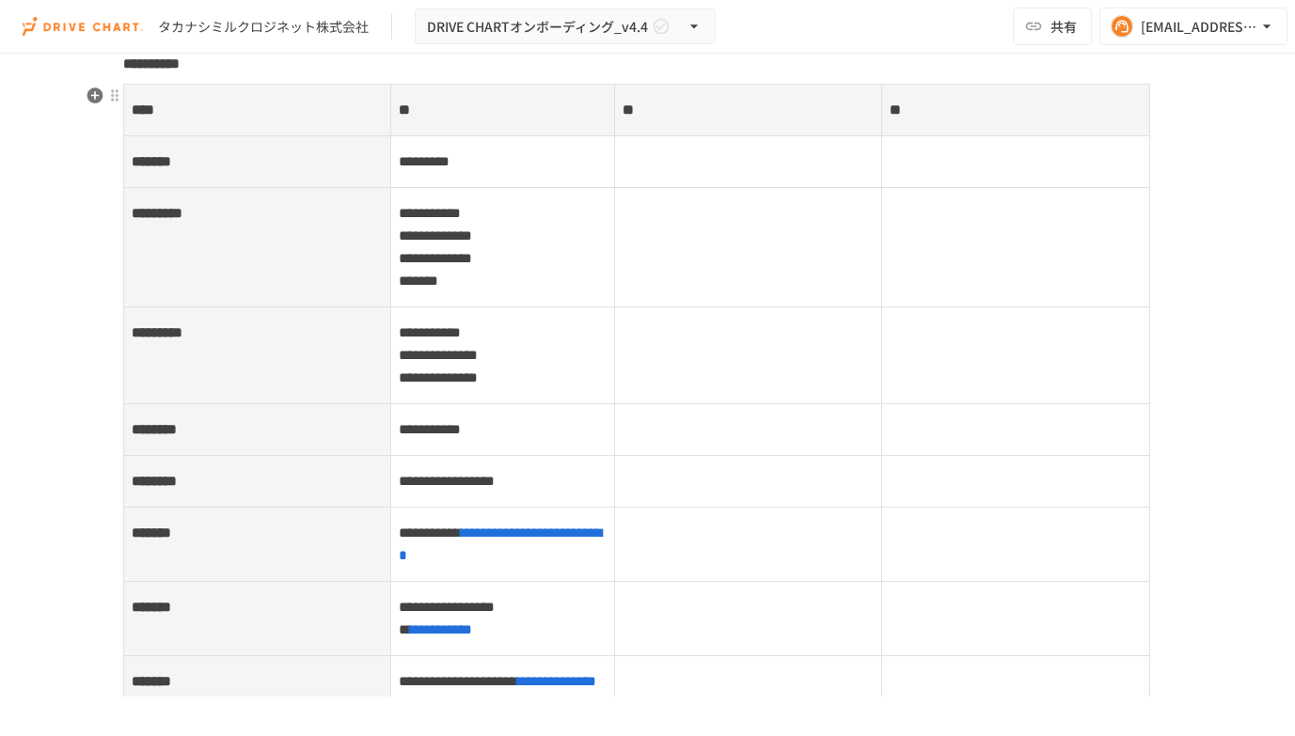
click at [492, 278] on td "**********" at bounding box center [502, 247] width 225 height 119
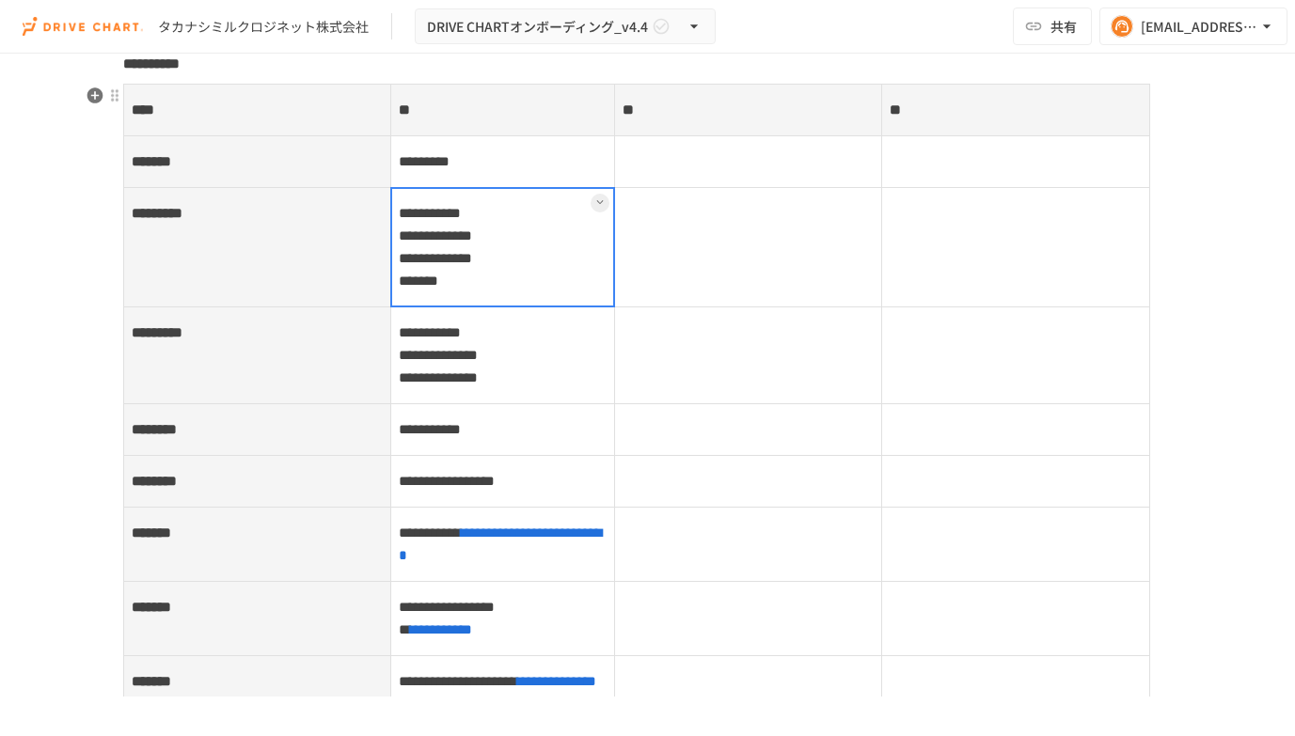
click at [270, 272] on th "*********" at bounding box center [256, 247] width 267 height 119
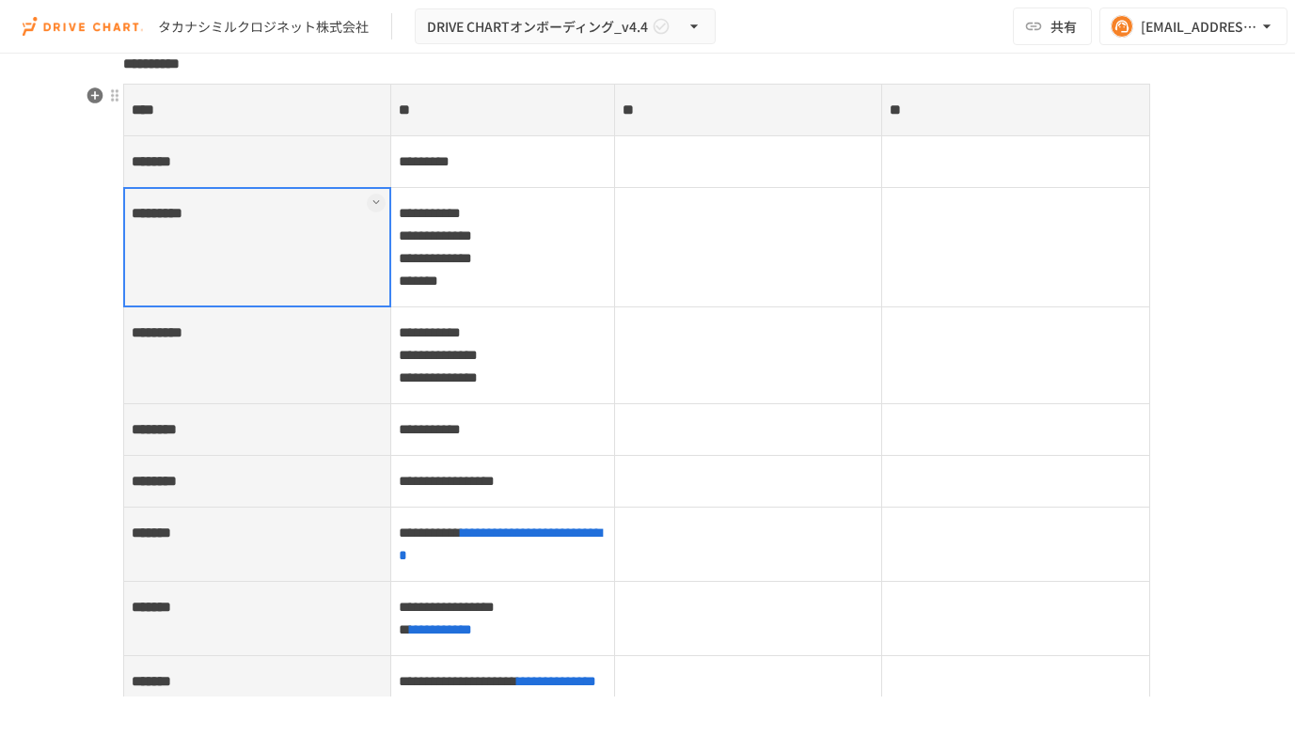
click at [375, 203] on icon at bounding box center [376, 202] width 8 height 8
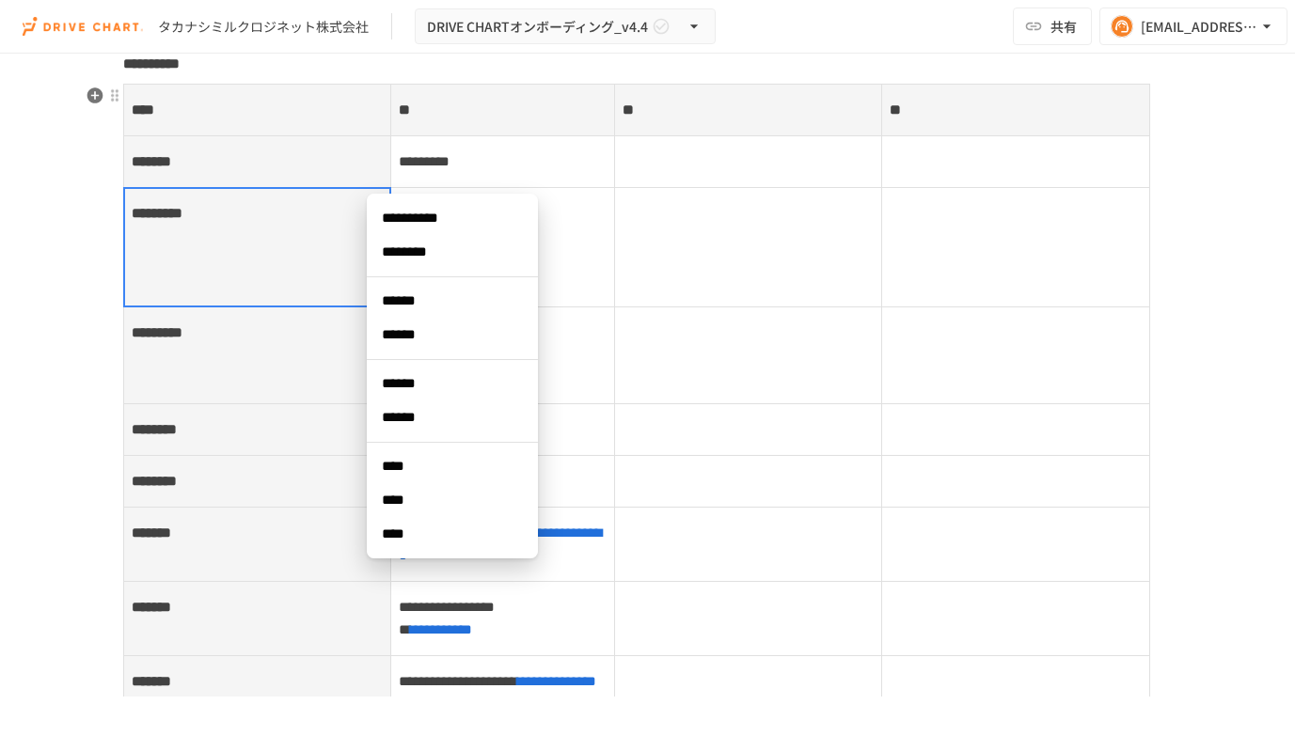
click at [406, 503] on span "****" at bounding box center [452, 500] width 141 height 19
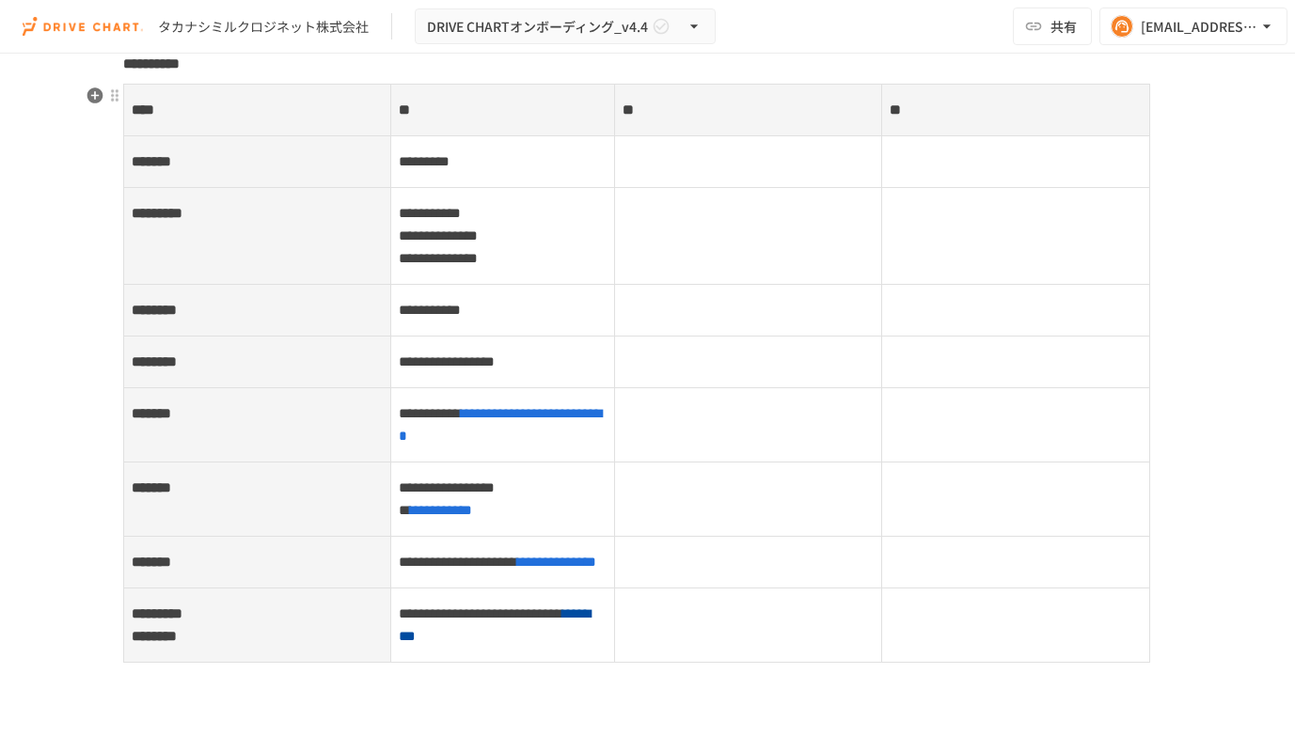
click at [702, 107] on th "**" at bounding box center [748, 111] width 267 height 52
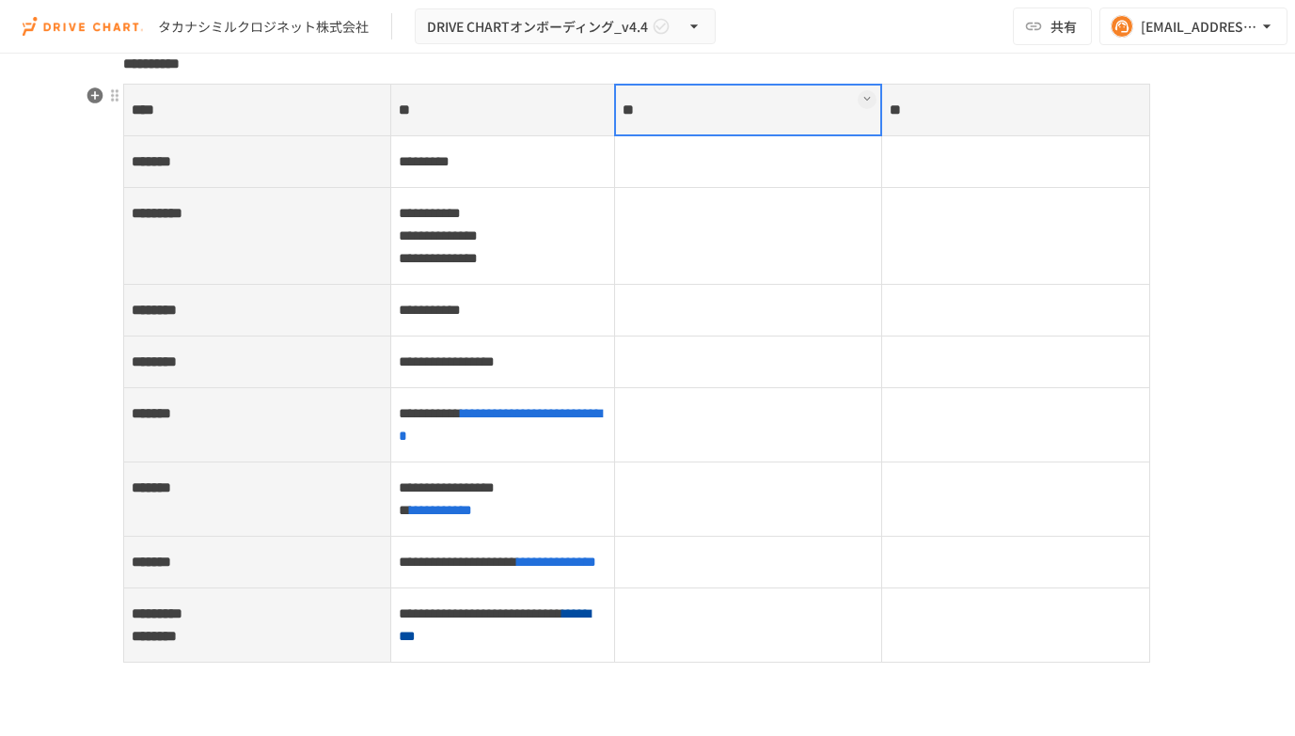
click at [732, 108] on div at bounding box center [748, 110] width 268 height 53
click at [686, 113] on p "**" at bounding box center [748, 110] width 251 height 24
click at [754, 174] on td at bounding box center [748, 162] width 267 height 52
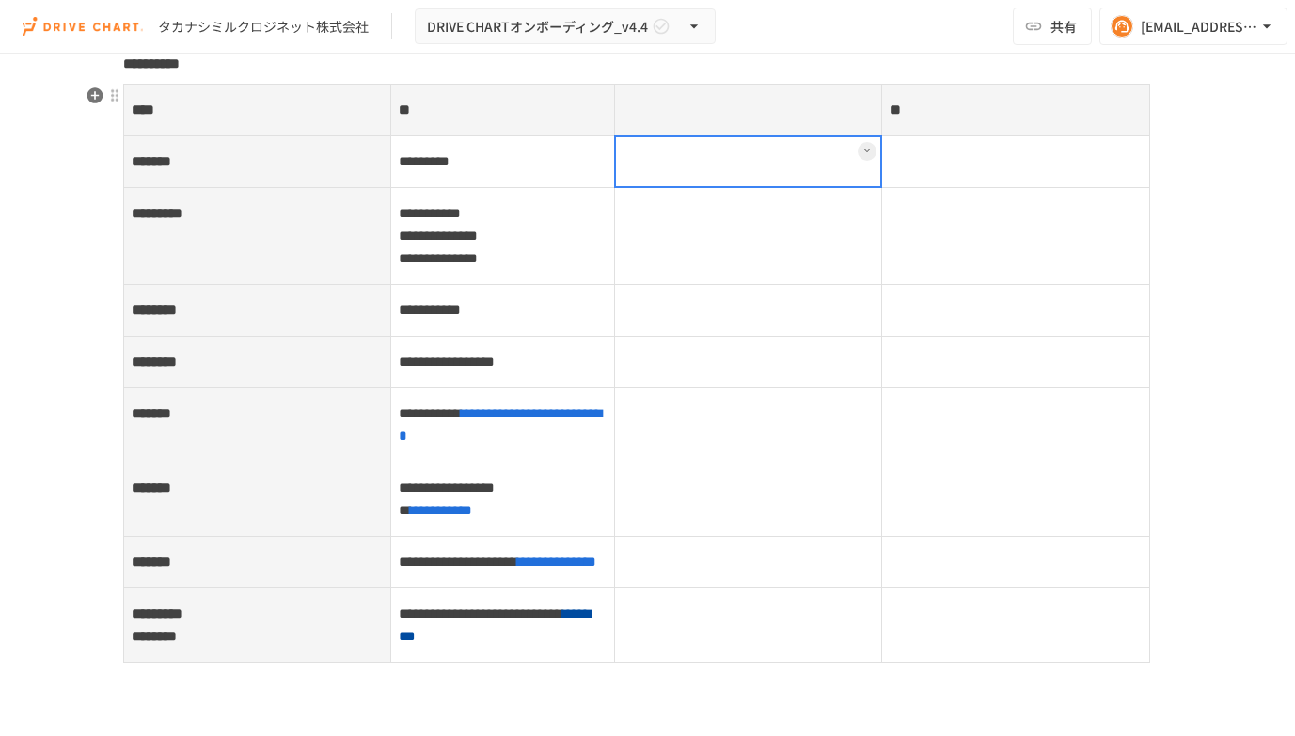
click at [927, 109] on th "**" at bounding box center [1015, 111] width 267 height 52
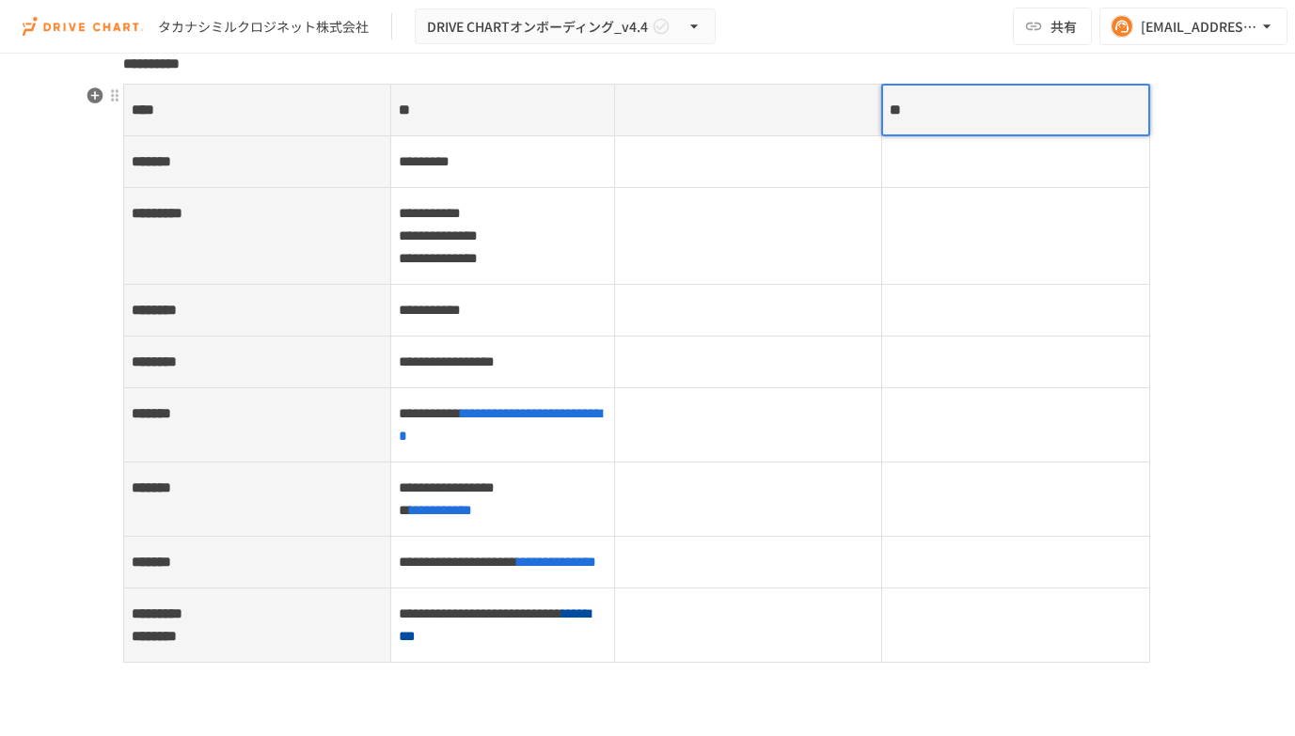
click at [939, 108] on p "**" at bounding box center [1015, 110] width 251 height 24
click at [817, 181] on td at bounding box center [748, 162] width 267 height 52
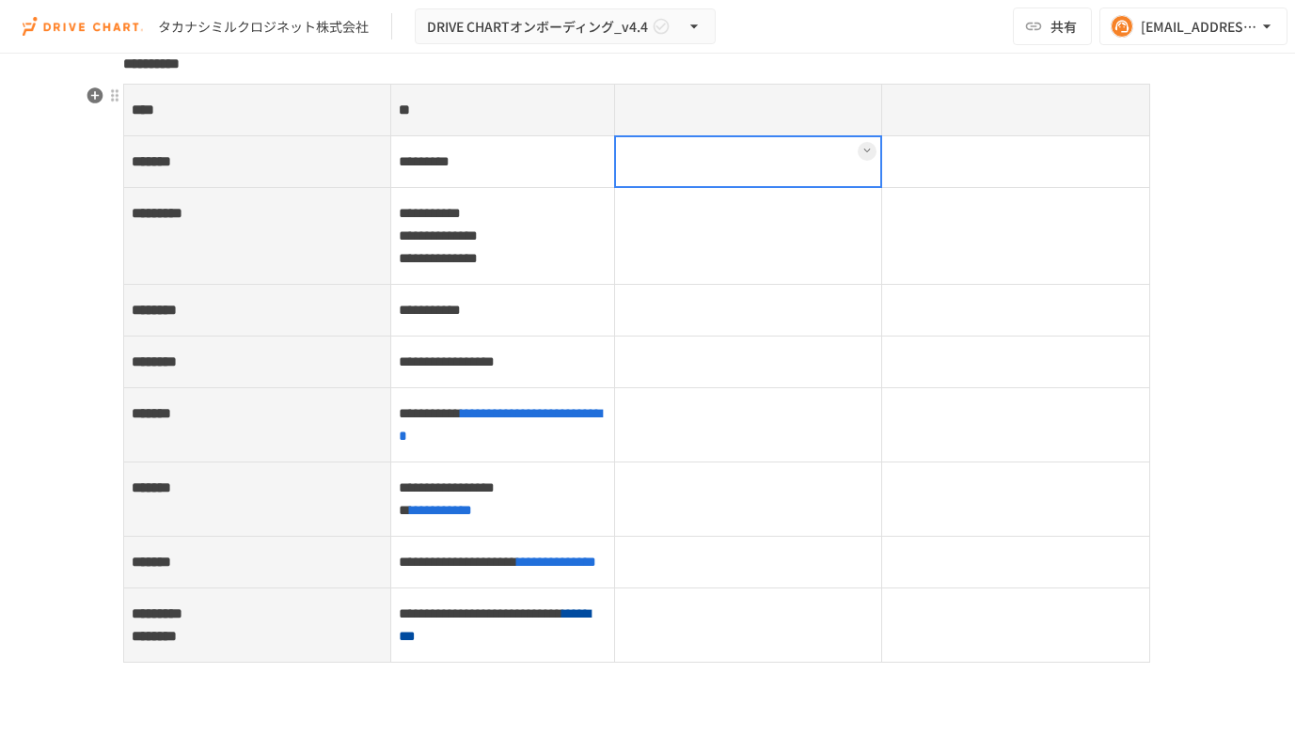
click at [685, 95] on th at bounding box center [748, 111] width 267 height 52
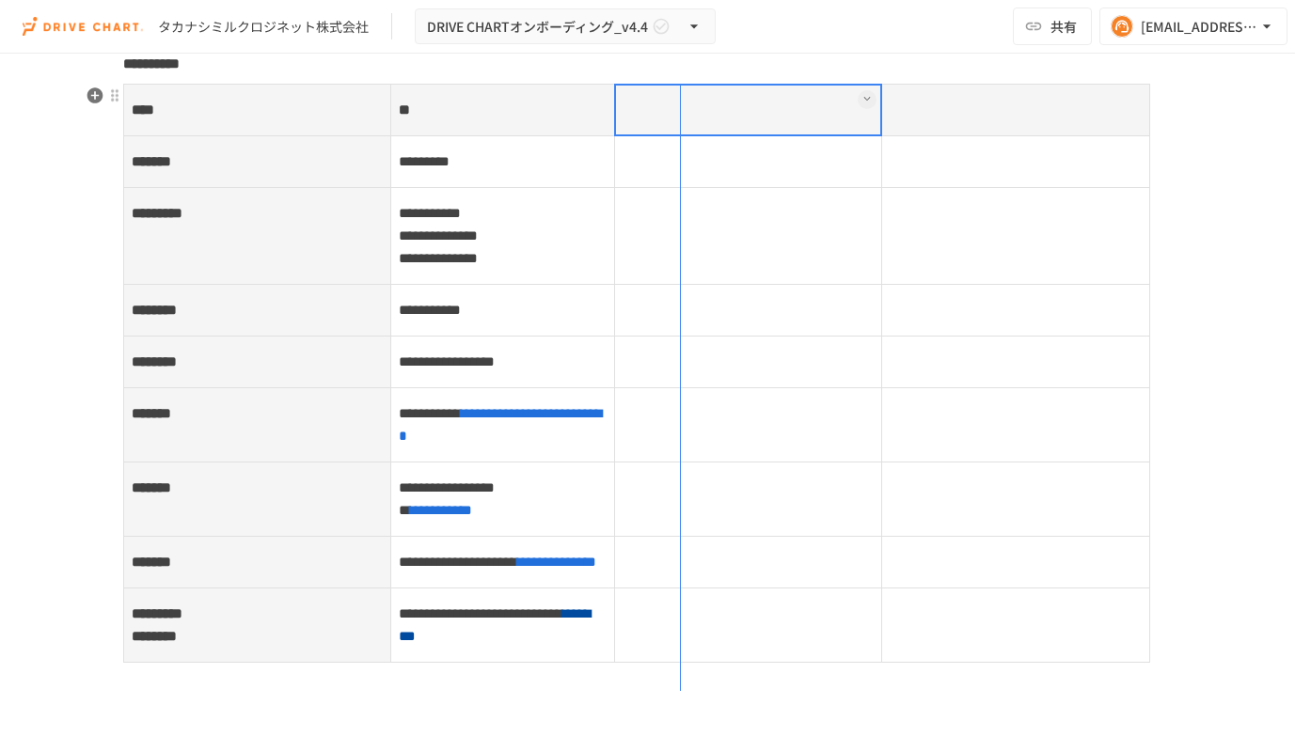
drag, startPoint x: 615, startPoint y: 100, endPoint x: 681, endPoint y: 106, distance: 66.2
click at [681, 106] on tr "**** **" at bounding box center [636, 111] width 1026 height 52
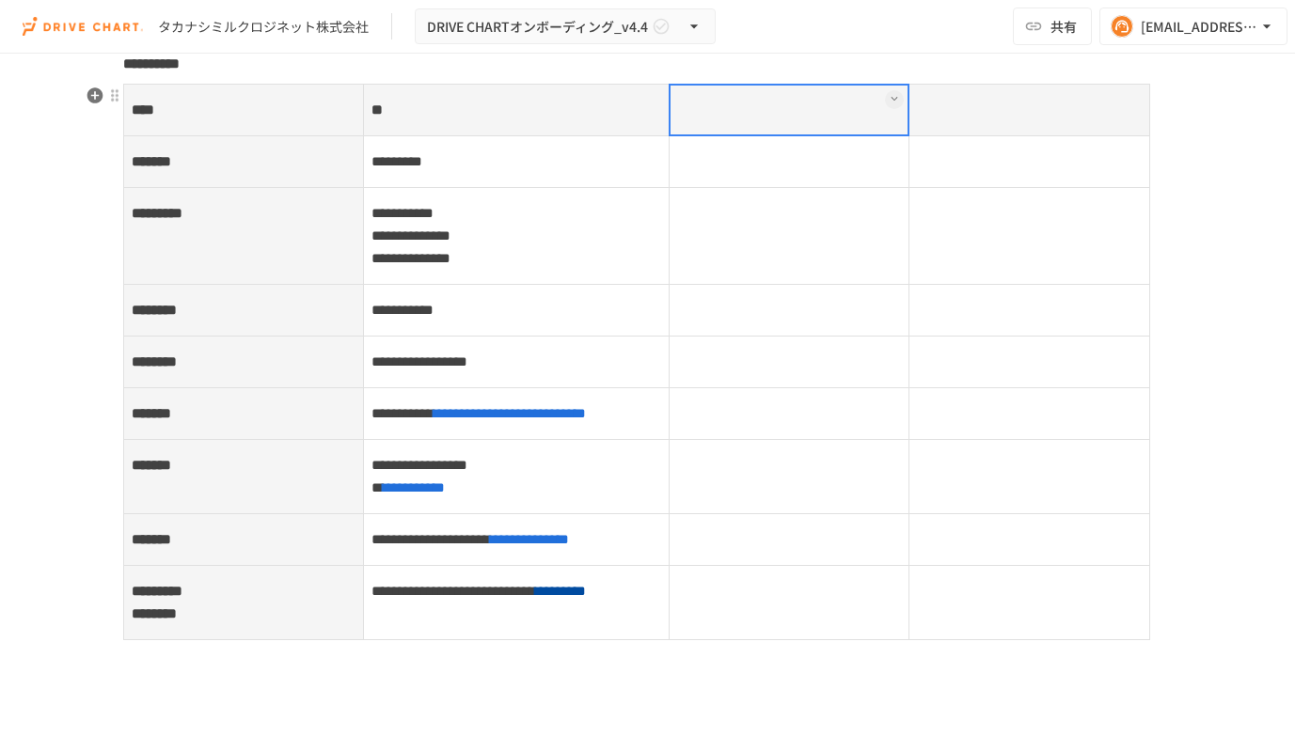
click at [1011, 109] on th at bounding box center [1029, 111] width 240 height 52
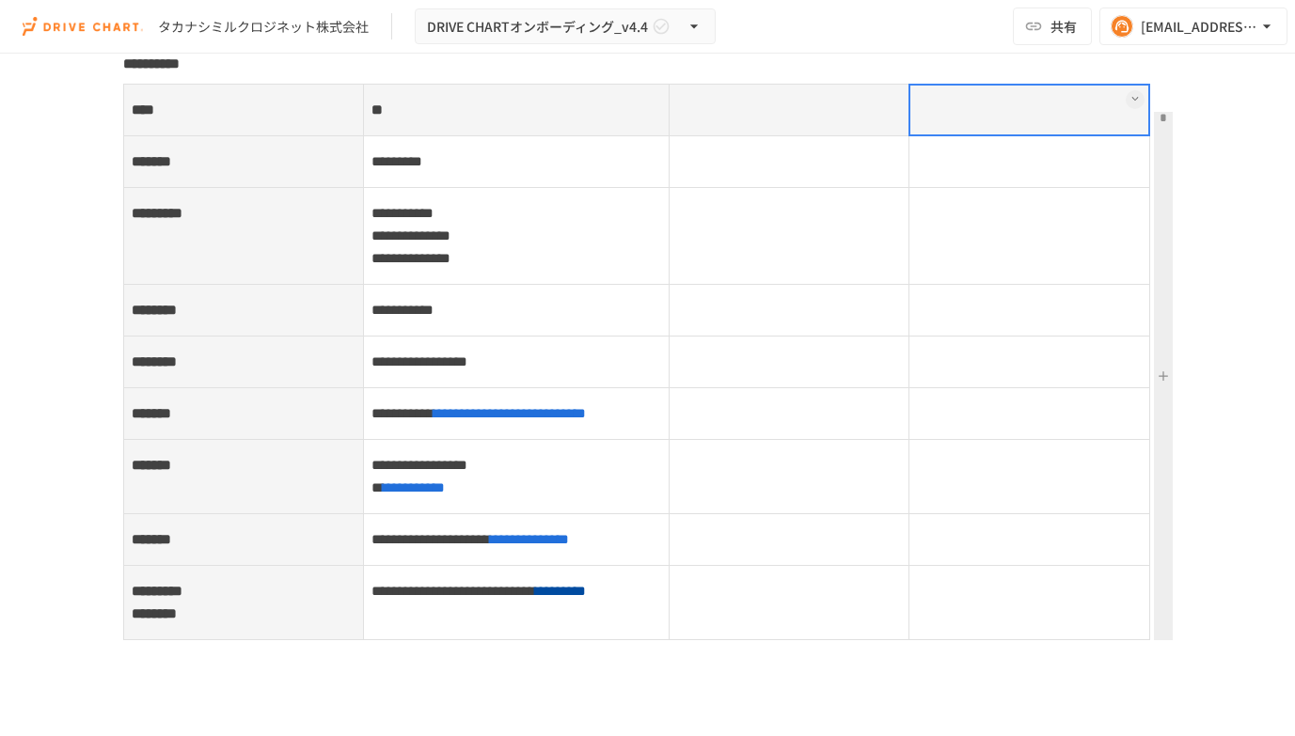
click at [1136, 100] on icon at bounding box center [1135, 99] width 8 height 8
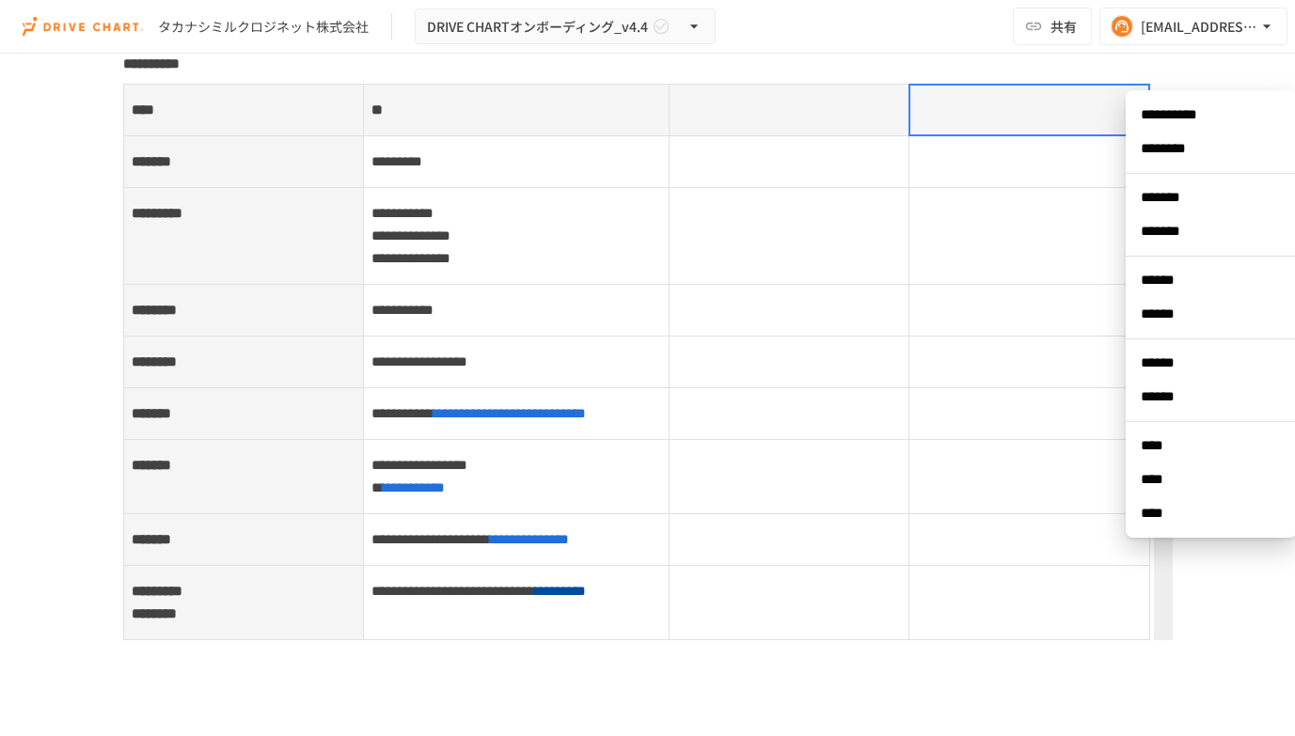
click at [1172, 471] on span "****" at bounding box center [1211, 479] width 141 height 19
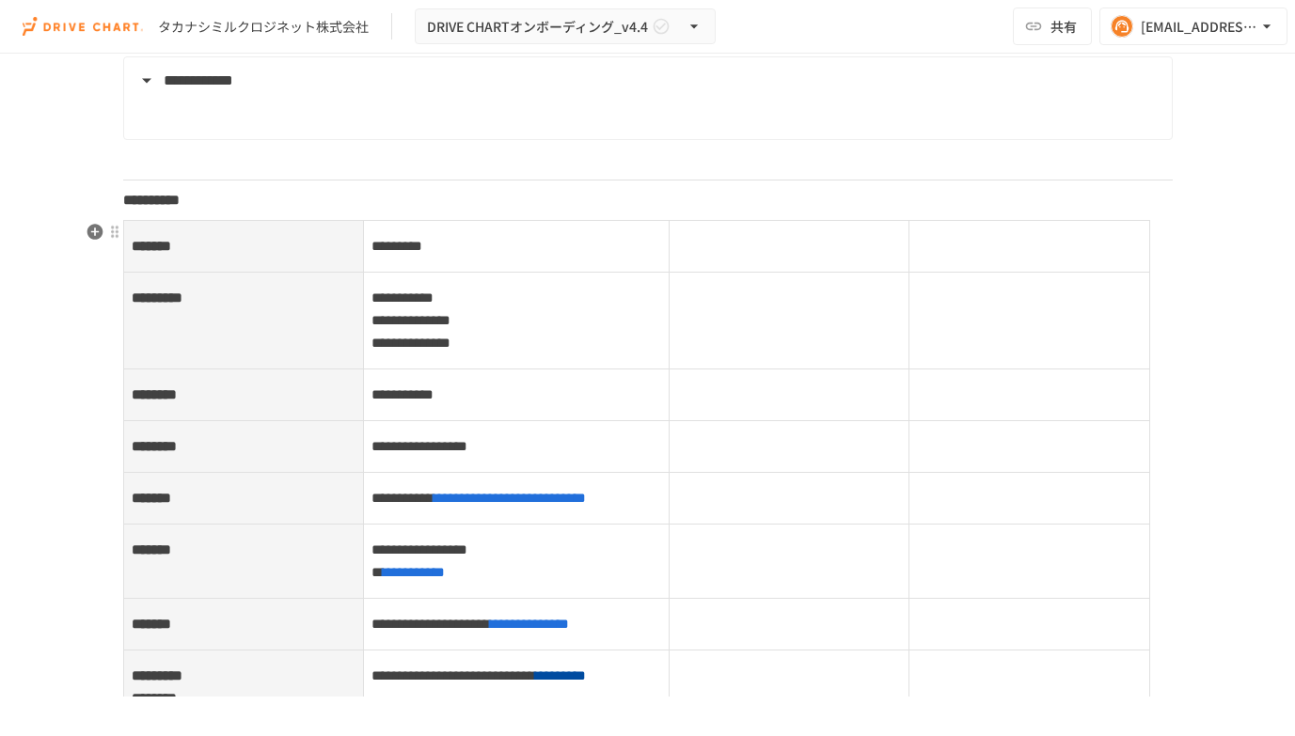
scroll to position [2373, 0]
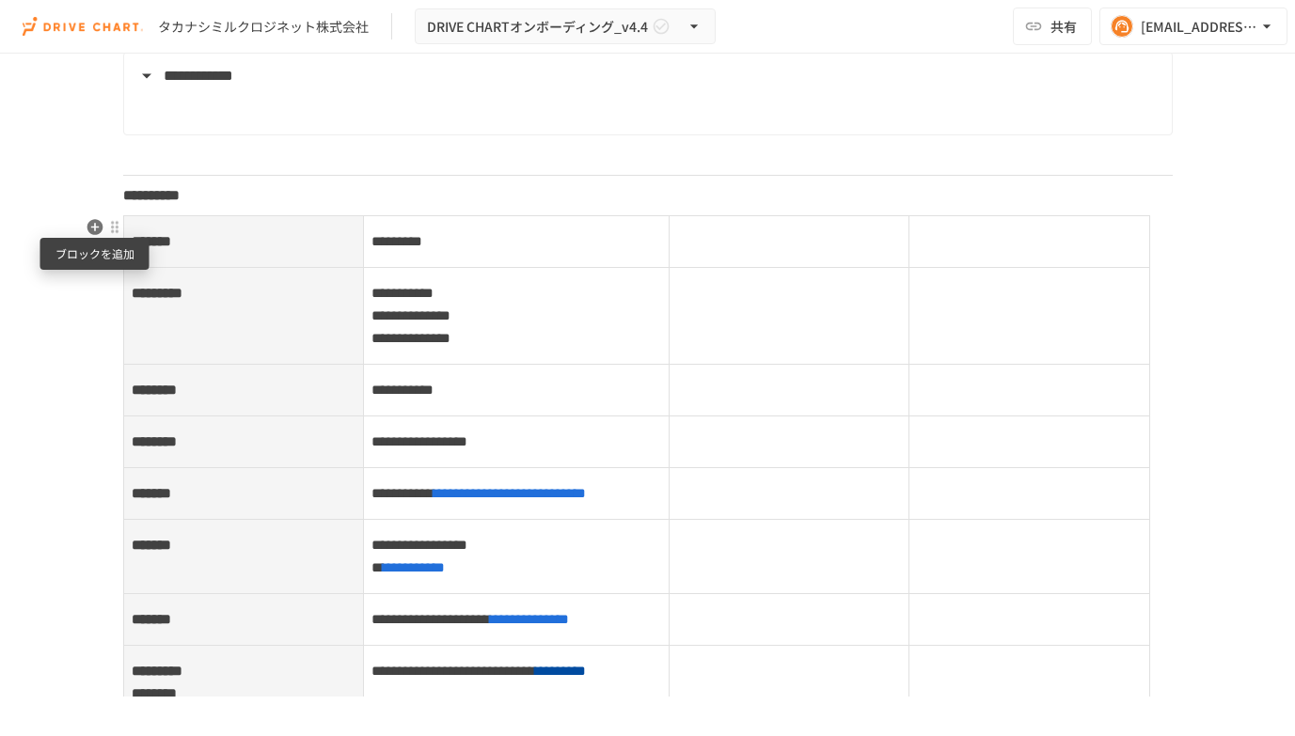
click at [90, 224] on icon "button" at bounding box center [95, 227] width 16 height 16
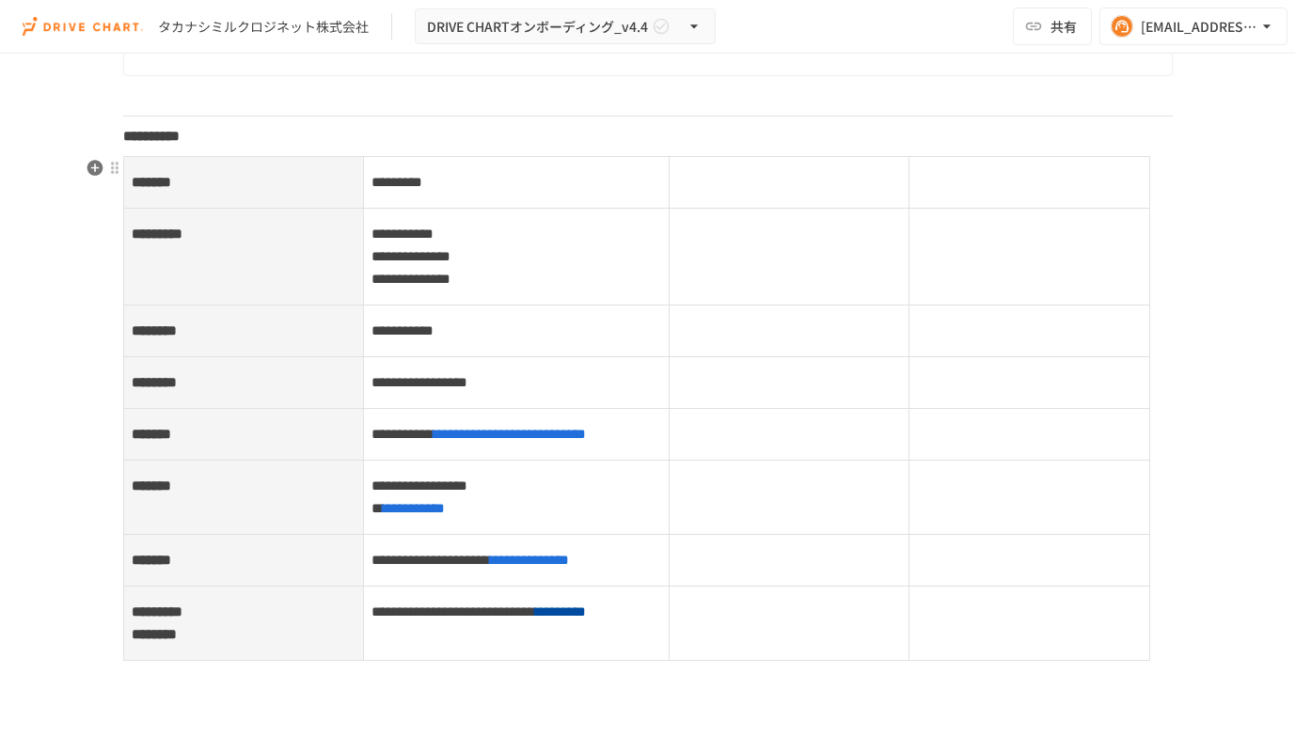
scroll to position [2368, 0]
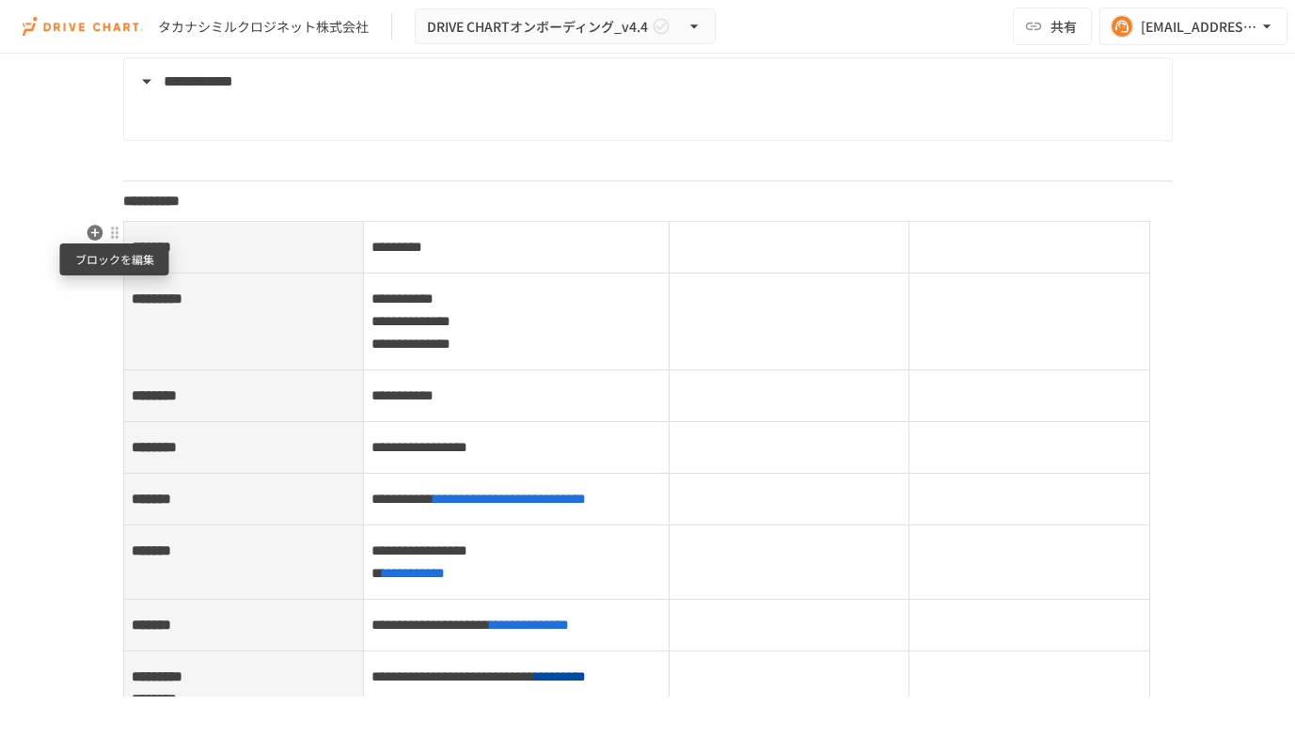
click at [114, 231] on div at bounding box center [114, 233] width 15 height 15
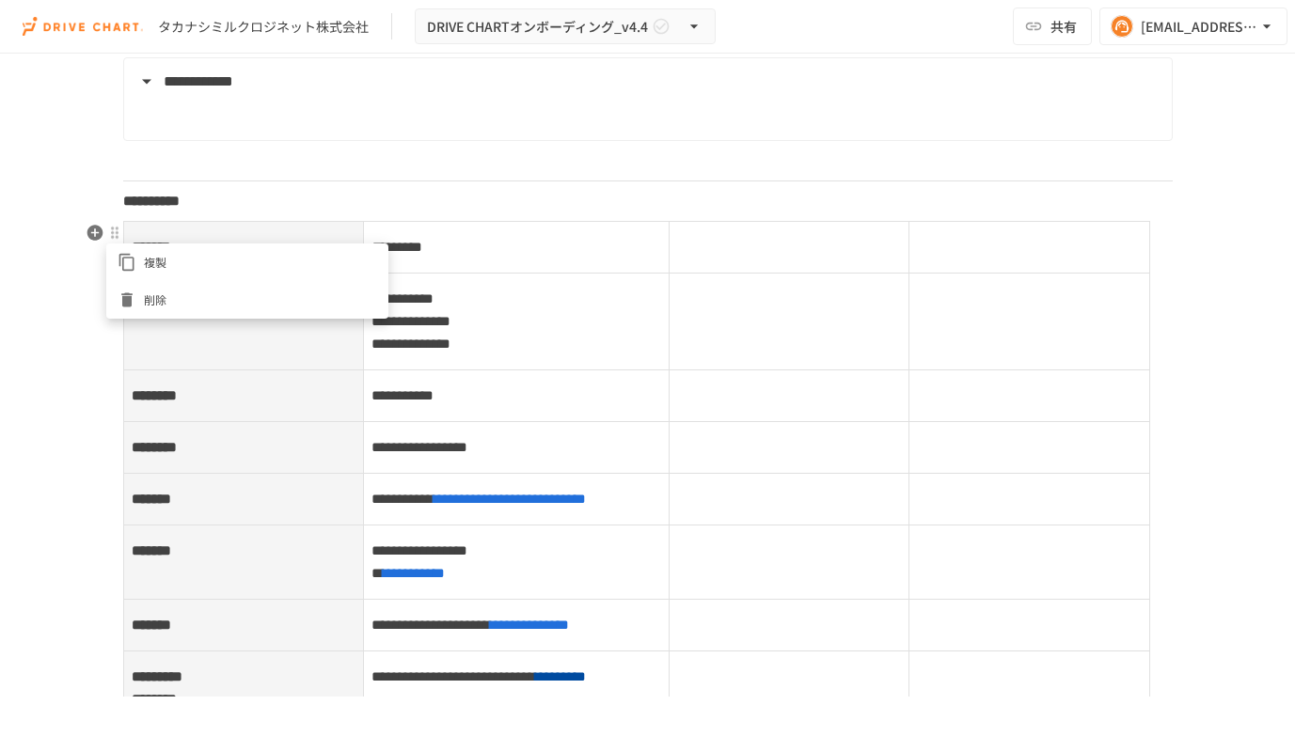
click at [55, 377] on div at bounding box center [647, 368] width 1295 height 736
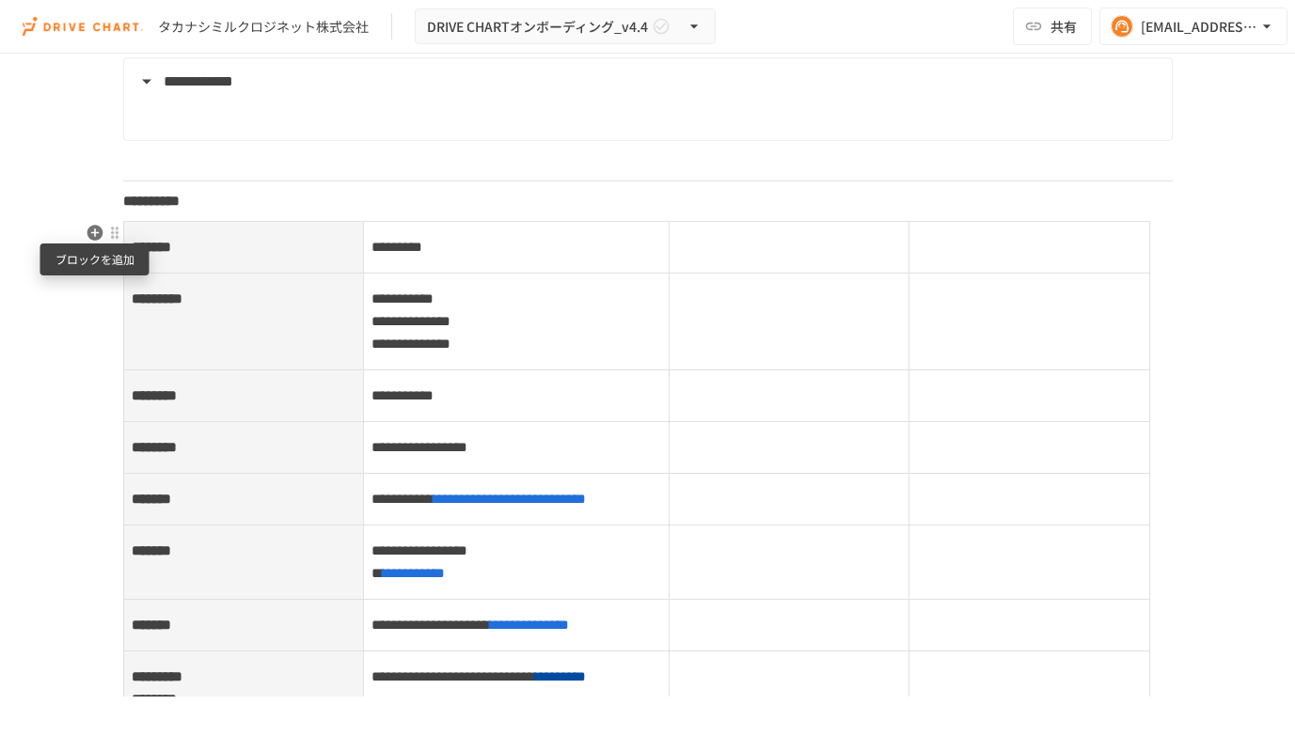
click at [98, 229] on icon "button" at bounding box center [95, 233] width 16 height 16
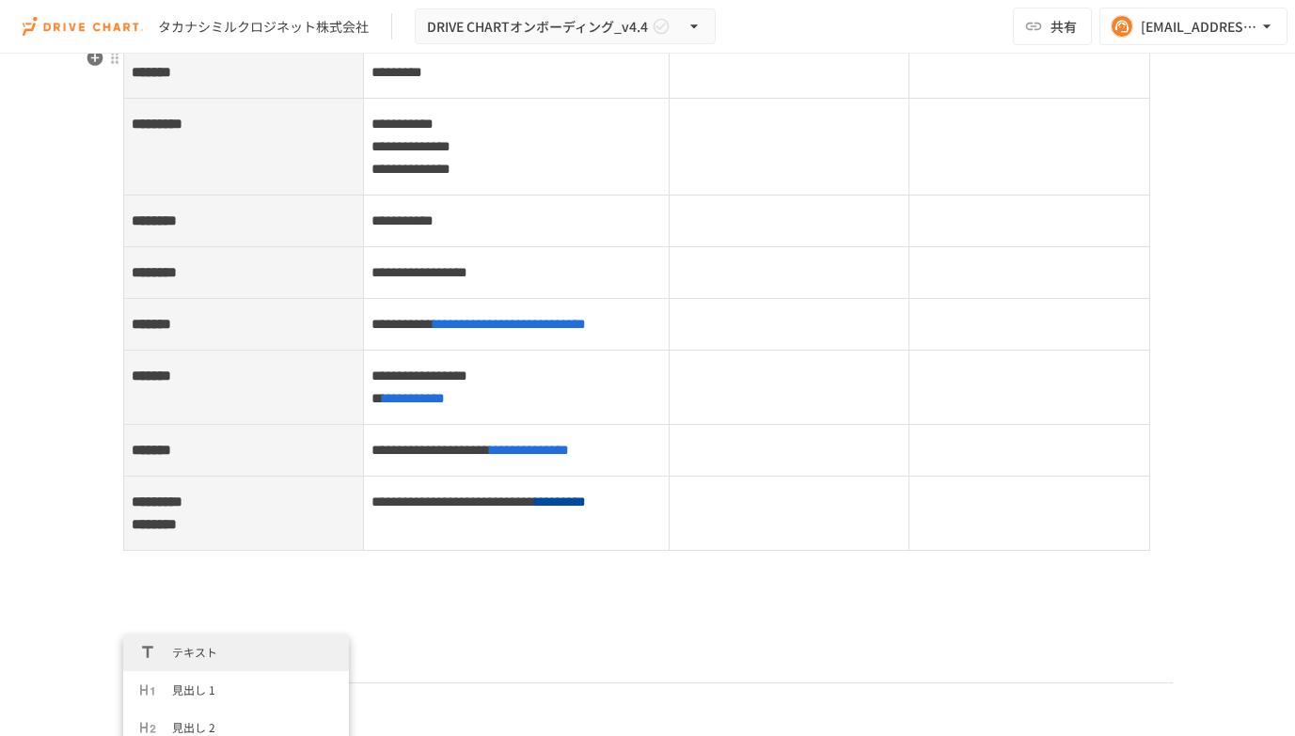
scroll to position [2571, 0]
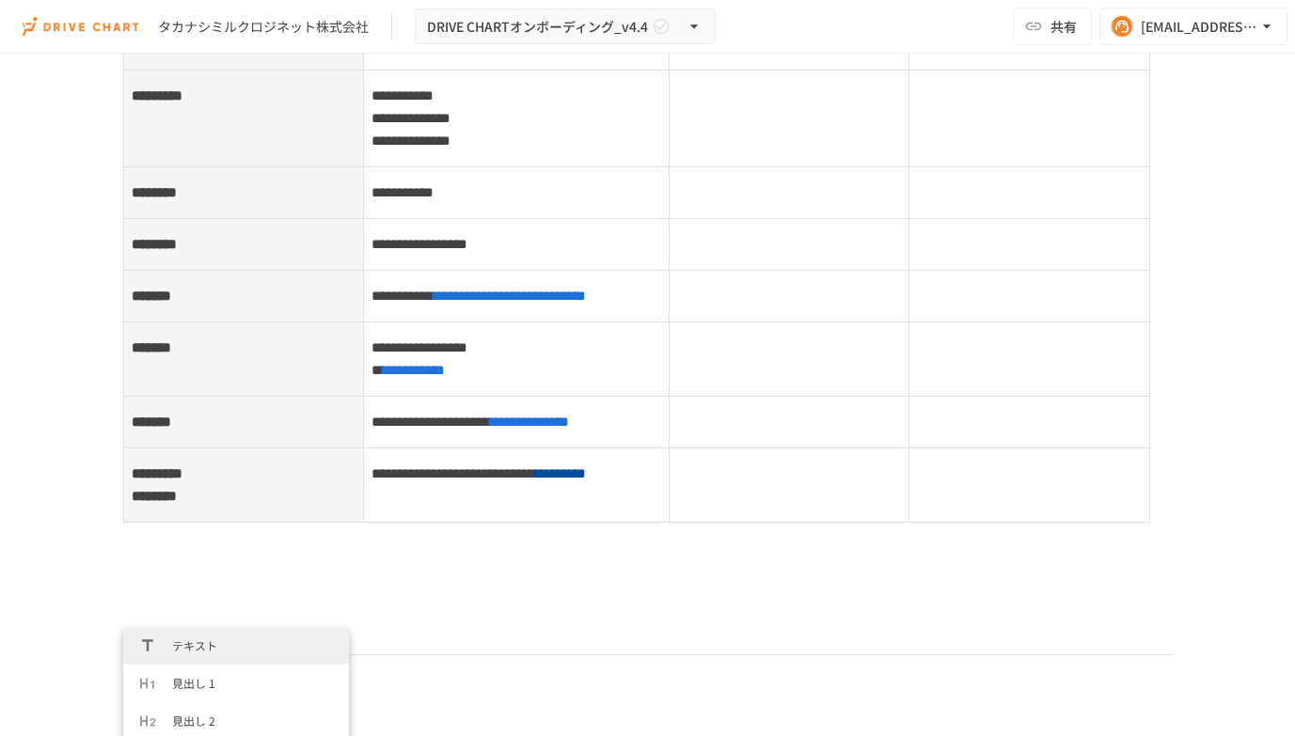
click at [226, 523] on th "********* ********" at bounding box center [243, 486] width 240 height 74
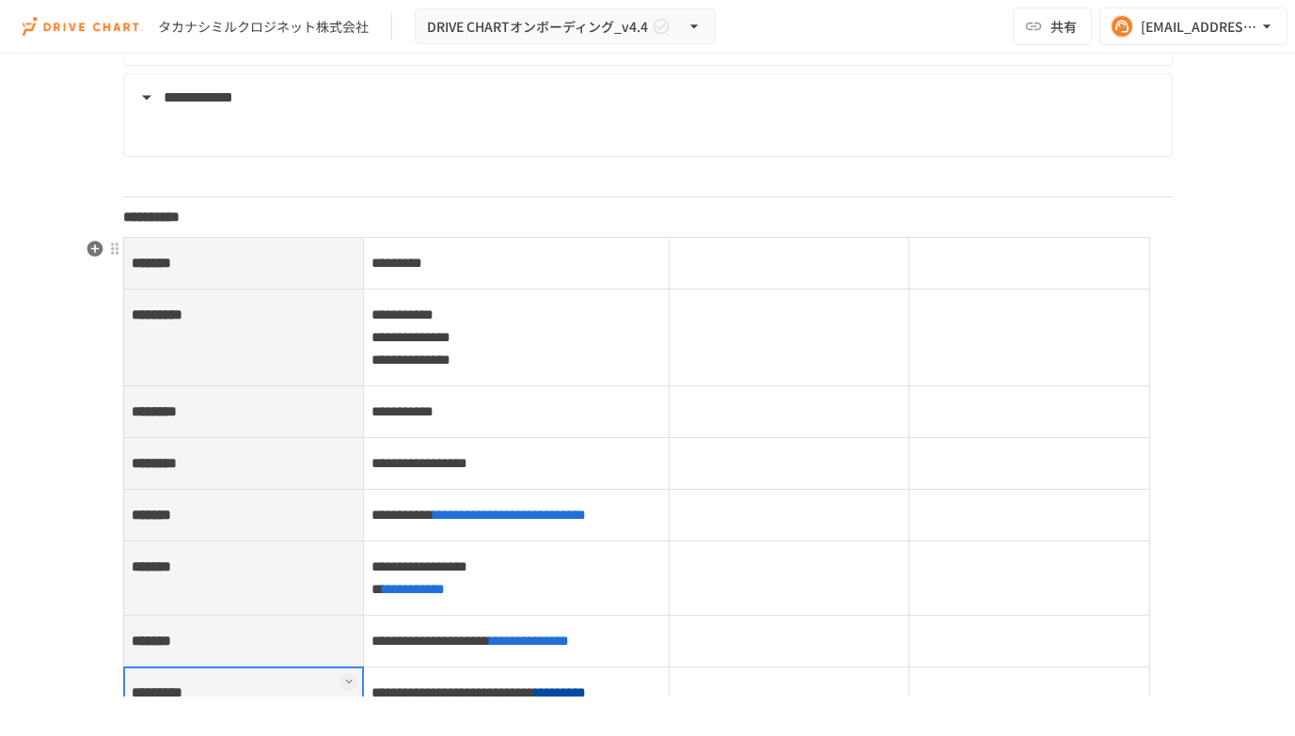
scroll to position [2682, 0]
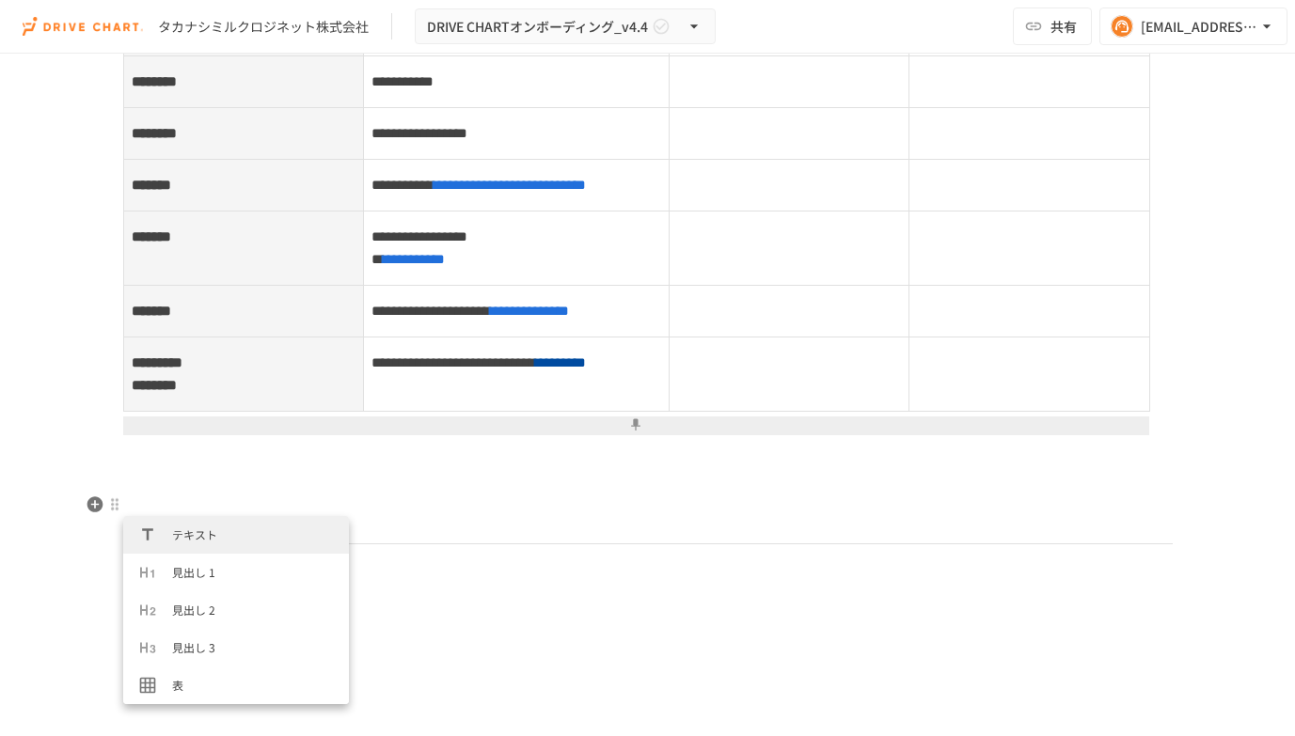
click at [661, 435] on button at bounding box center [636, 426] width 1026 height 19
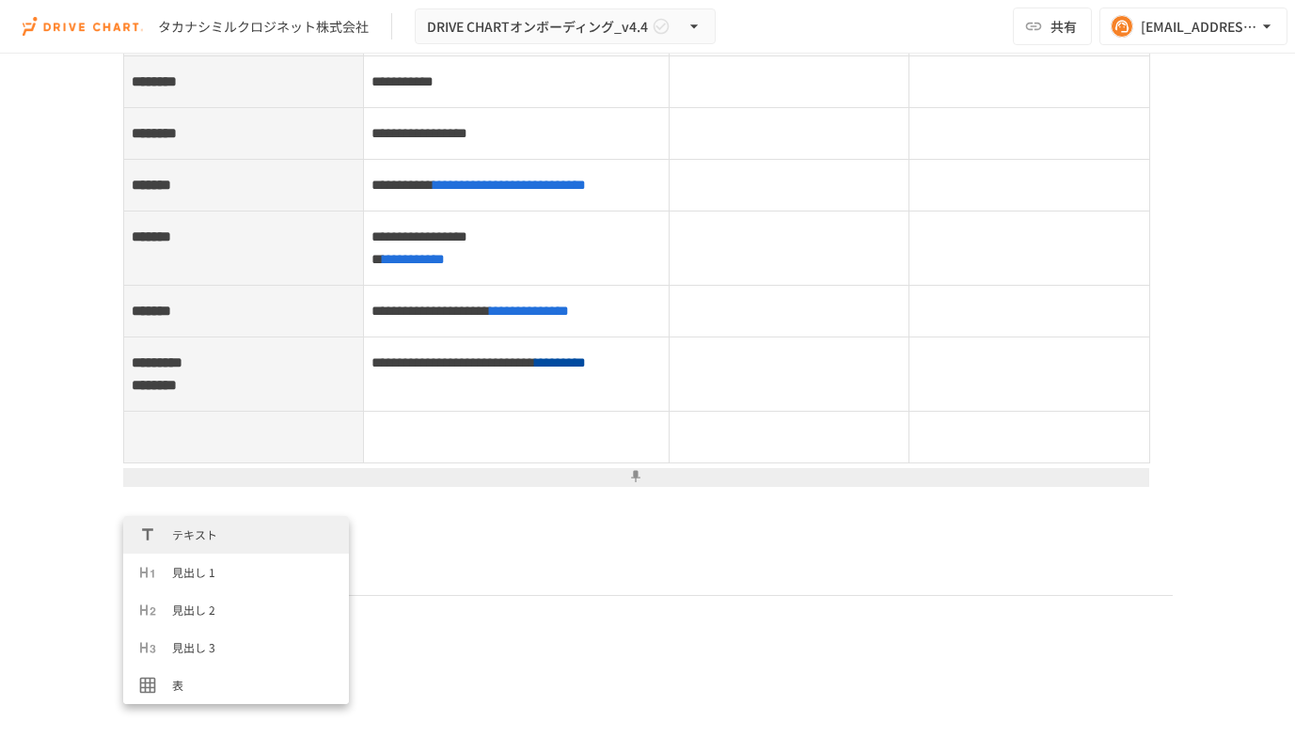
click at [169, 464] on th at bounding box center [243, 438] width 240 height 52
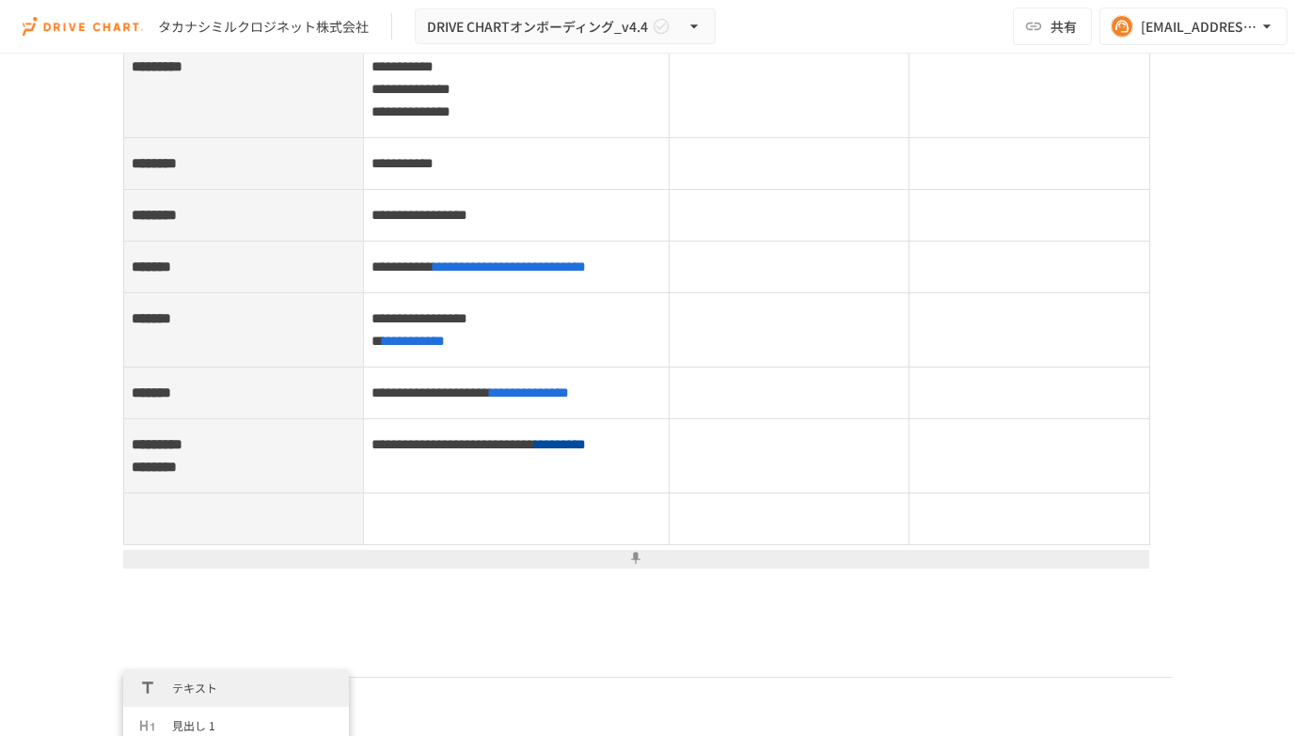
scroll to position [2610, 0]
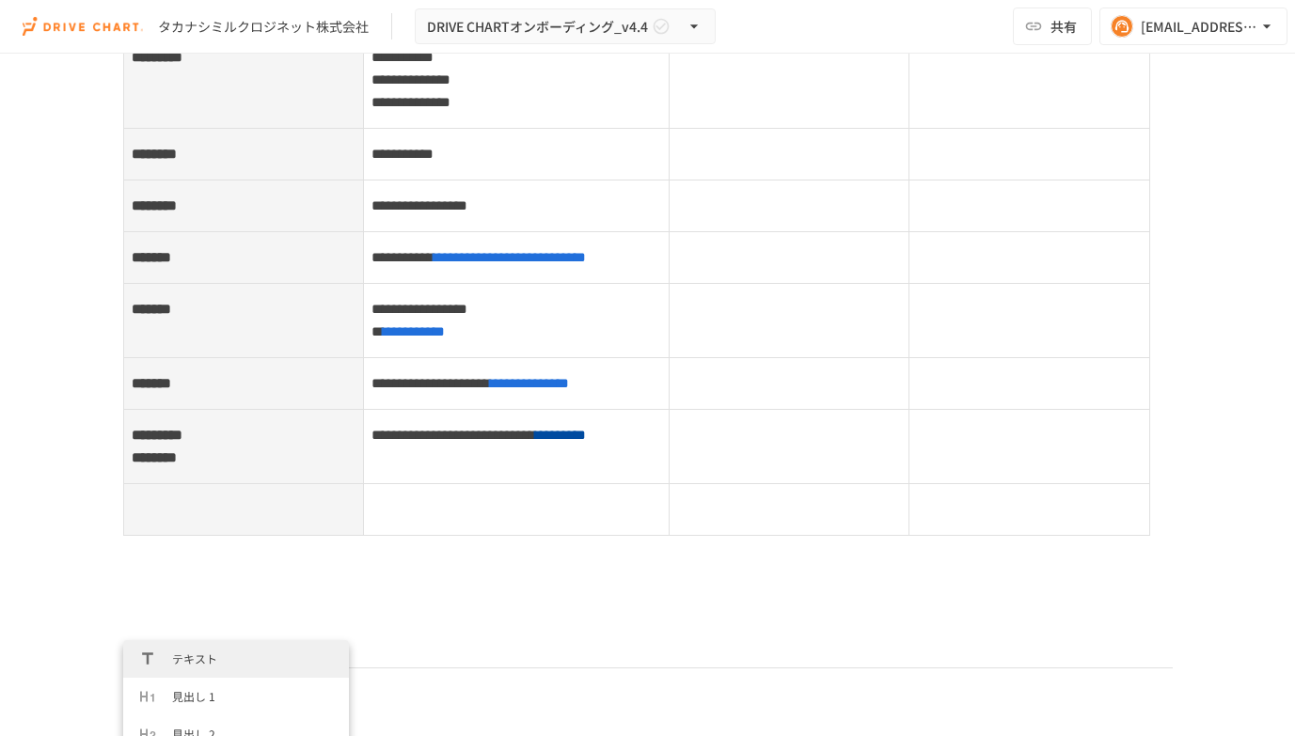
click at [202, 536] on th at bounding box center [243, 510] width 240 height 52
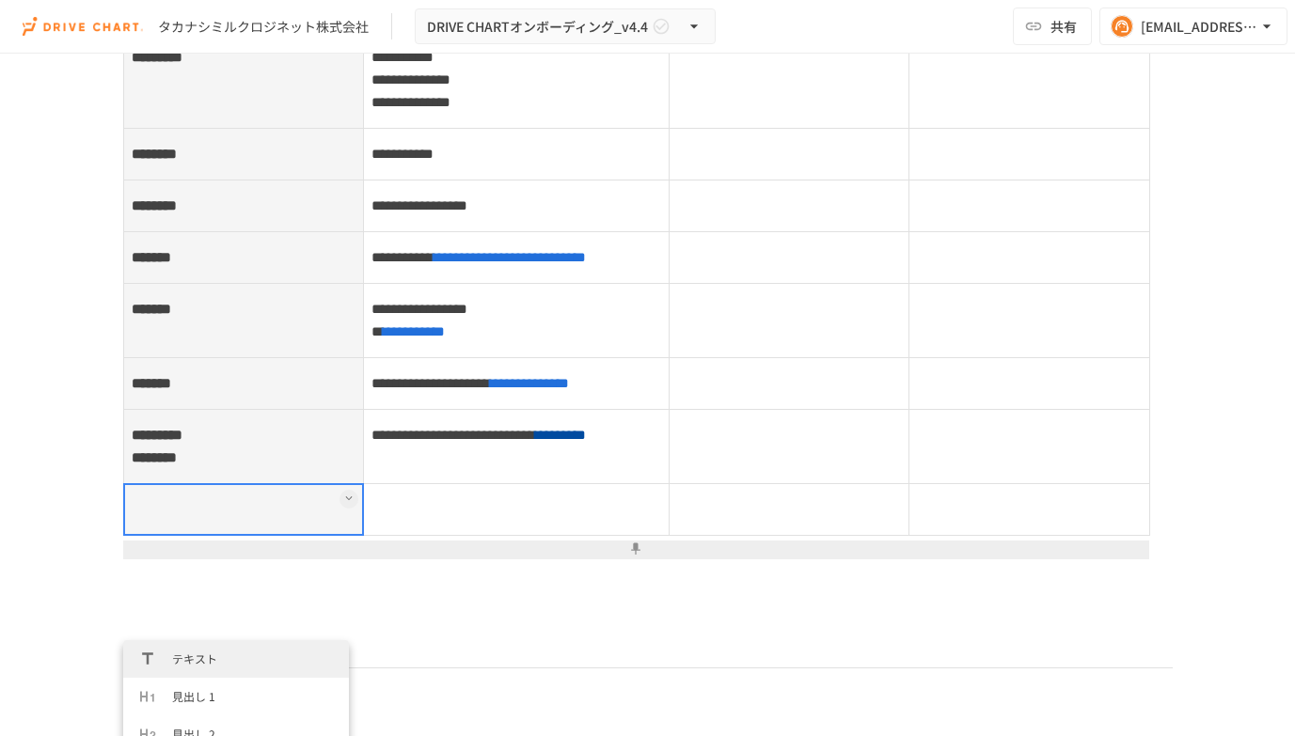
click at [345, 502] on icon at bounding box center [349, 499] width 8 height 8
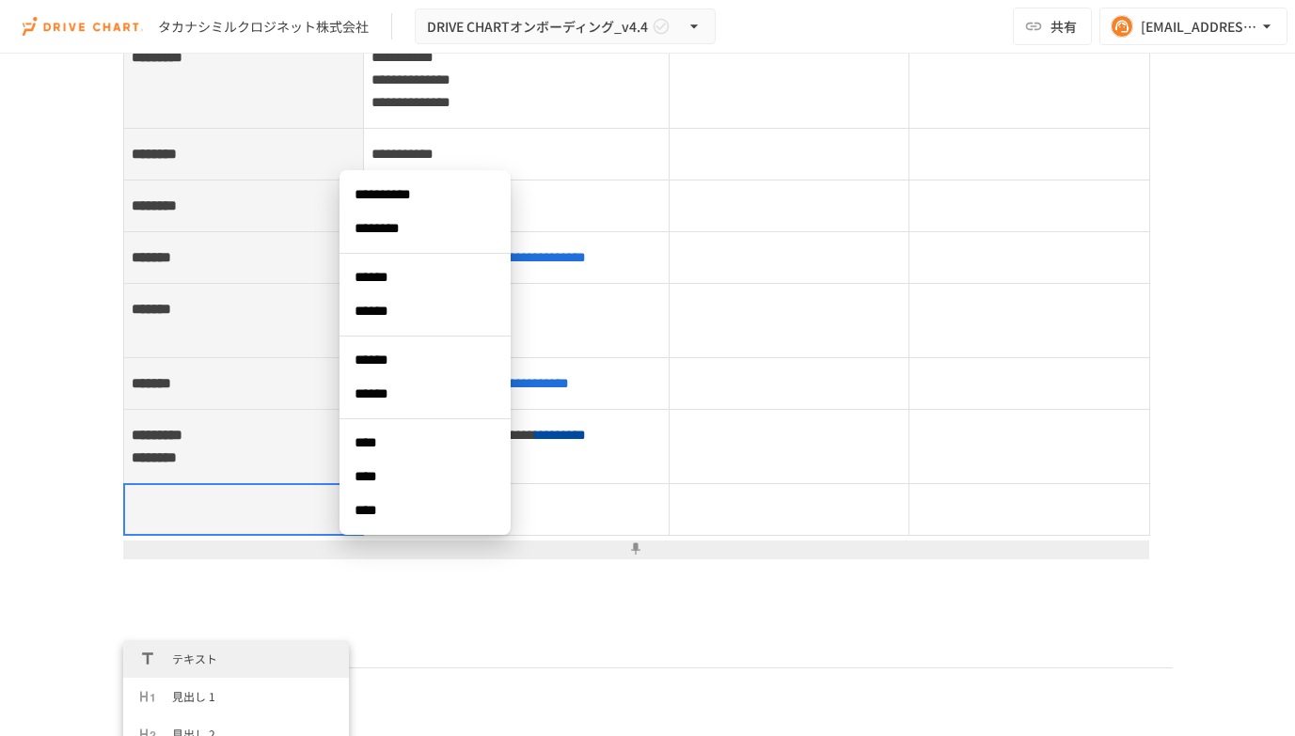
click at [391, 484] on span "****" at bounding box center [425, 476] width 141 height 19
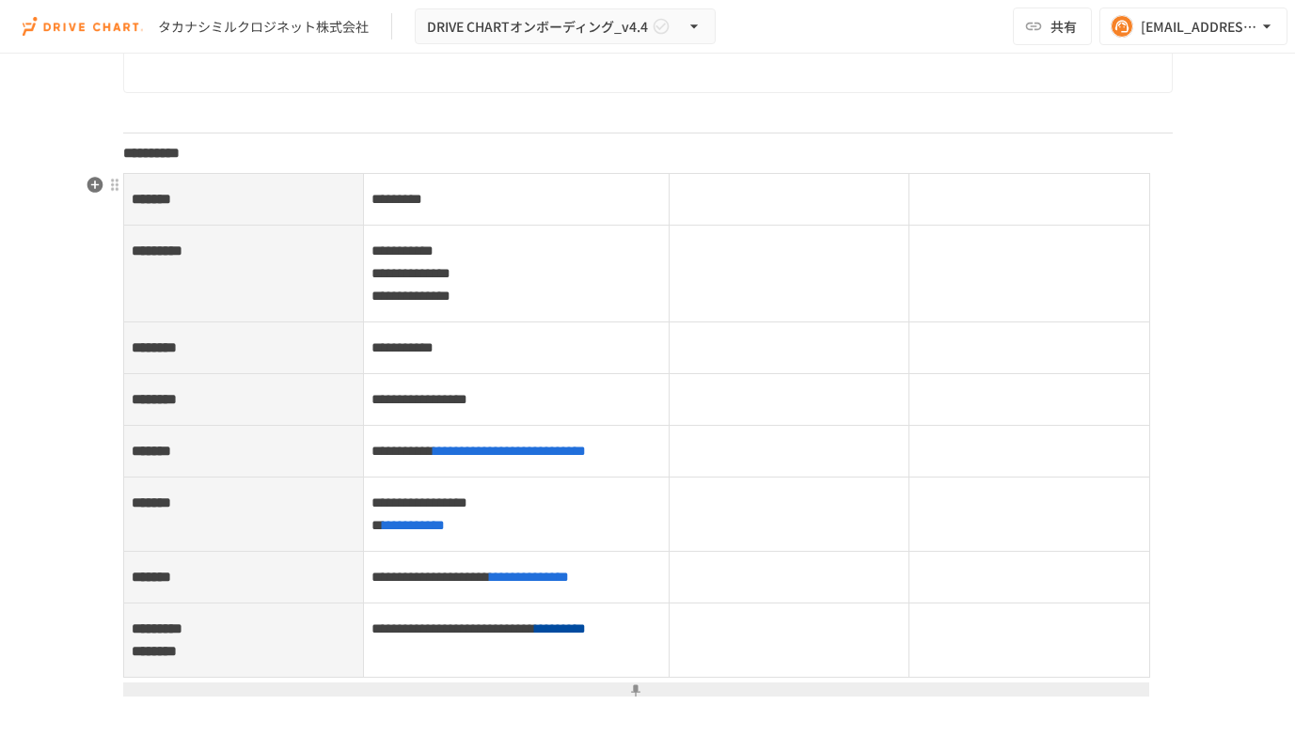
scroll to position [2429, 0]
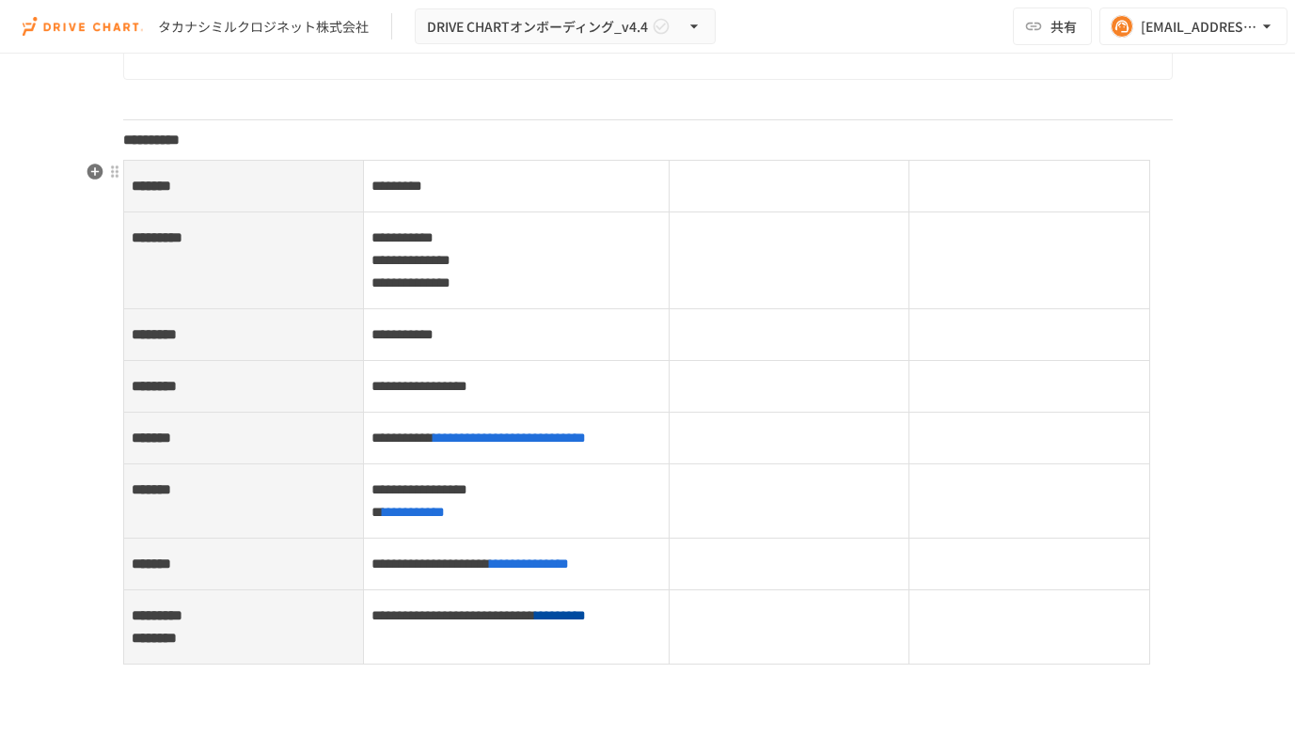
click at [785, 196] on td at bounding box center [790, 187] width 240 height 52
click at [785, 196] on div at bounding box center [789, 186] width 241 height 53
click at [1012, 187] on td at bounding box center [1029, 187] width 240 height 52
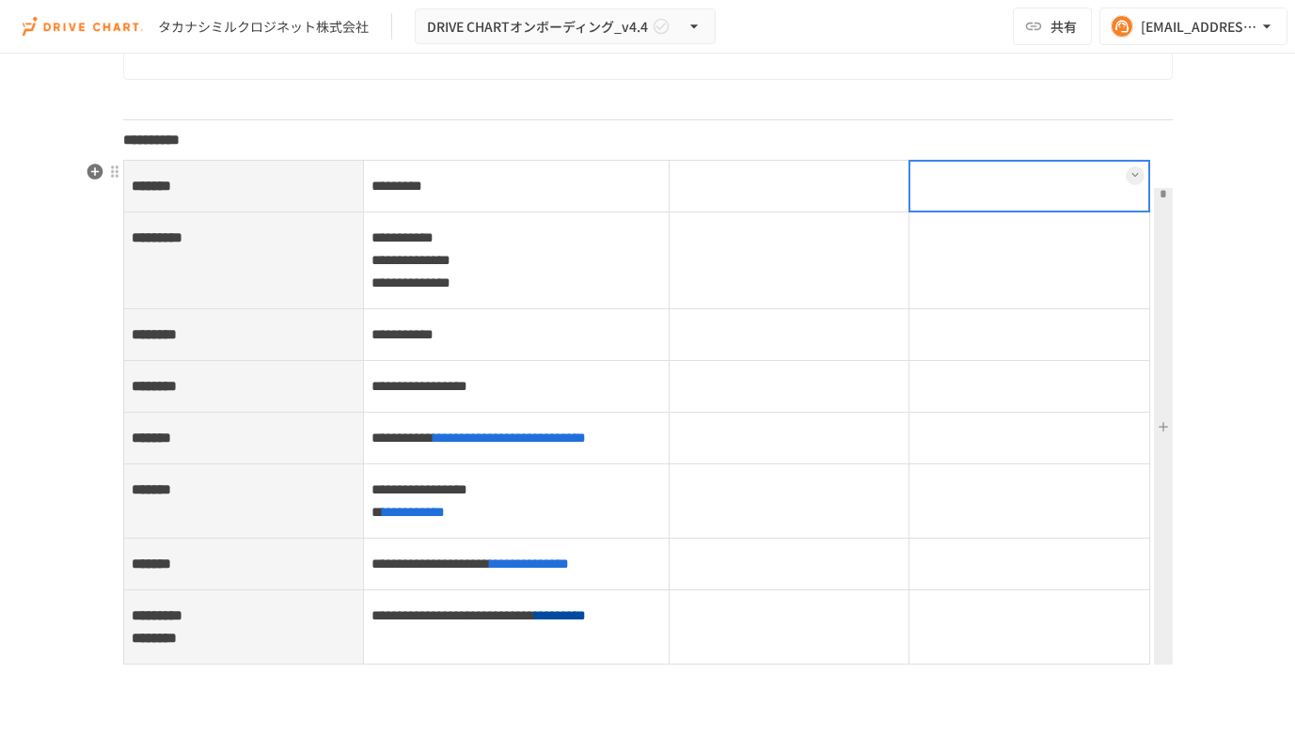
click at [1065, 313] on td at bounding box center [1029, 335] width 240 height 52
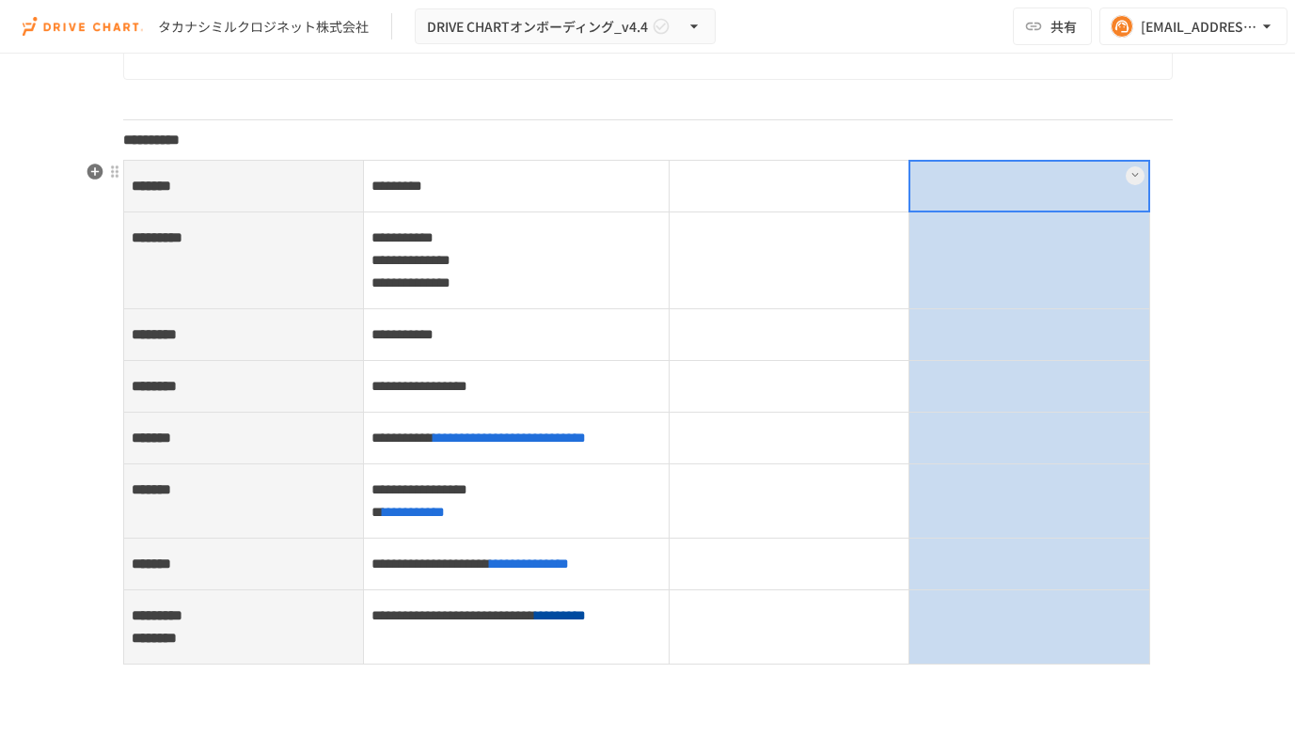
drag, startPoint x: 1051, startPoint y: 193, endPoint x: 1090, endPoint y: 666, distance: 474.6
click at [1090, 665] on tbody "**********" at bounding box center [636, 413] width 1026 height 504
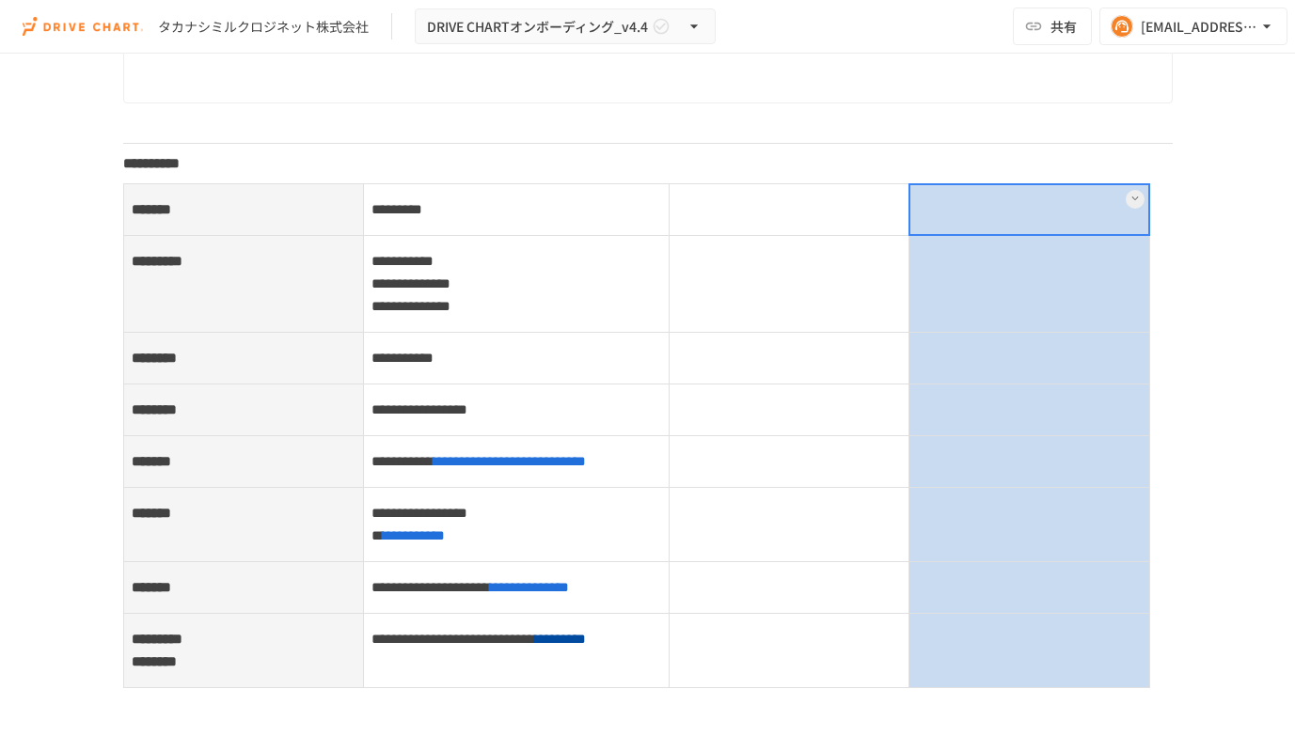
scroll to position [2393, 0]
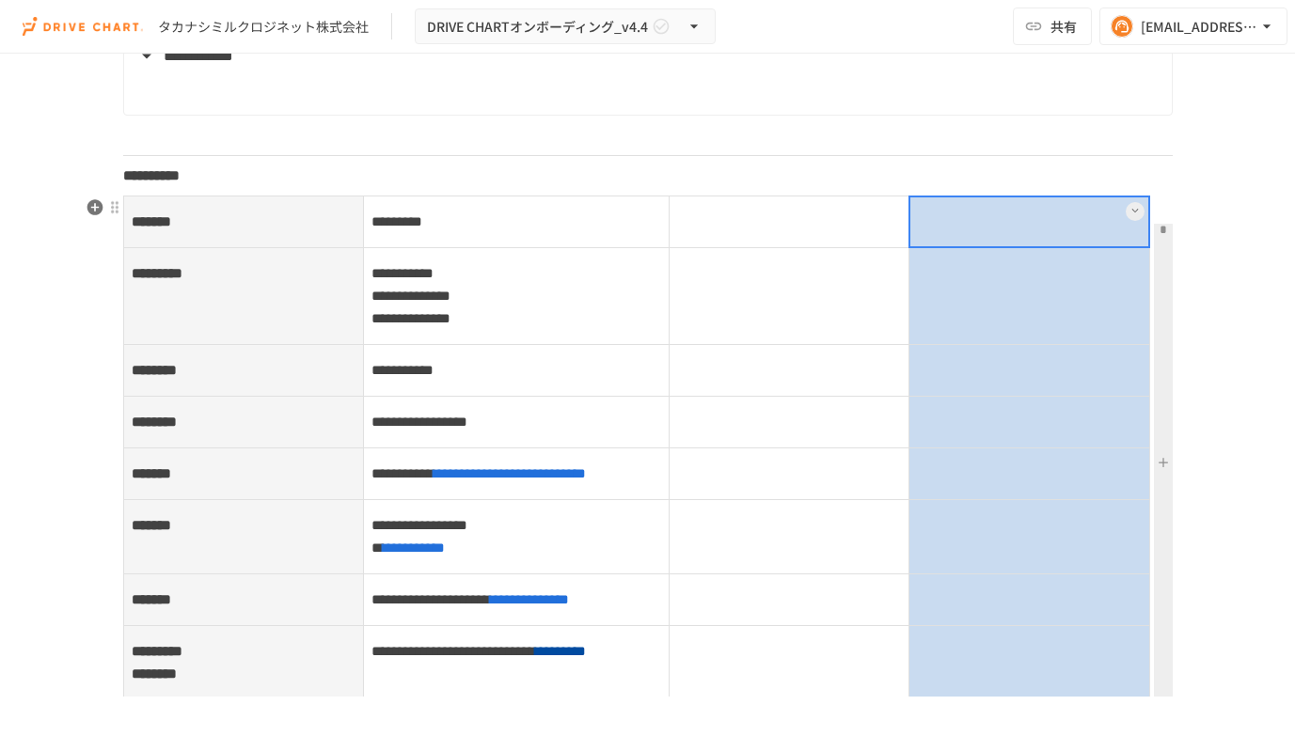
click at [1134, 211] on icon at bounding box center [1135, 211] width 8 height 8
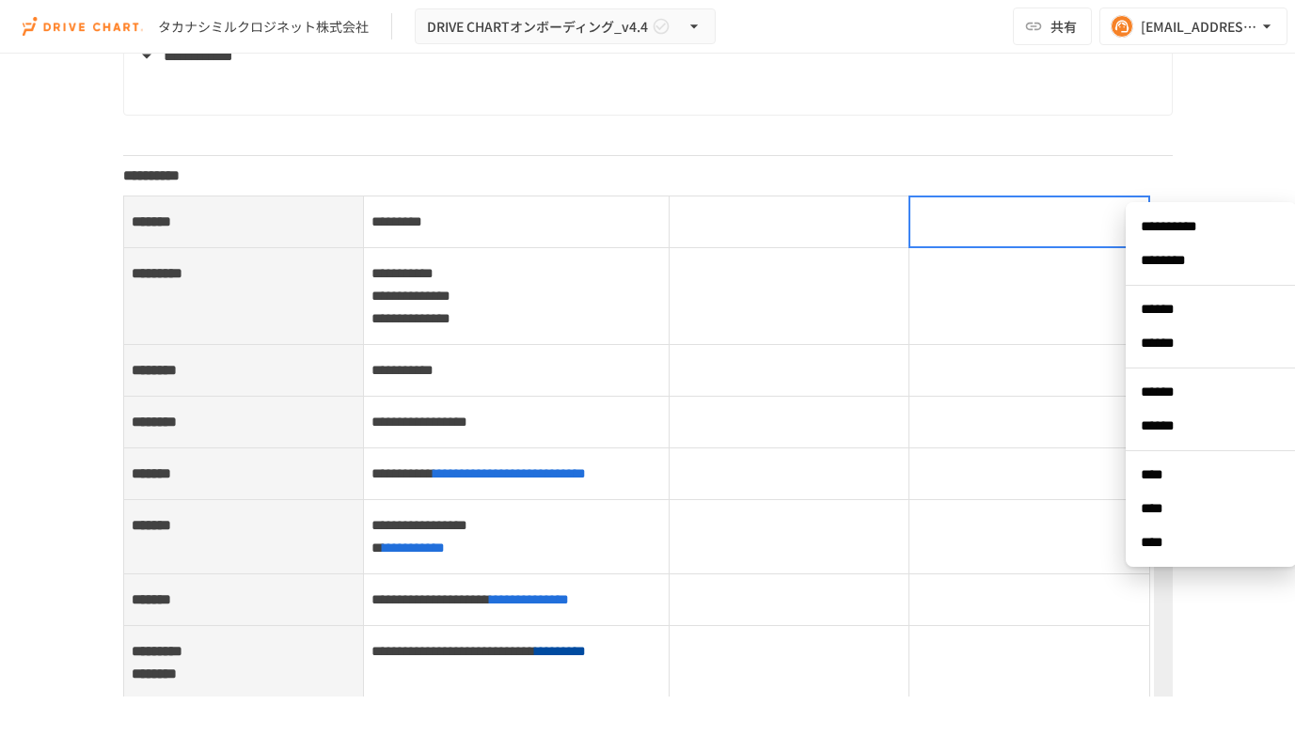
click at [1173, 474] on span "****" at bounding box center [1211, 474] width 141 height 19
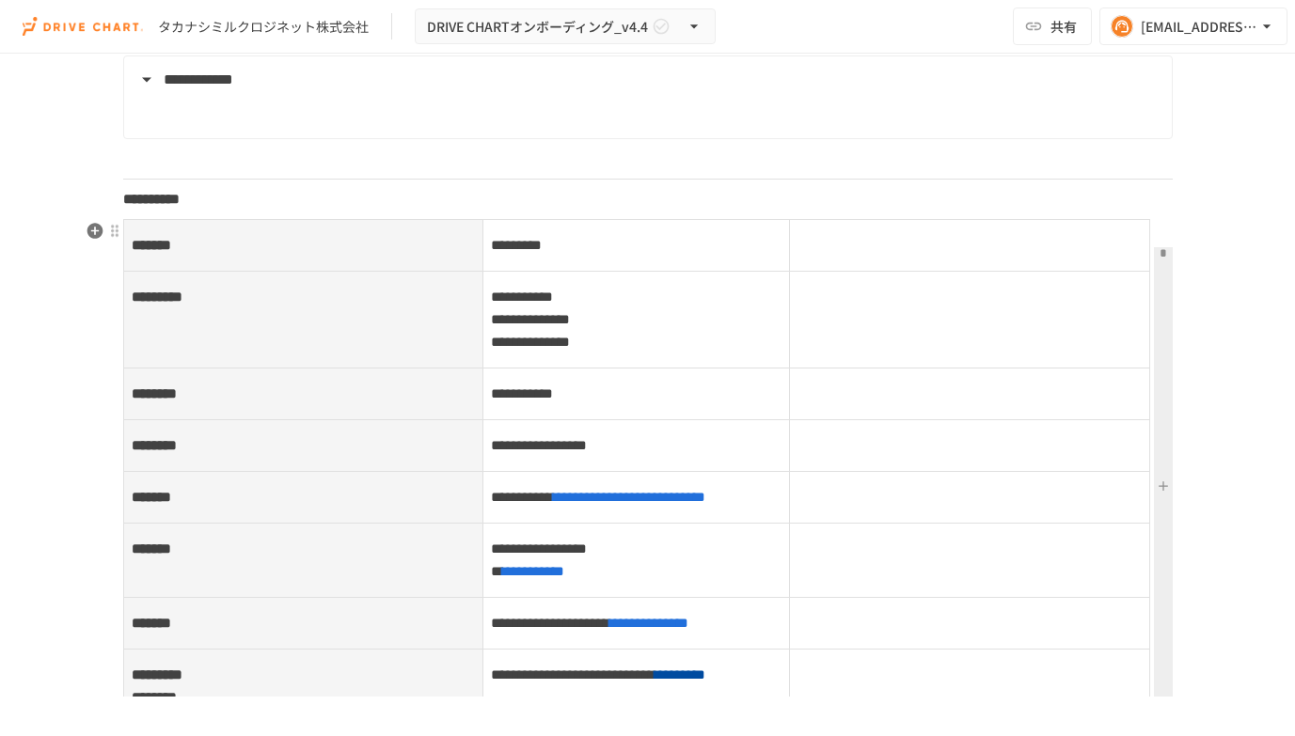
scroll to position [2374, 0]
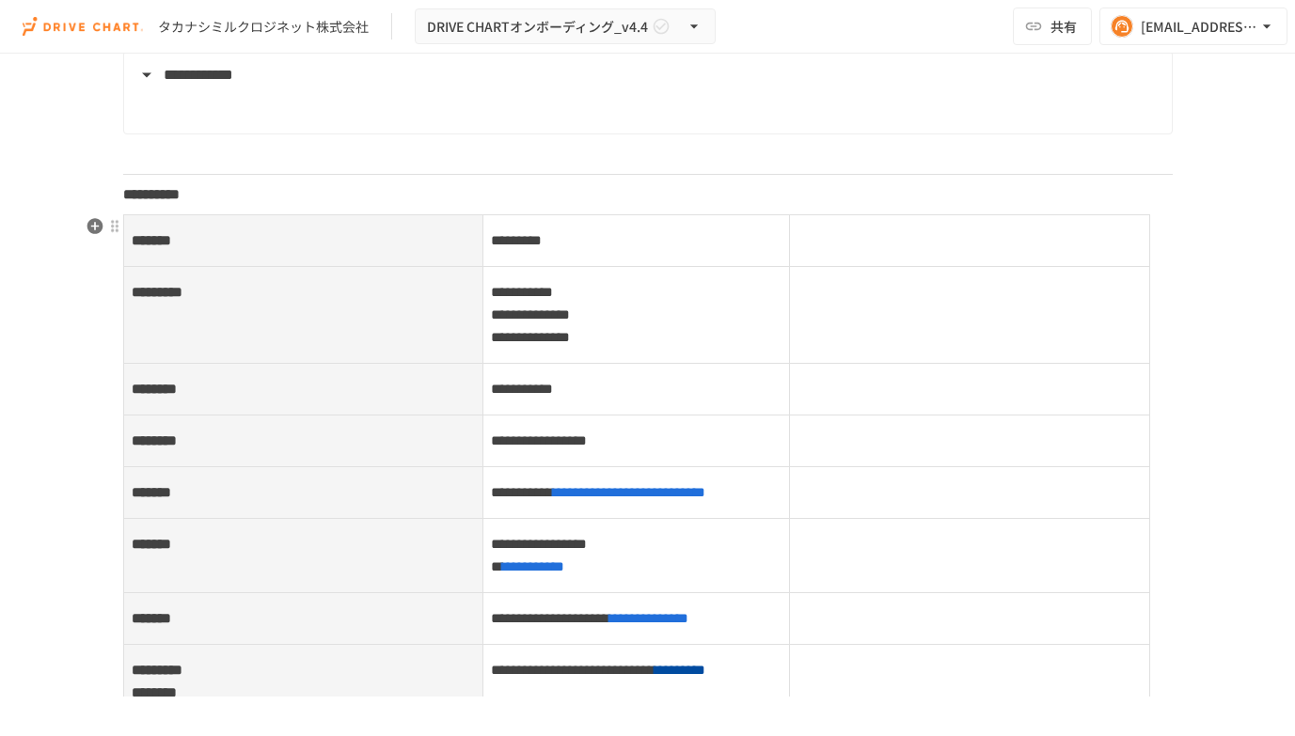
click at [970, 245] on td at bounding box center [969, 241] width 360 height 52
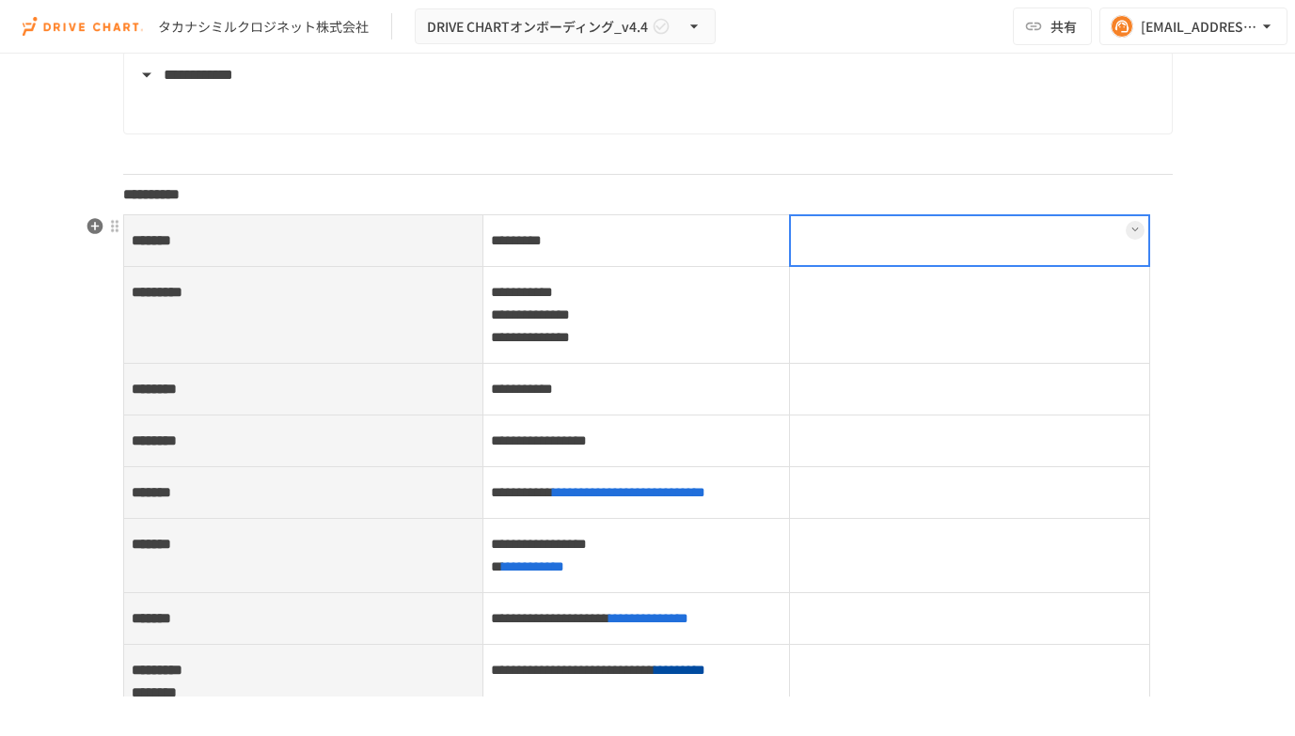
click at [998, 243] on div at bounding box center [969, 240] width 361 height 53
click at [978, 319] on td at bounding box center [969, 315] width 360 height 97
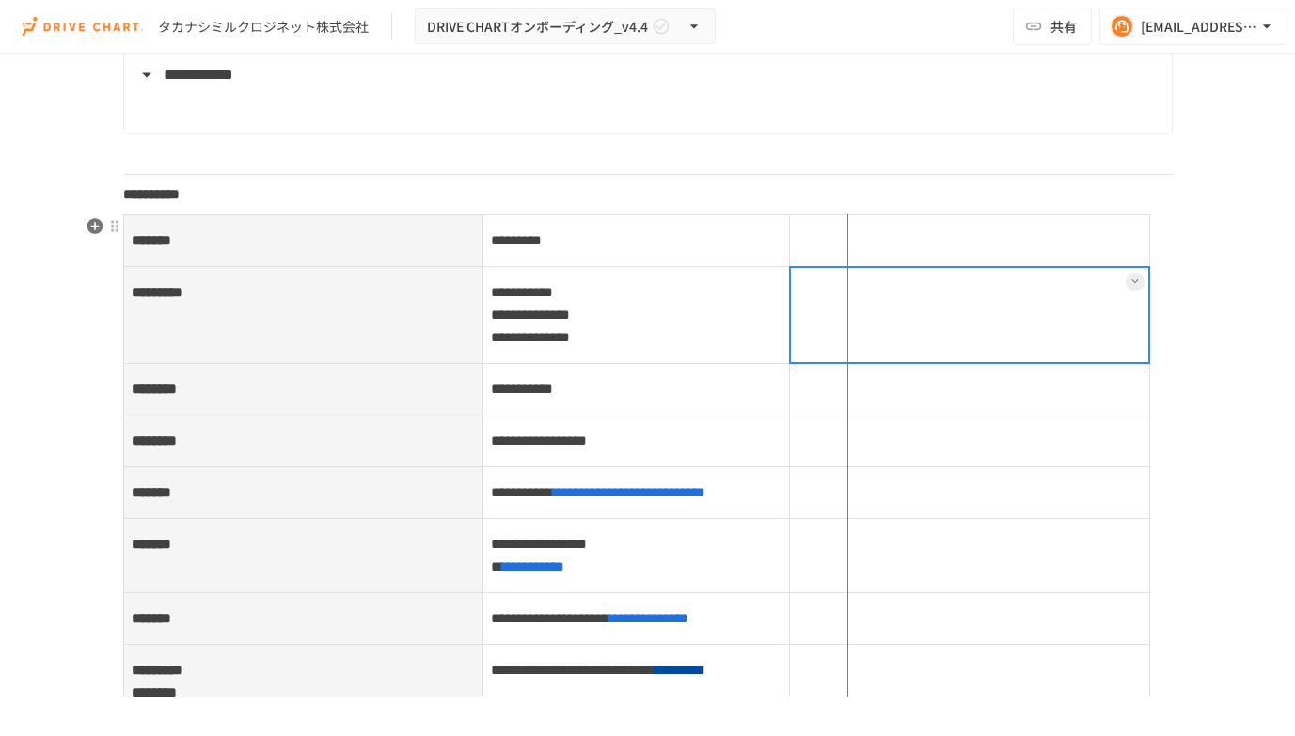
drag, startPoint x: 788, startPoint y: 237, endPoint x: 850, endPoint y: 236, distance: 62.1
click at [850, 237] on div "**********" at bounding box center [647, 480] width 1049 height 533
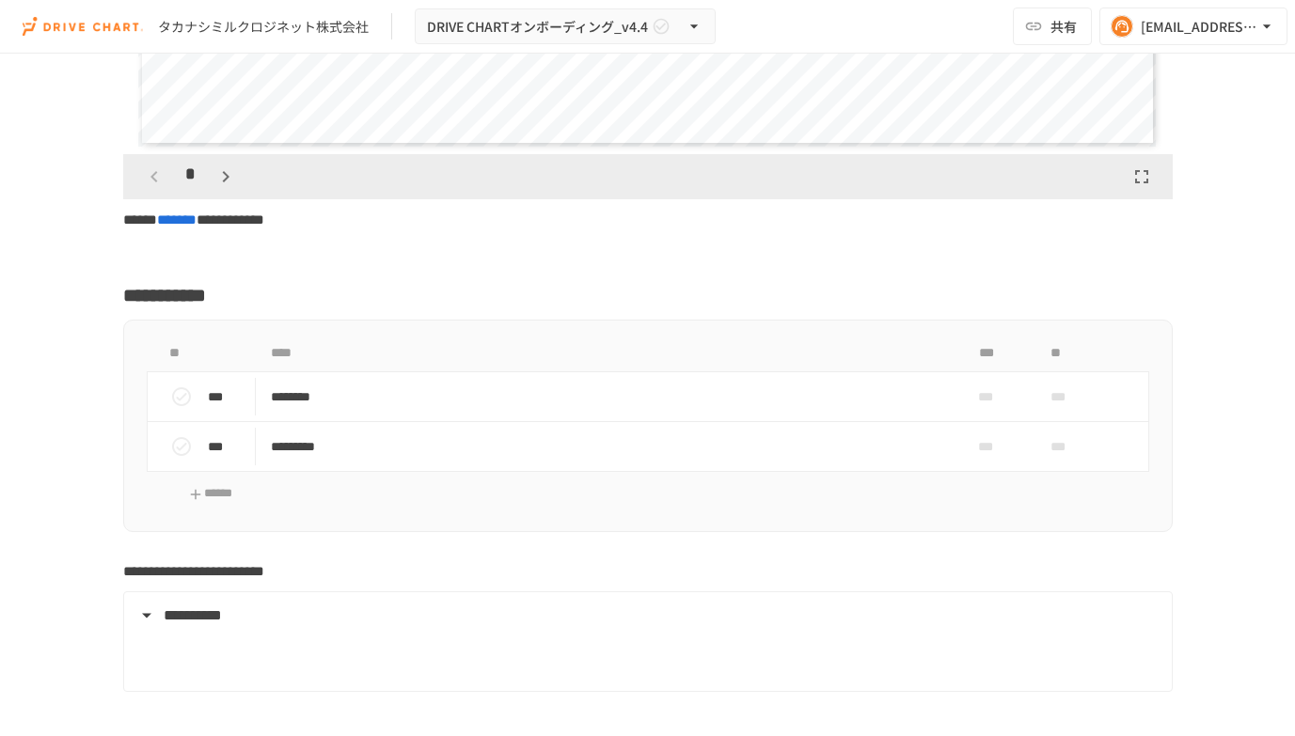
scroll to position [1722, 0]
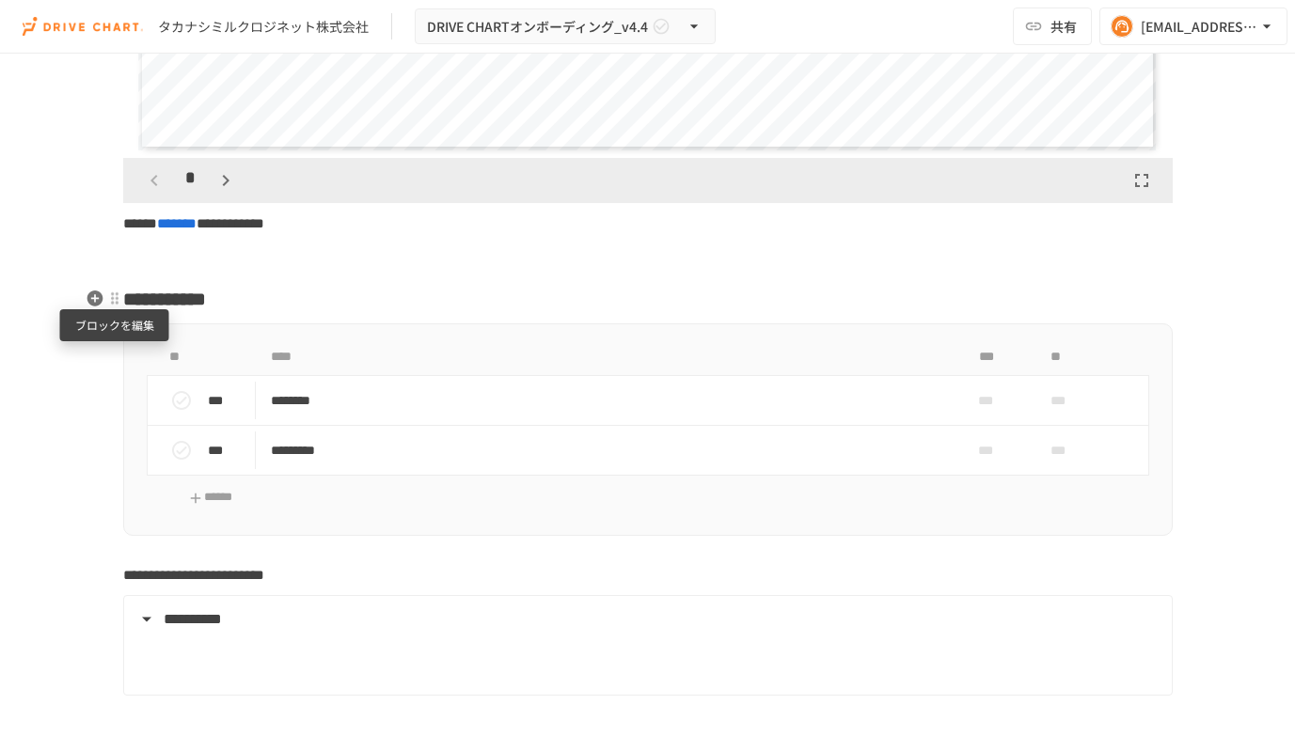
click at [118, 297] on div at bounding box center [114, 298] width 15 height 15
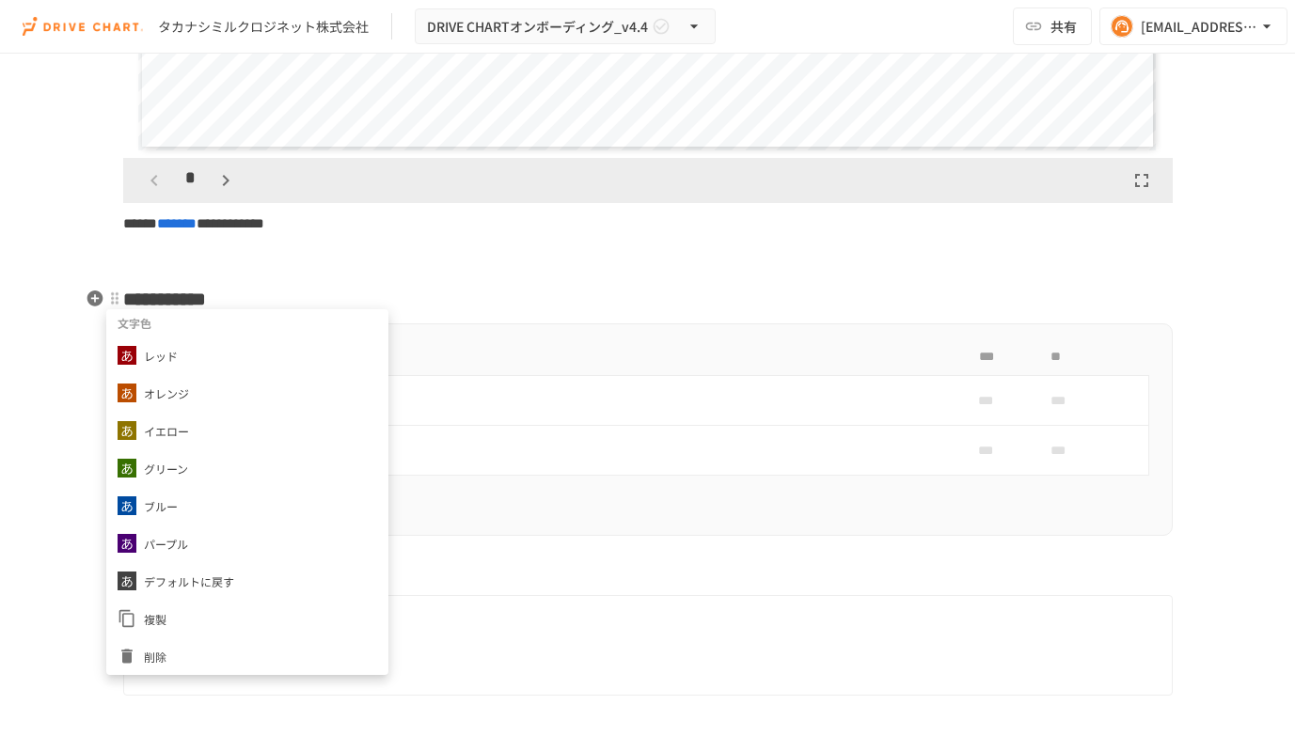
click at [160, 659] on span "削除" at bounding box center [260, 657] width 233 height 18
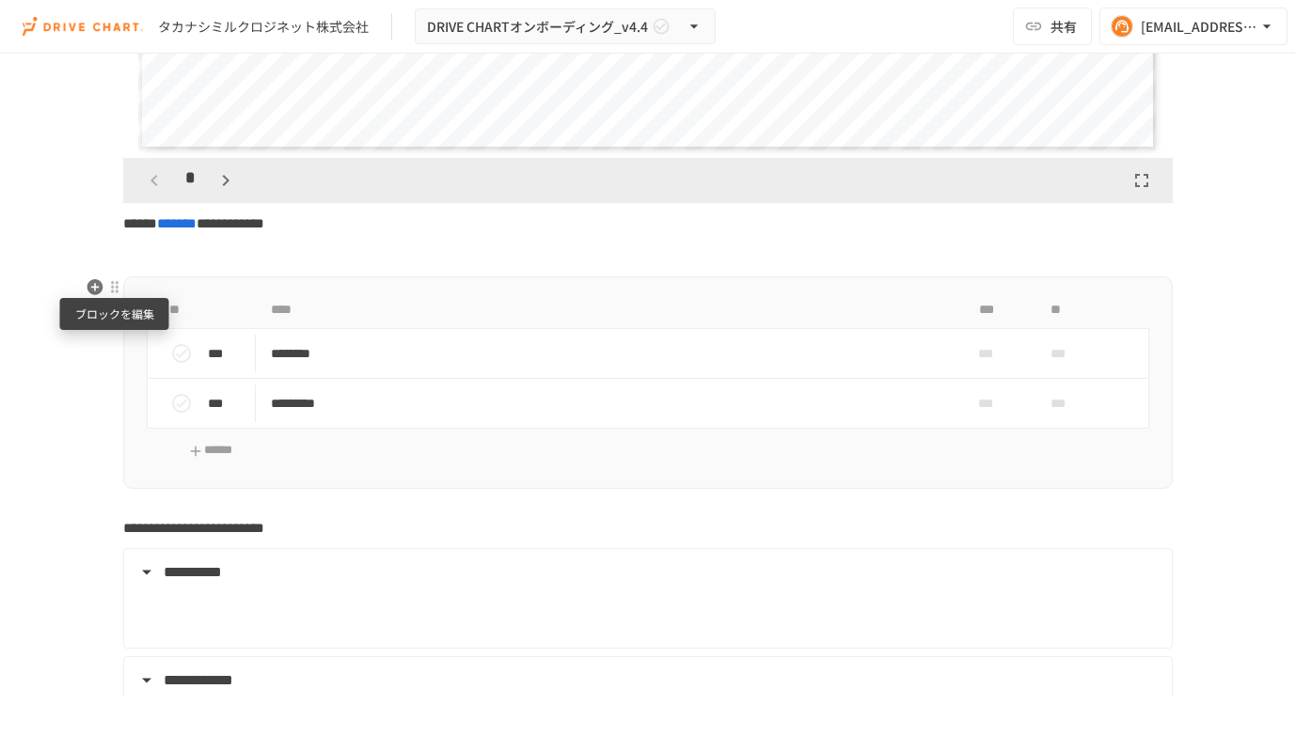
click at [113, 290] on div at bounding box center [114, 286] width 15 height 15
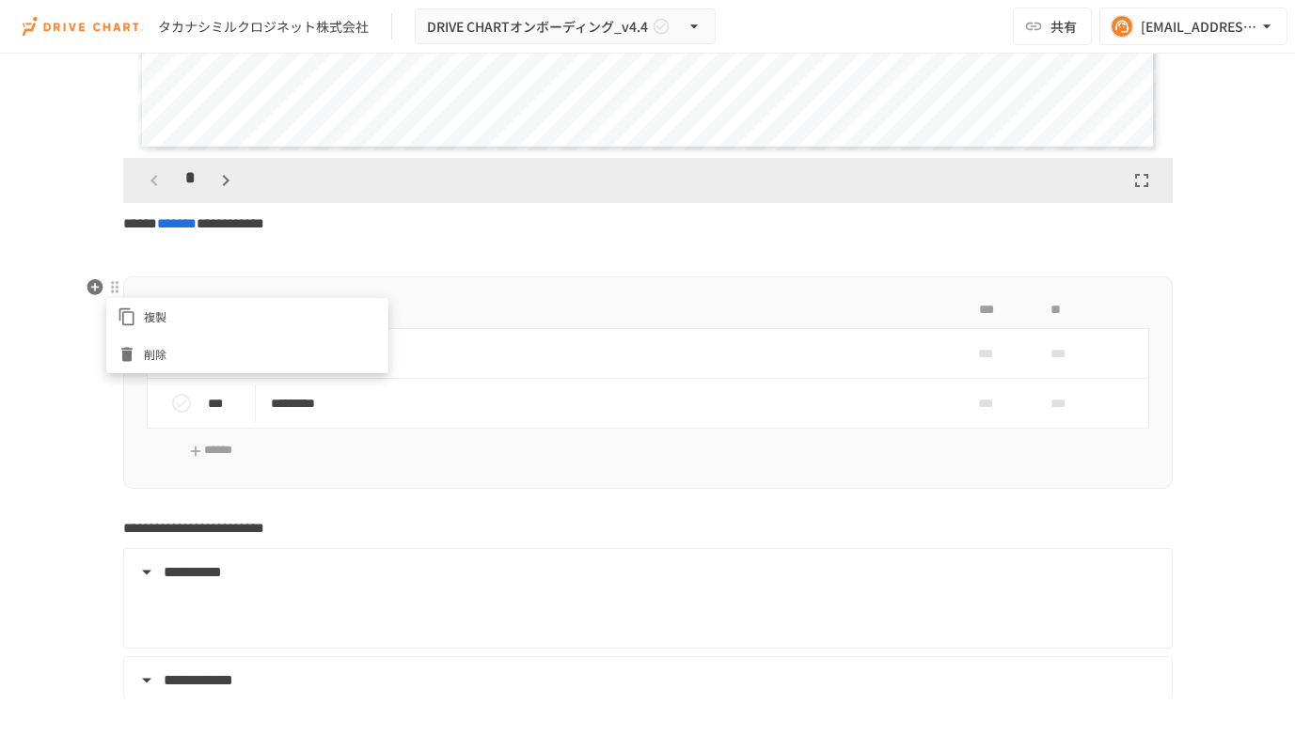
click at [151, 353] on span "削除" at bounding box center [260, 354] width 233 height 18
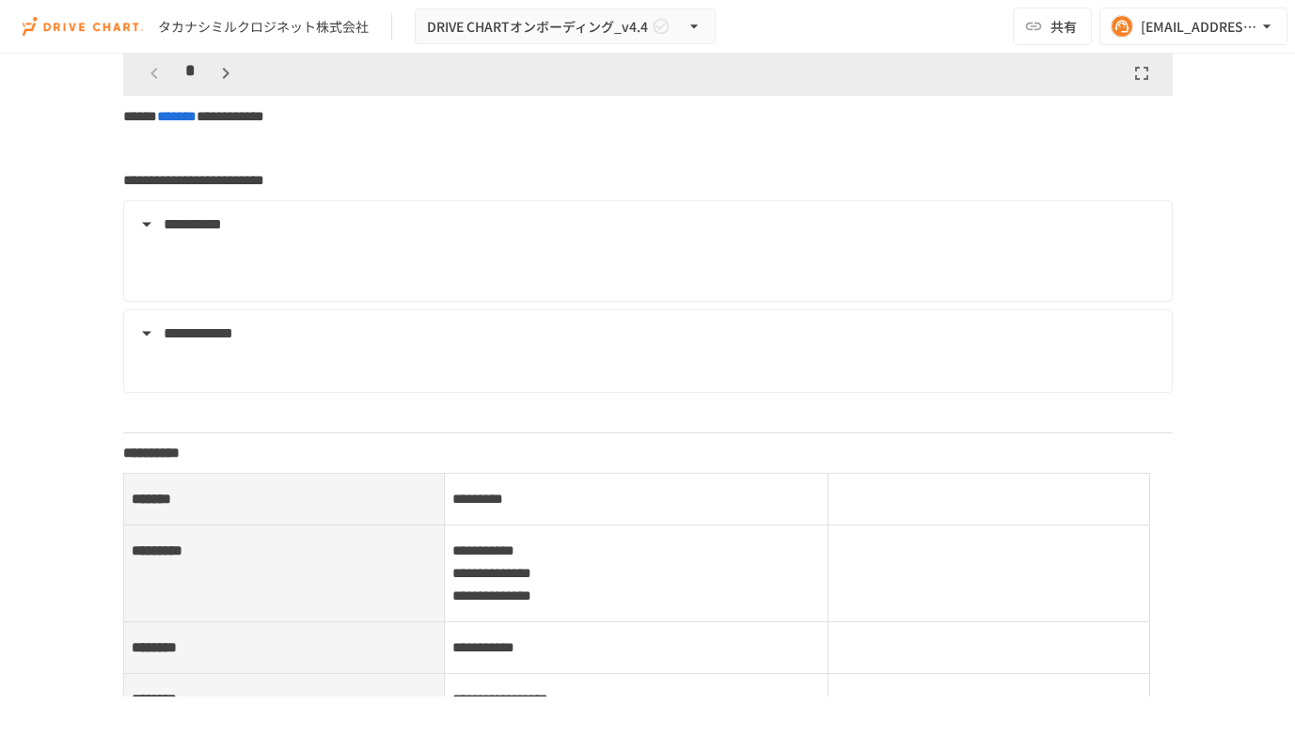
scroll to position [1831, 0]
